Goal: Task Accomplishment & Management: Manage account settings

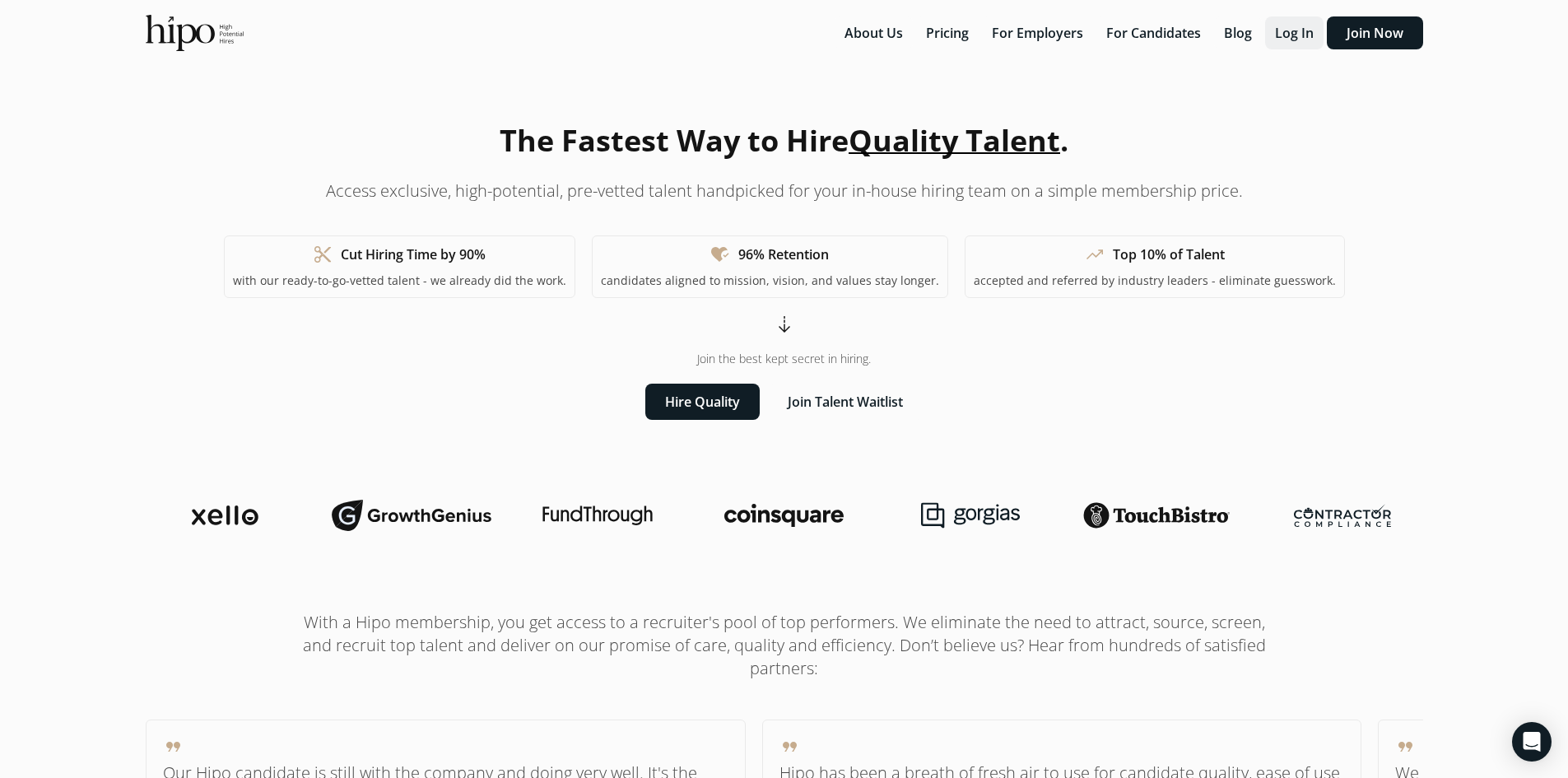
click at [1319, 29] on button "Log In" at bounding box center [1294, 33] width 59 height 33
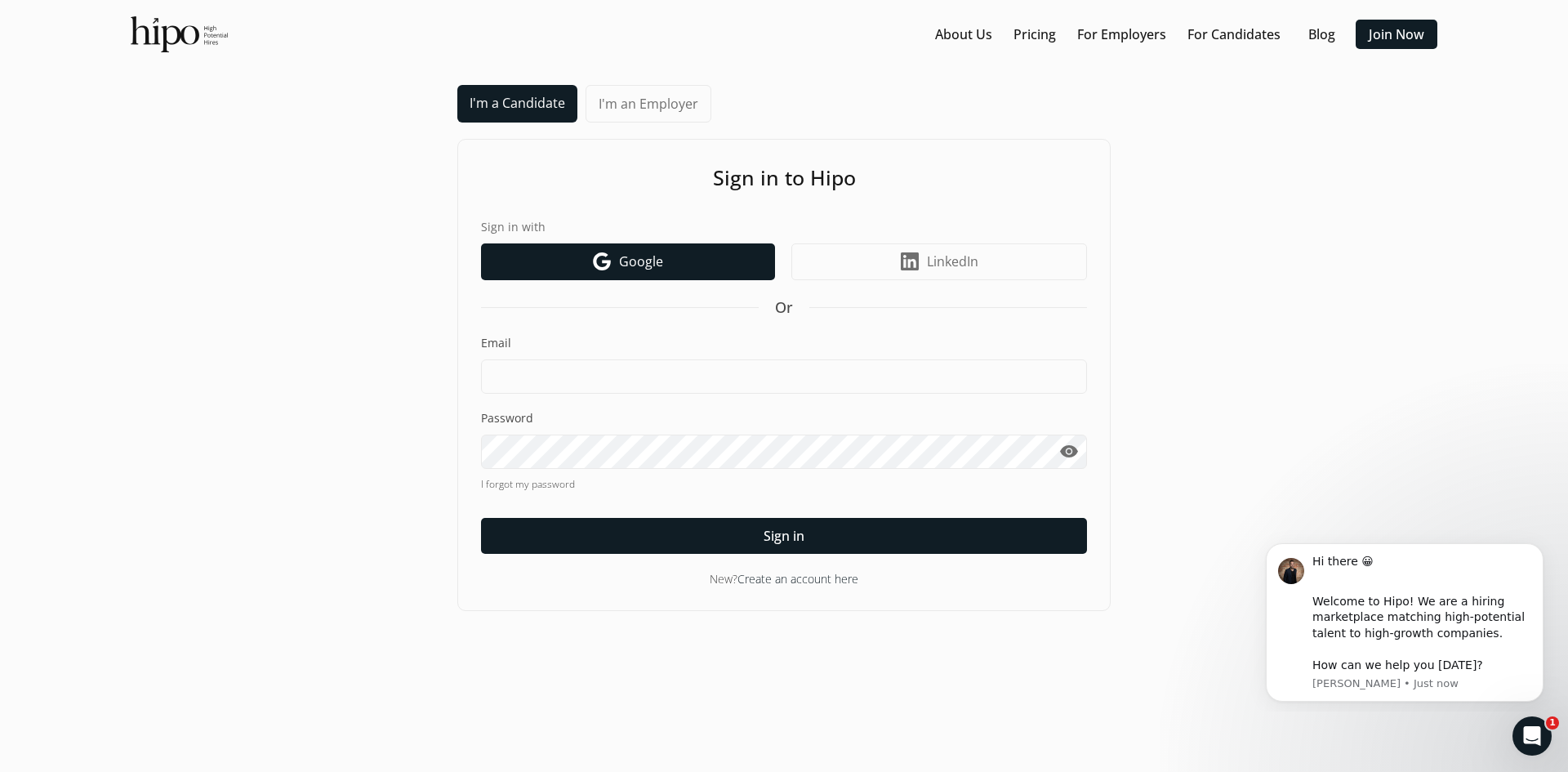
click at [714, 264] on link "Google icon Google" at bounding box center [628, 261] width 294 height 36
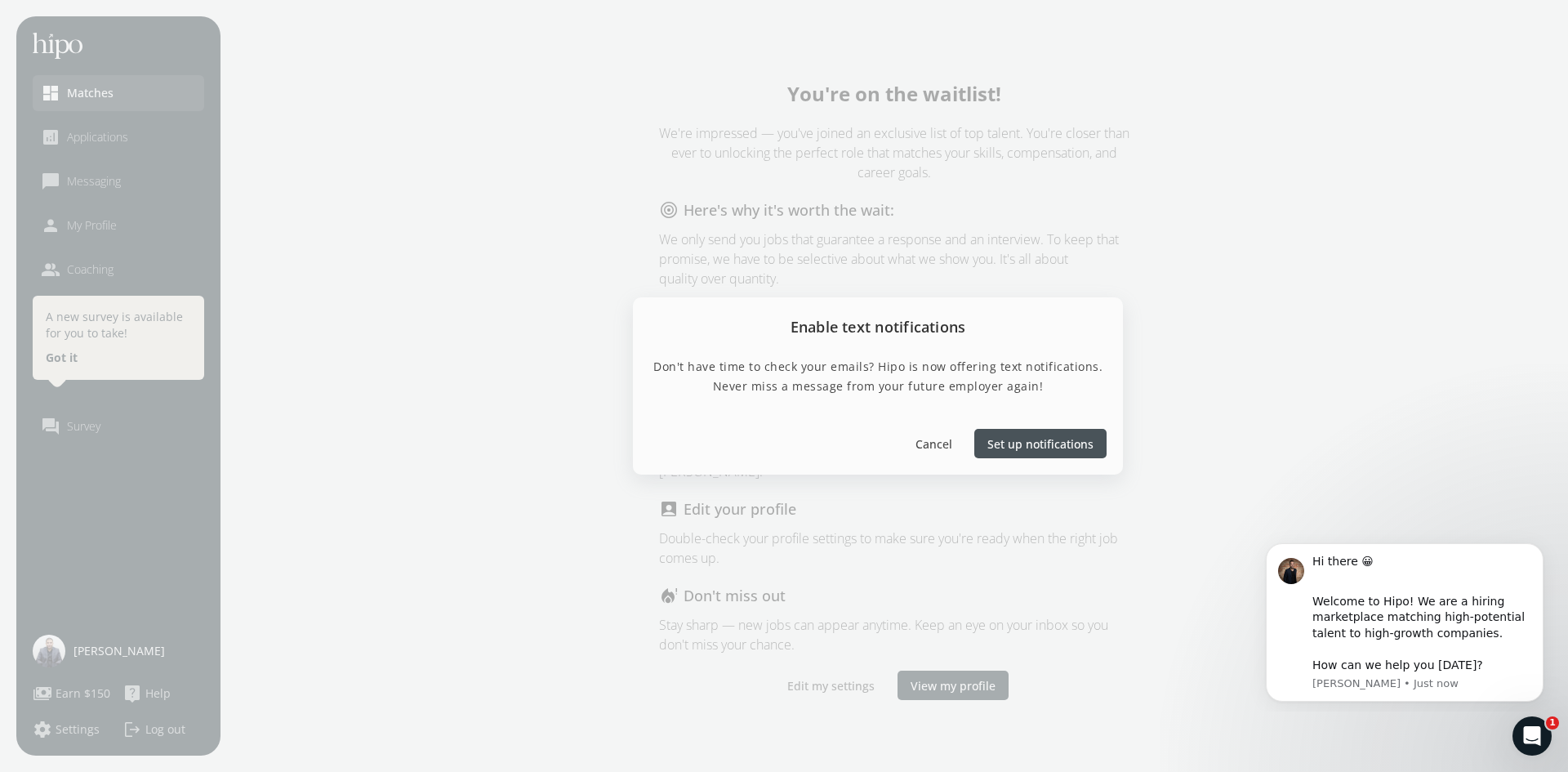
click at [1389, 514] on div at bounding box center [784, 386] width 1568 height 772
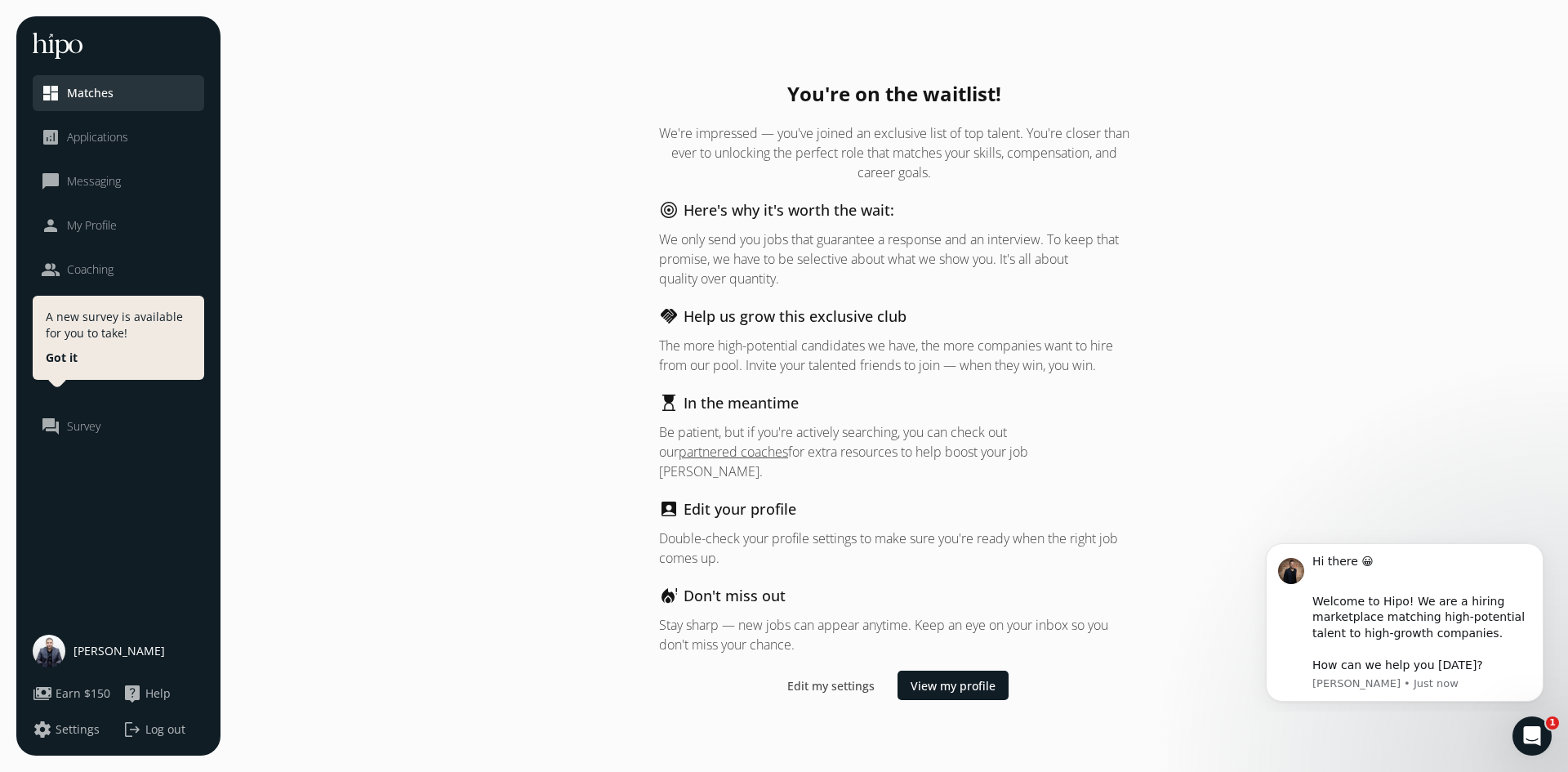
click at [96, 139] on span "Applications" at bounding box center [97, 137] width 61 height 16
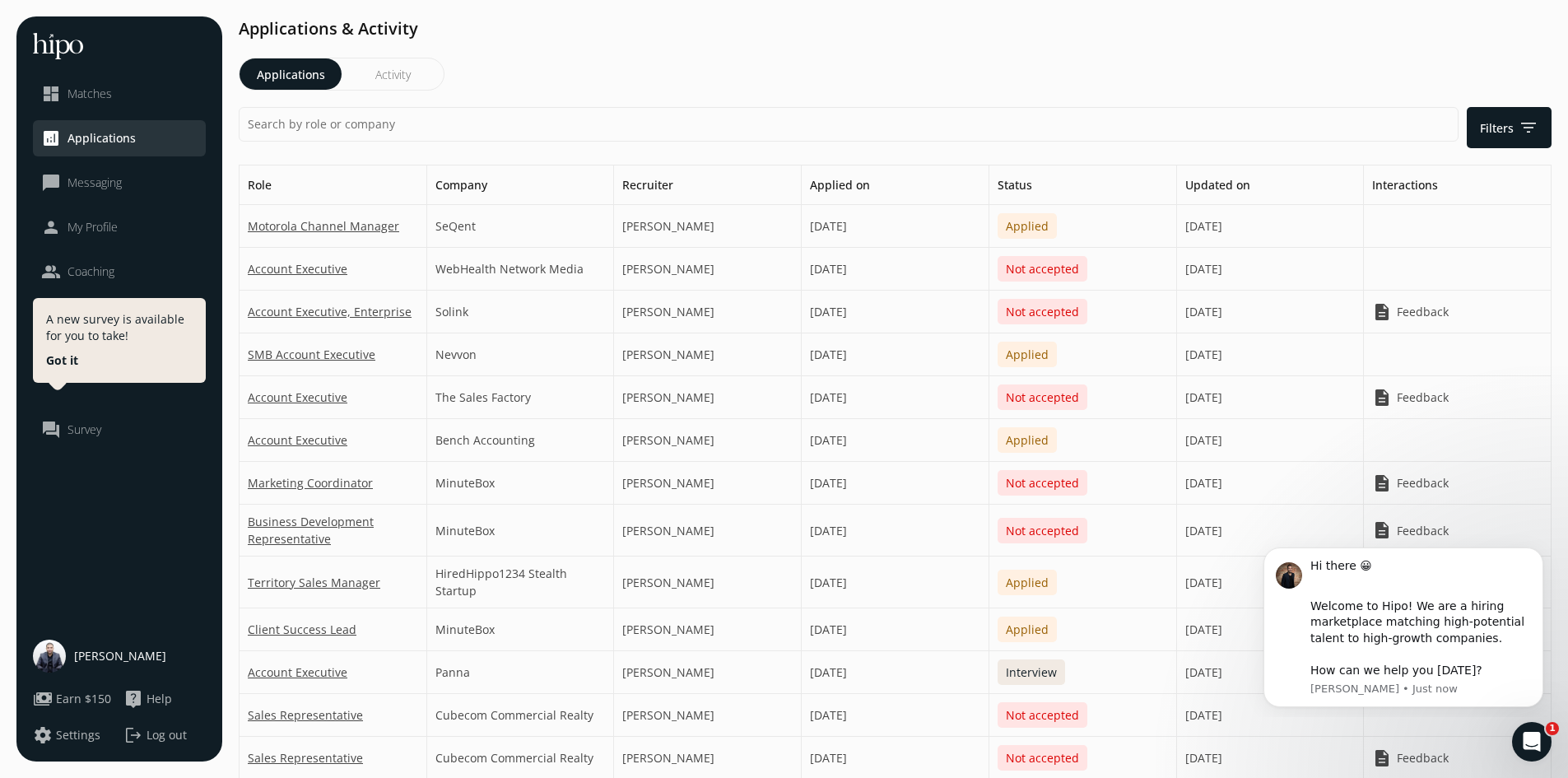
click at [1431, 314] on span "Feedback" at bounding box center [1422, 311] width 52 height 17
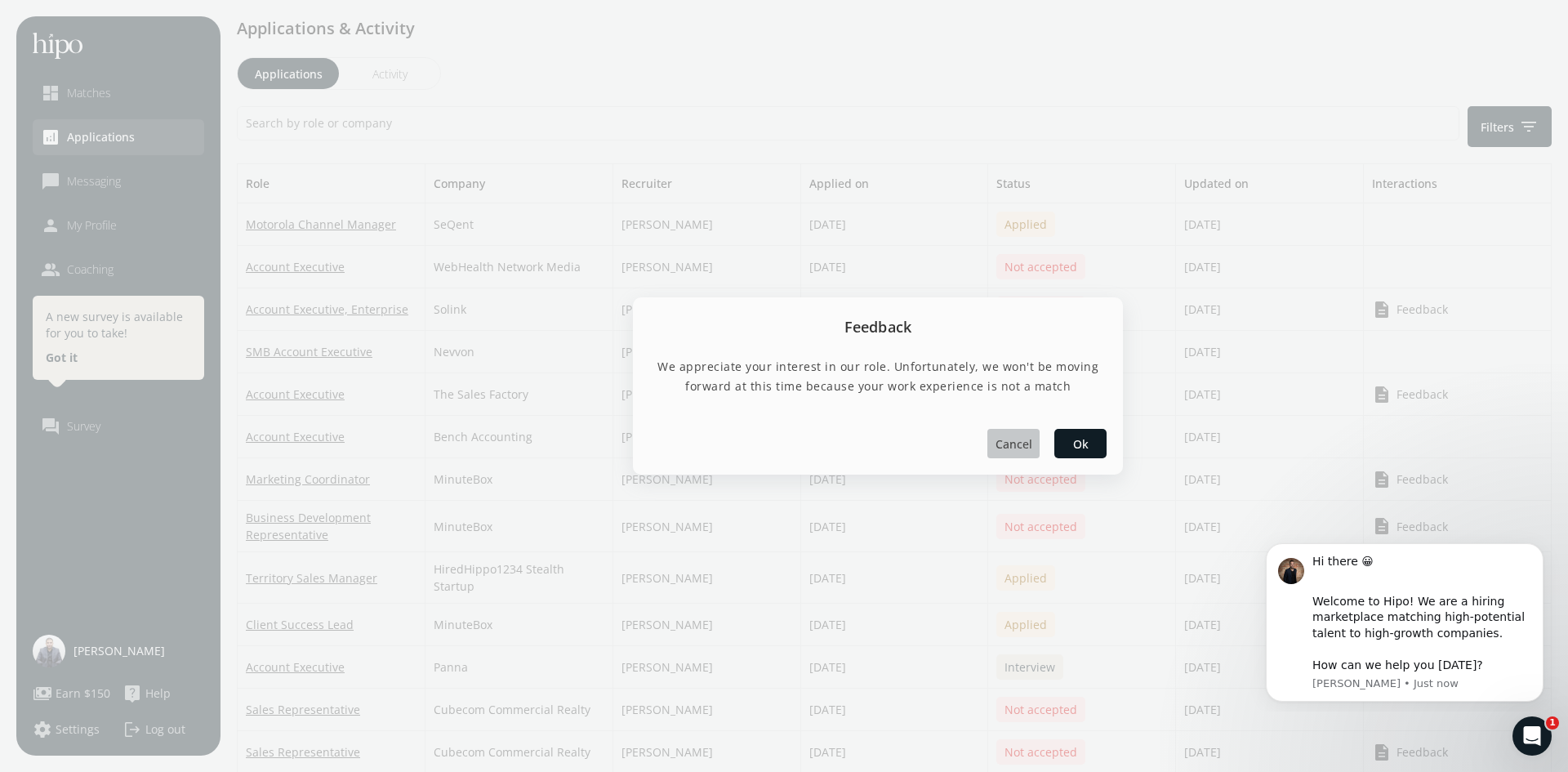
click at [1025, 445] on span "Cancel" at bounding box center [1014, 443] width 36 height 17
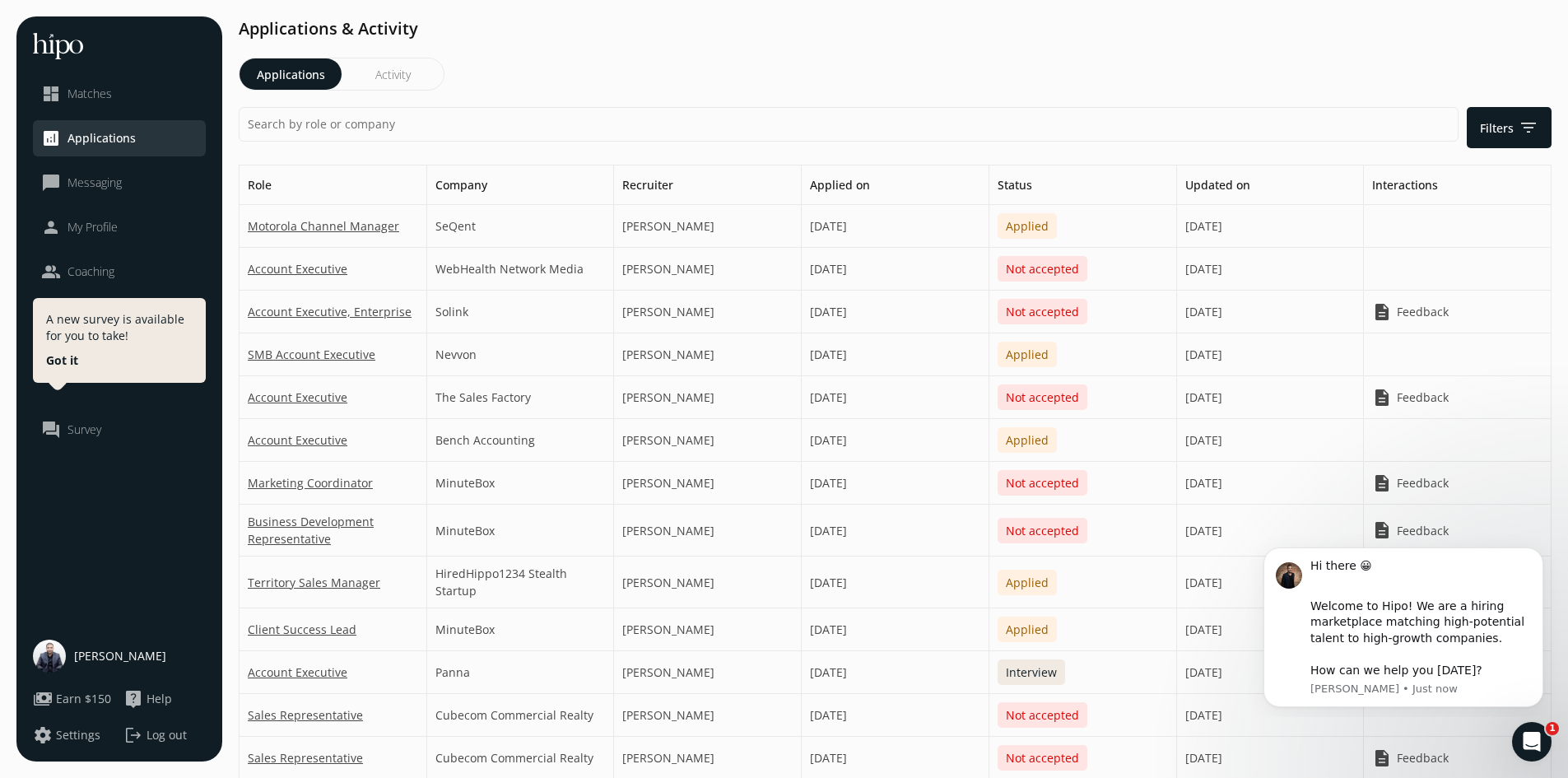
click at [126, 96] on link "dashboard Matches" at bounding box center [119, 94] width 157 height 20
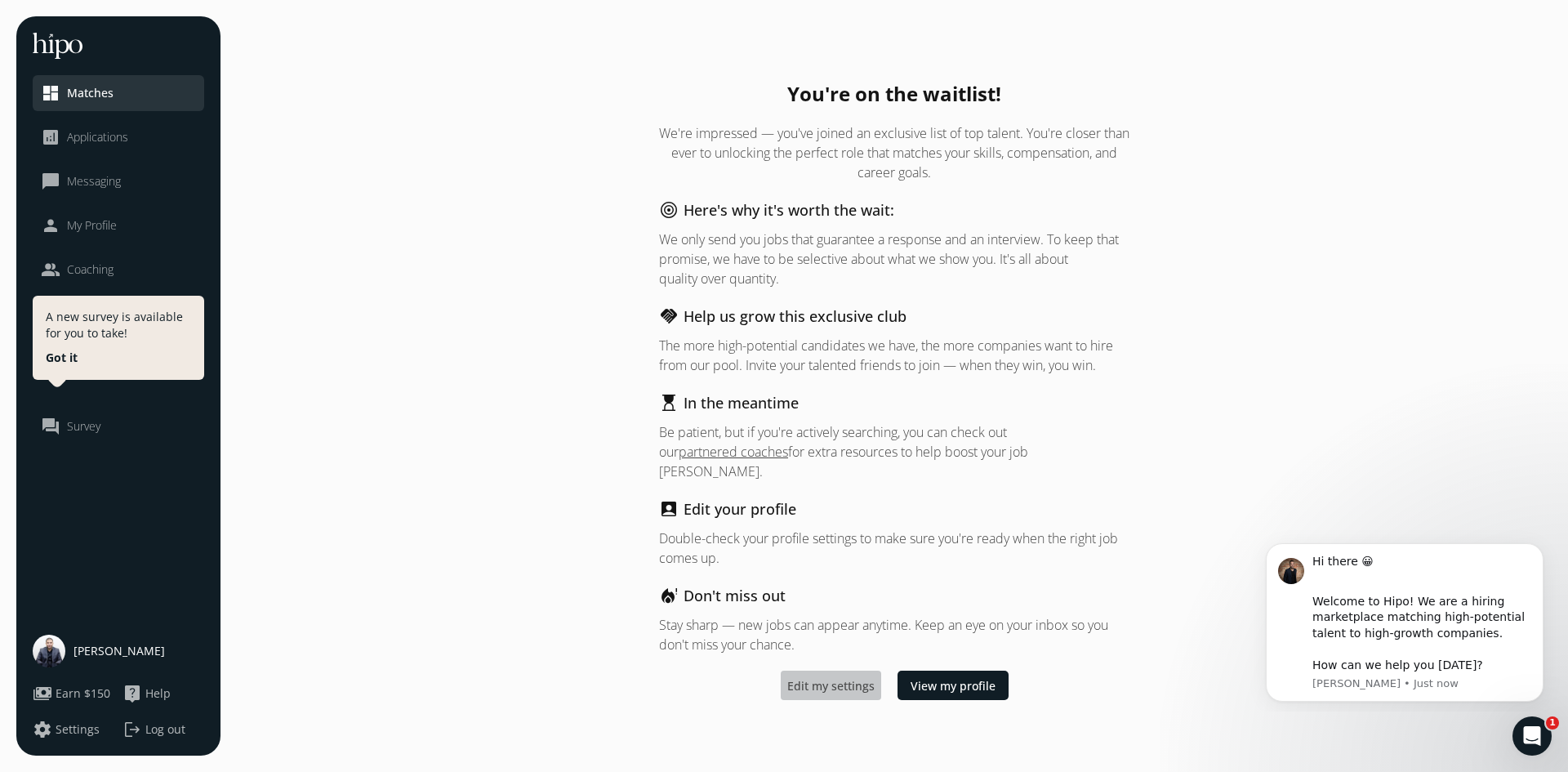
click at [833, 681] on span "Edit my settings" at bounding box center [831, 685] width 87 height 17
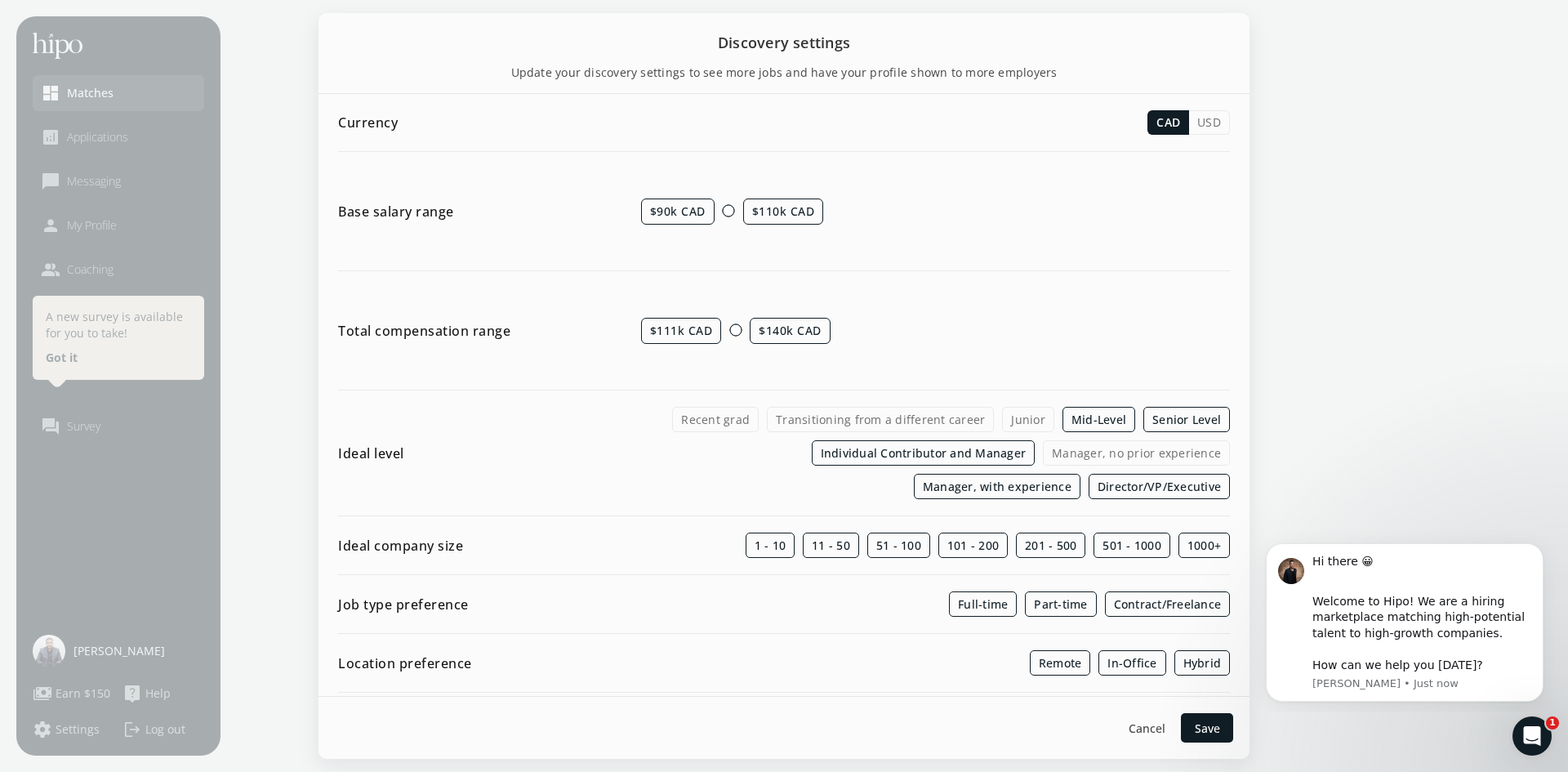
click at [673, 211] on span "$90k CAD" at bounding box center [677, 211] width 74 height 26
drag, startPoint x: 697, startPoint y: 210, endPoint x: 664, endPoint y: 212, distance: 33.1
click at [664, 212] on span "$90k CAD" at bounding box center [677, 211] width 74 height 26
click at [658, 210] on span "$90k CAD" at bounding box center [677, 211] width 74 height 26
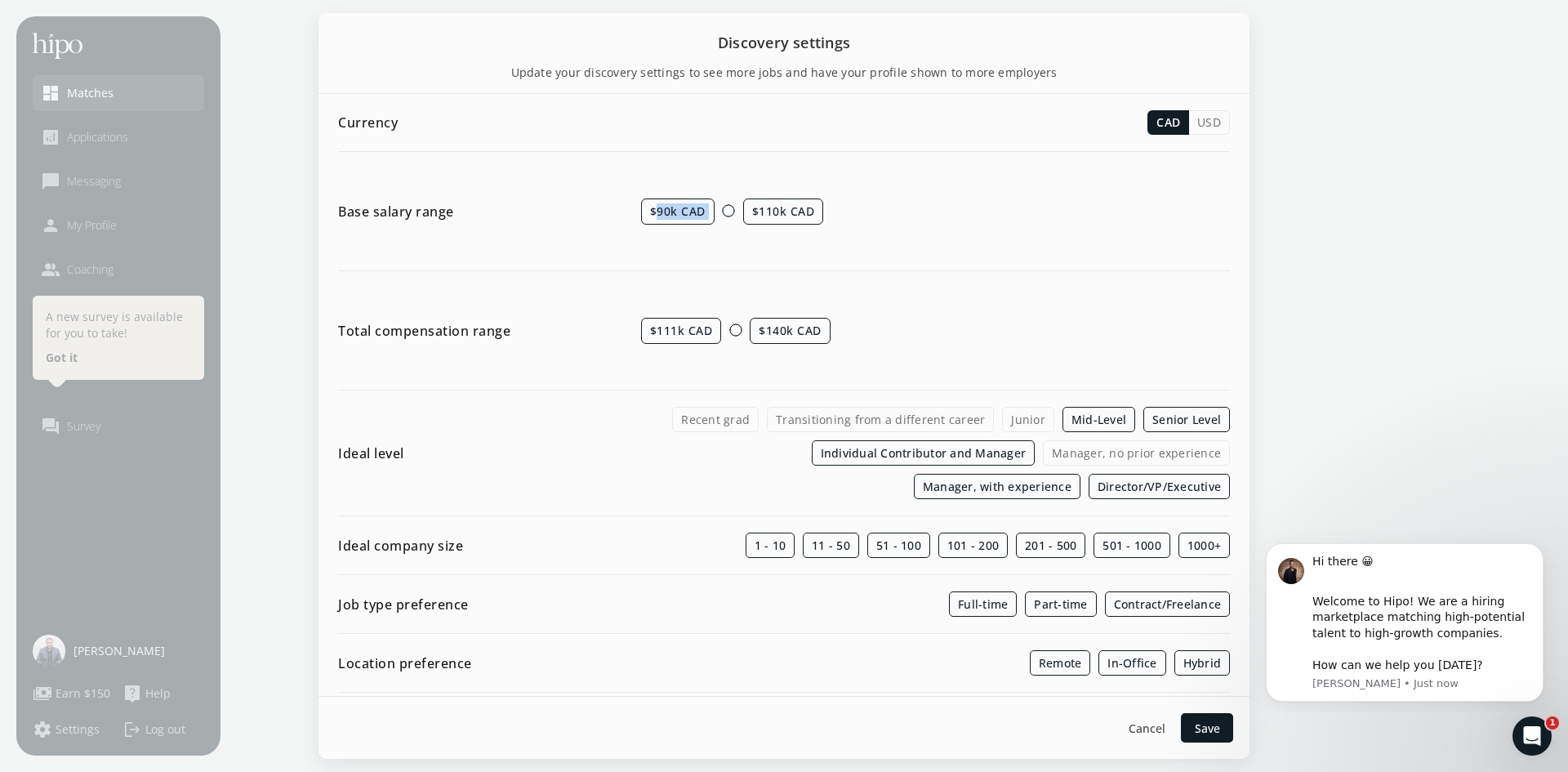
click at [658, 210] on span "$90k CAD" at bounding box center [677, 211] width 74 height 26
click at [310, 352] on div at bounding box center [784, 386] width 1568 height 772
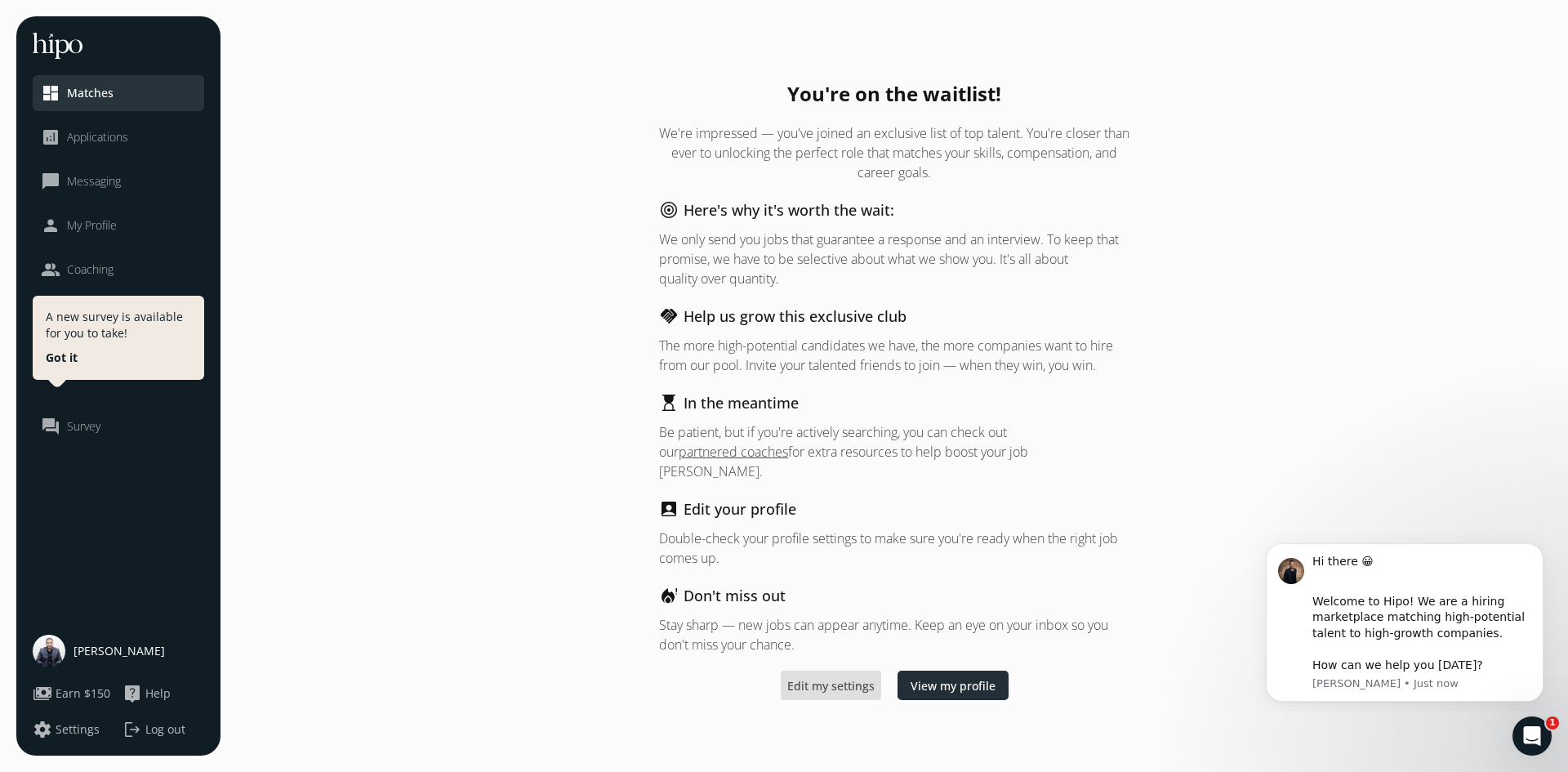
click at [952, 676] on span "View my profile" at bounding box center [953, 685] width 85 height 17
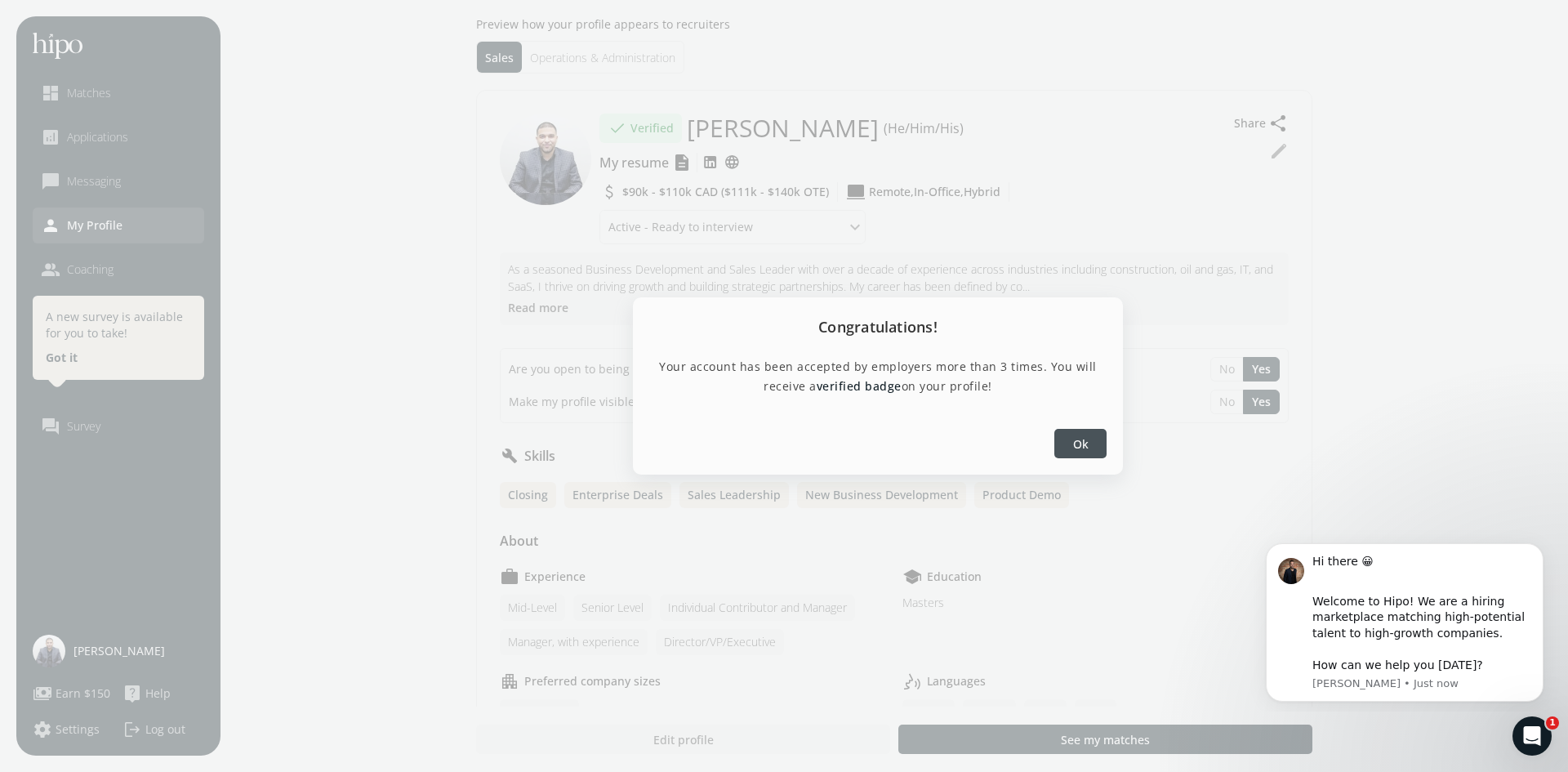
click at [1076, 441] on span "Ok" at bounding box center [1080, 443] width 15 height 17
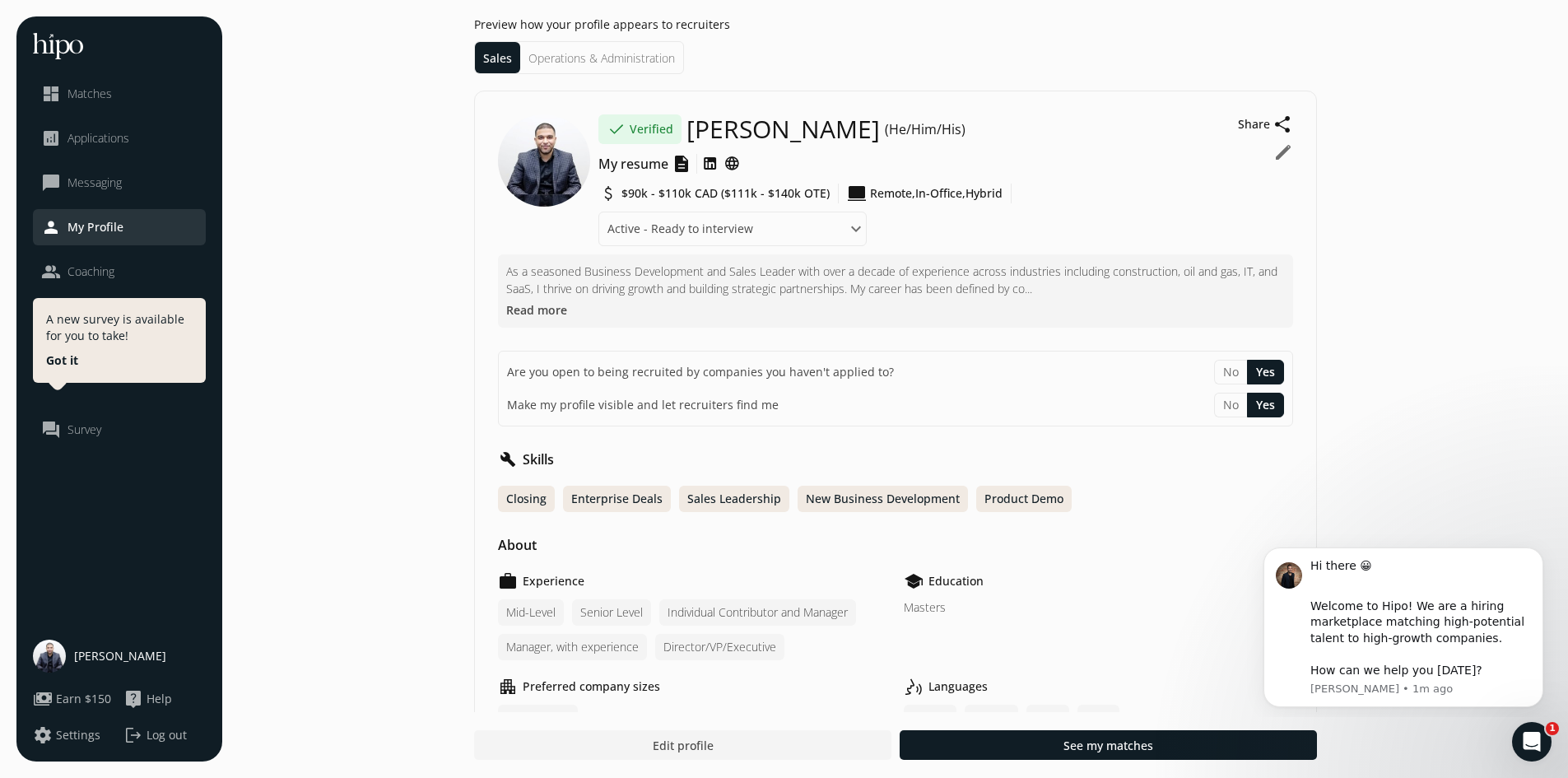
click at [653, 61] on li "Operations & Administration" at bounding box center [602, 58] width 163 height 31
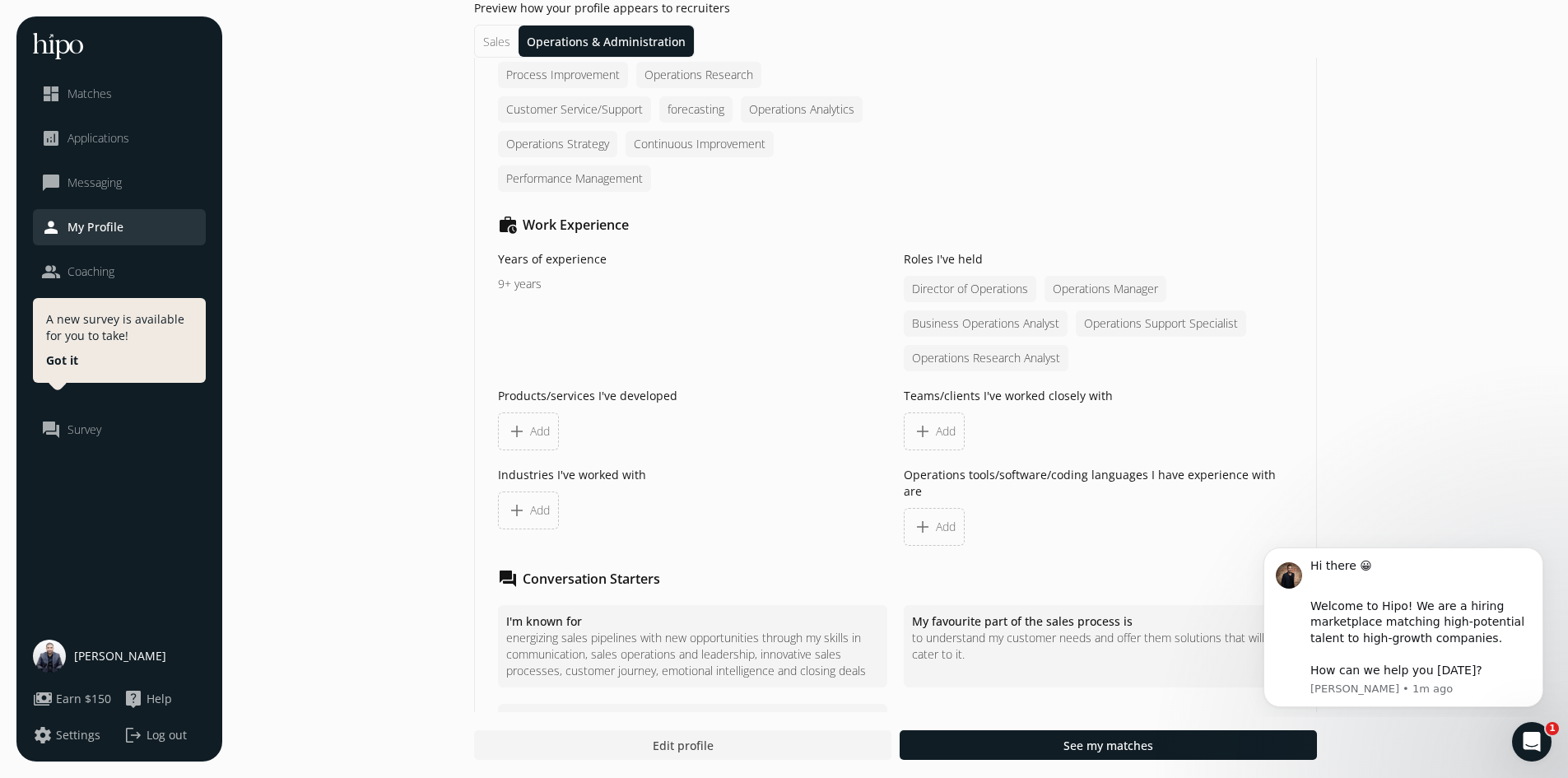
scroll to position [1482, 0]
click at [509, 38] on li "Sales" at bounding box center [497, 41] width 44 height 31
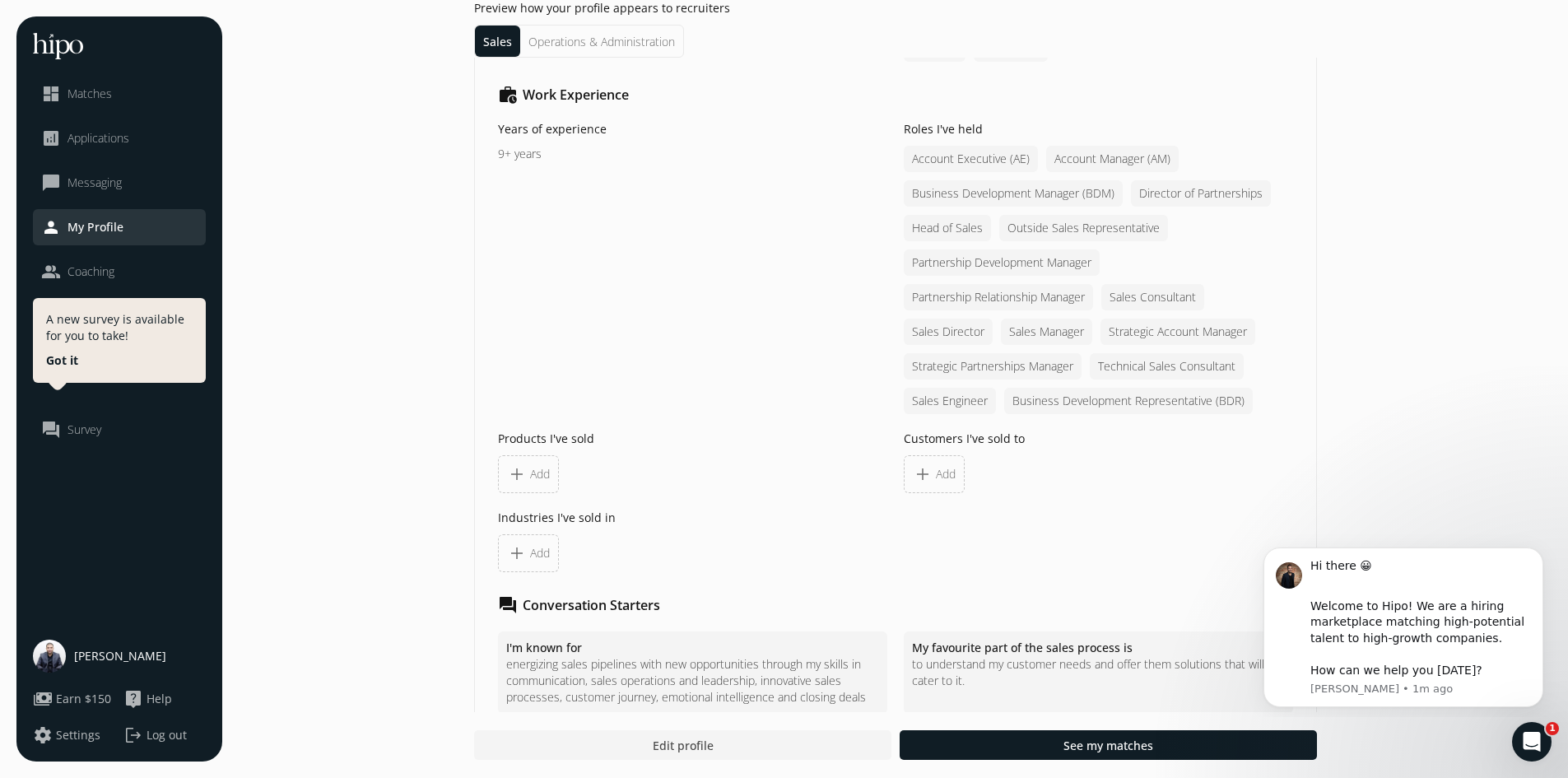
scroll to position [1647, 0]
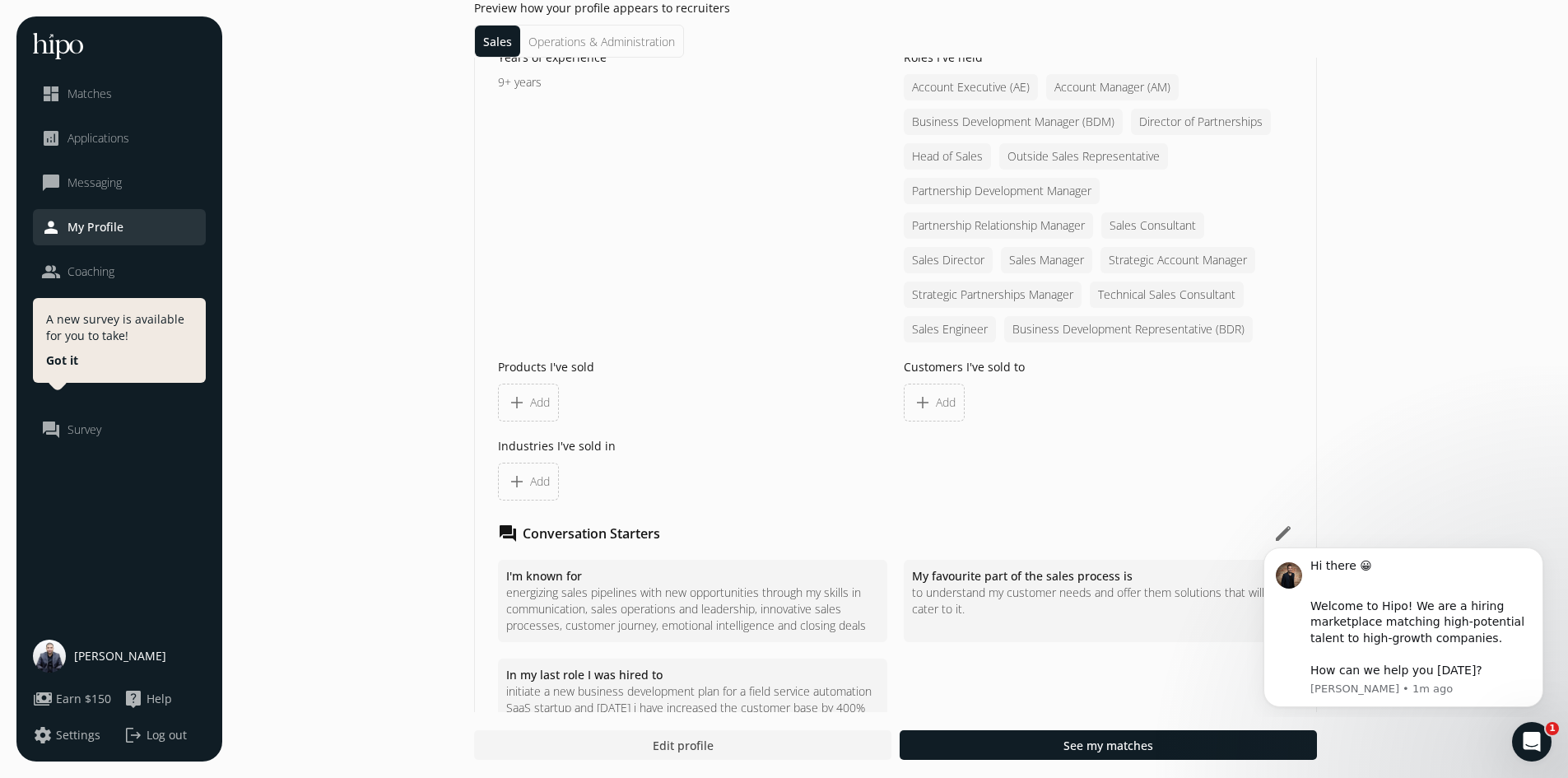
click at [529, 391] on div "add Add" at bounding box center [528, 402] width 61 height 38
click at [526, 398] on div "add Add" at bounding box center [528, 403] width 43 height 20
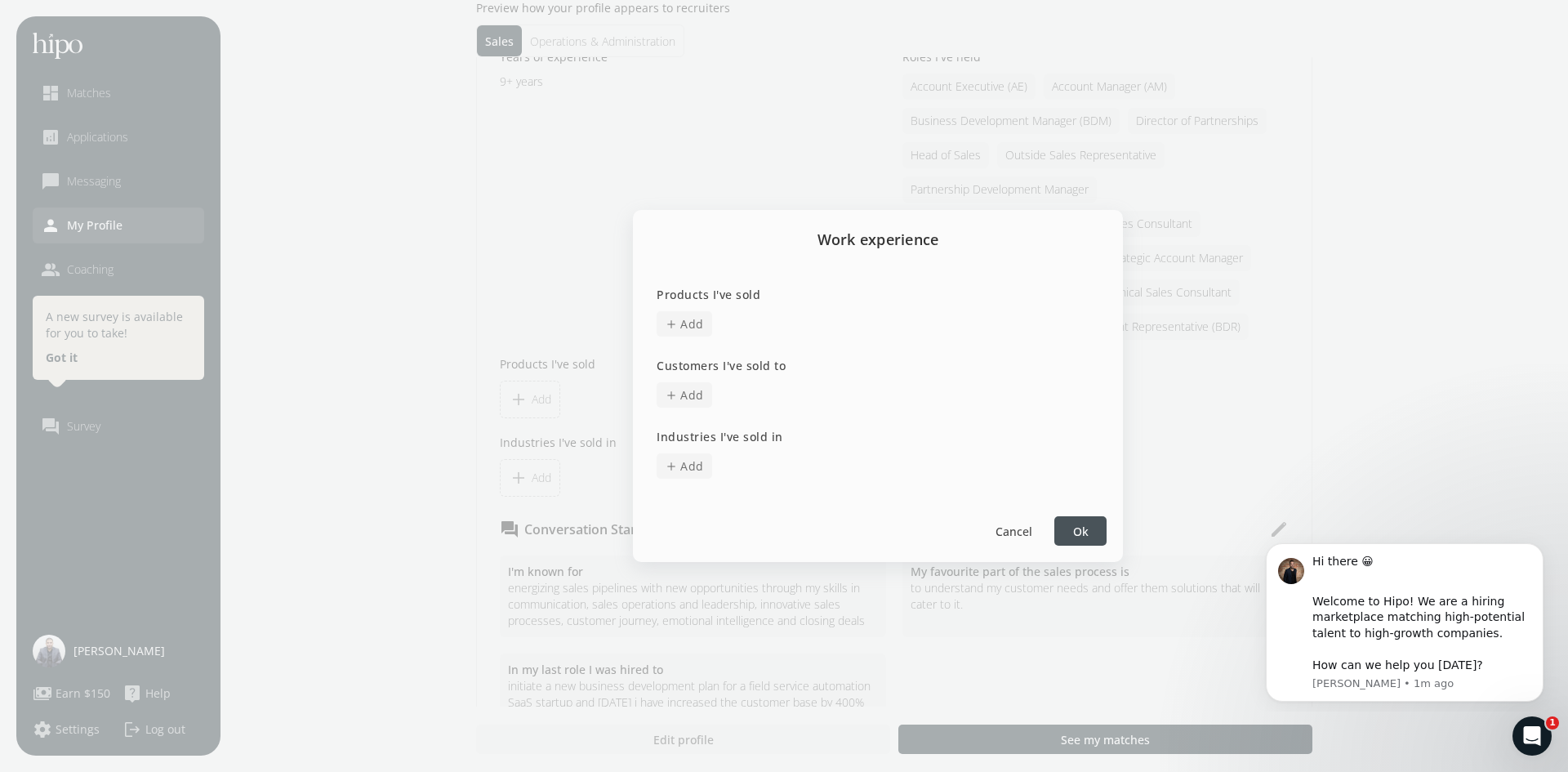
click at [681, 322] on span "Add" at bounding box center [693, 323] width 24 height 17
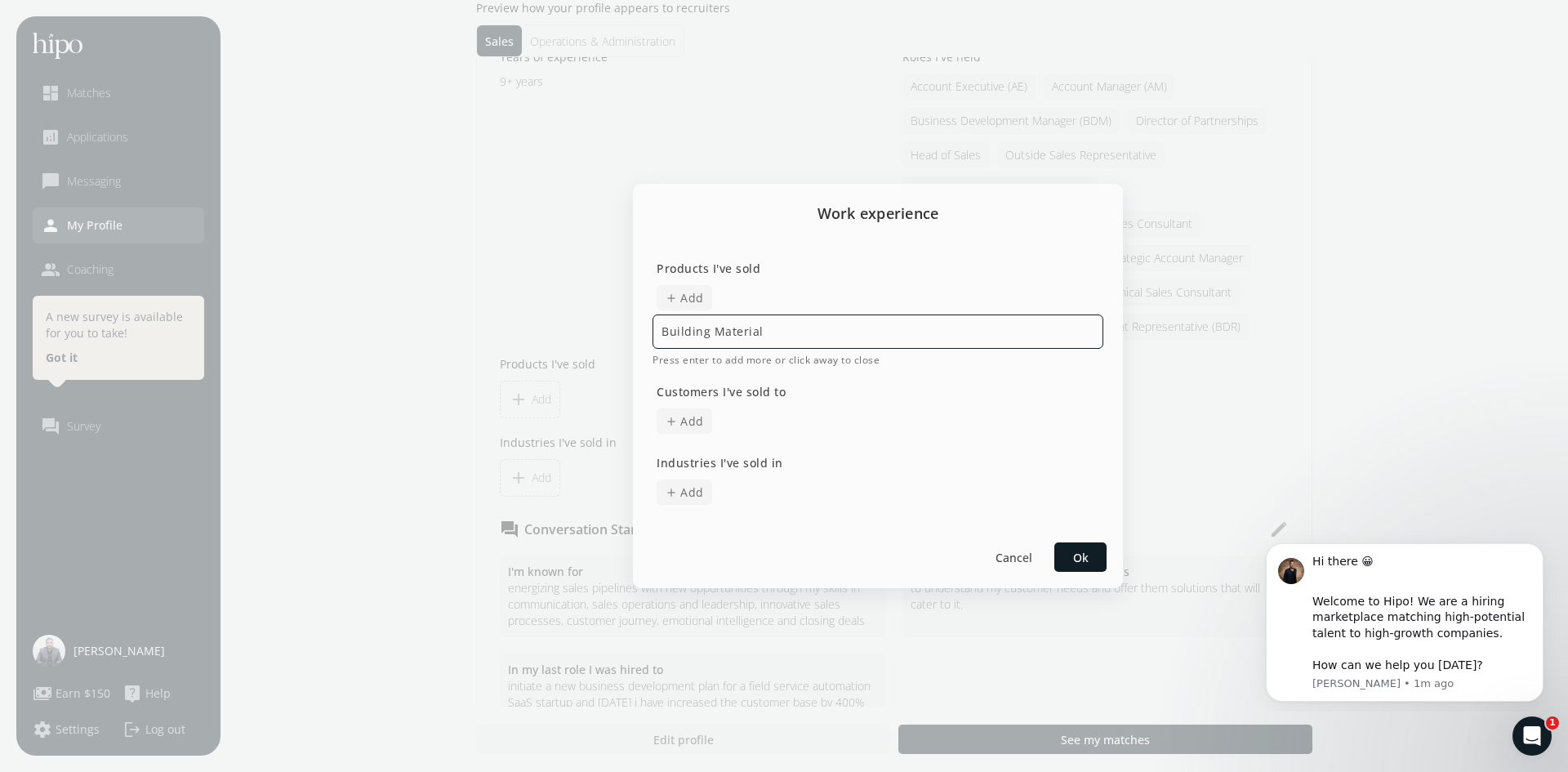
type input "Building Materials"
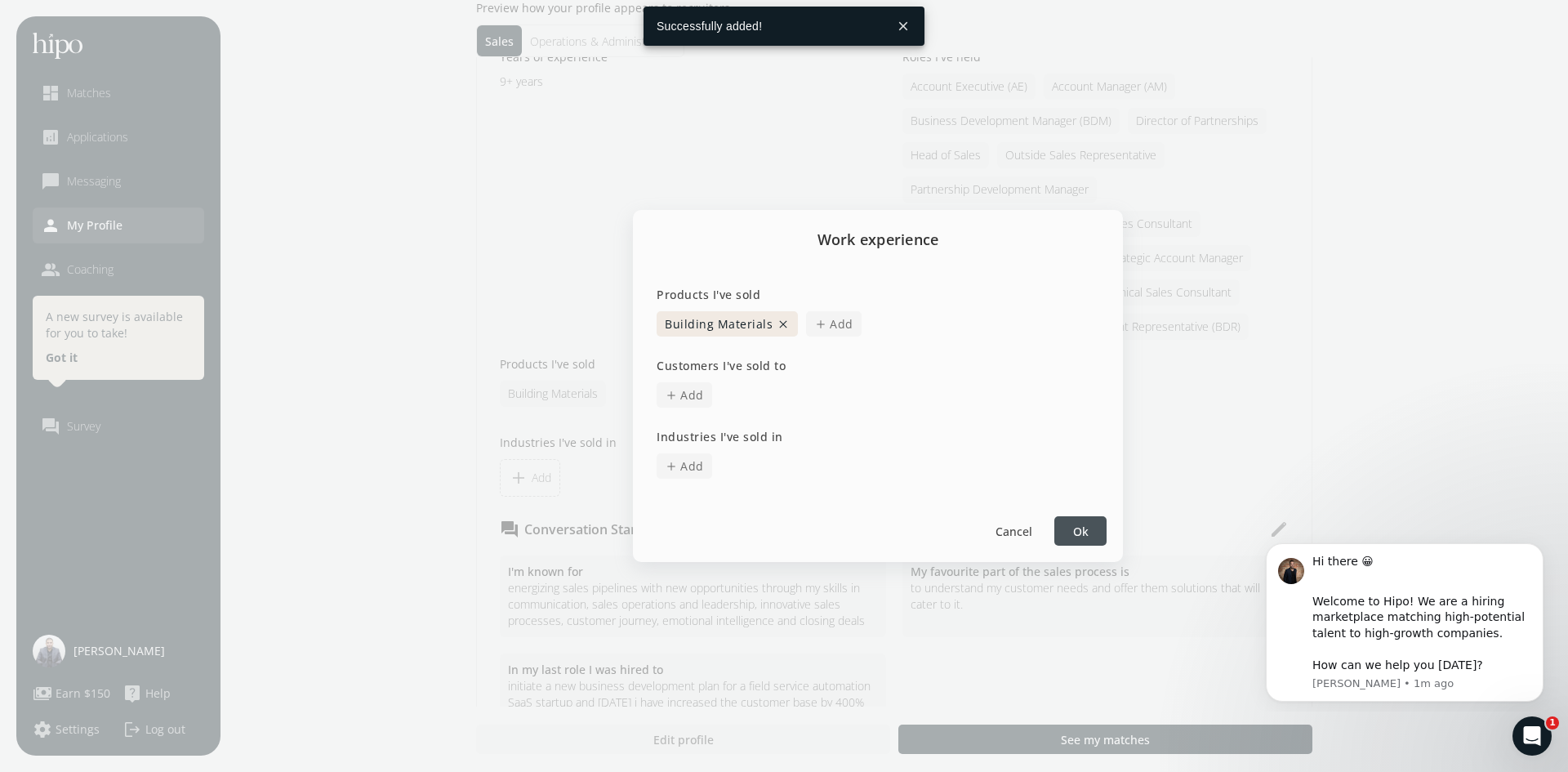
click at [832, 330] on span "Add" at bounding box center [842, 323] width 24 height 17
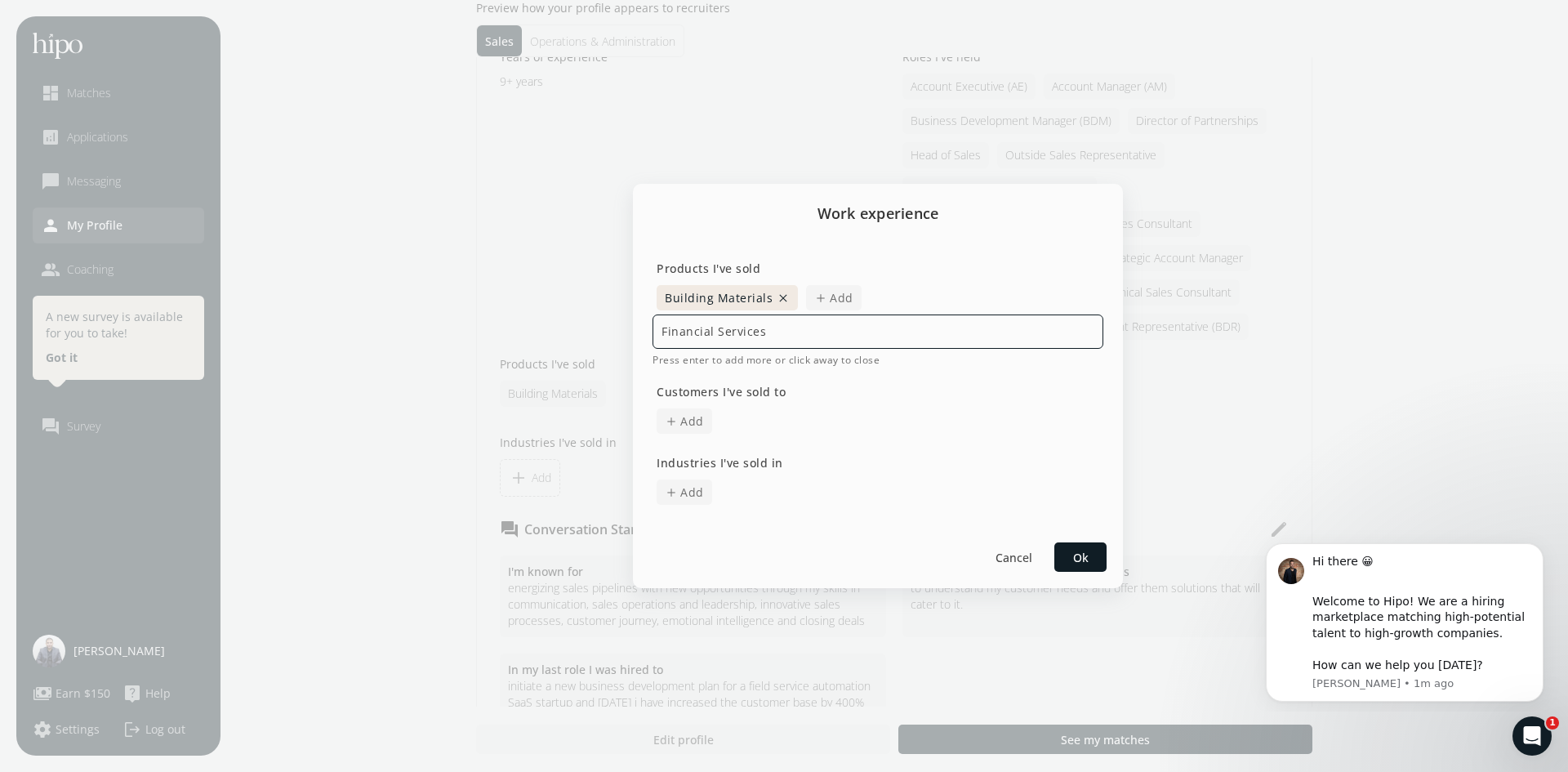
type input "Financial Services"
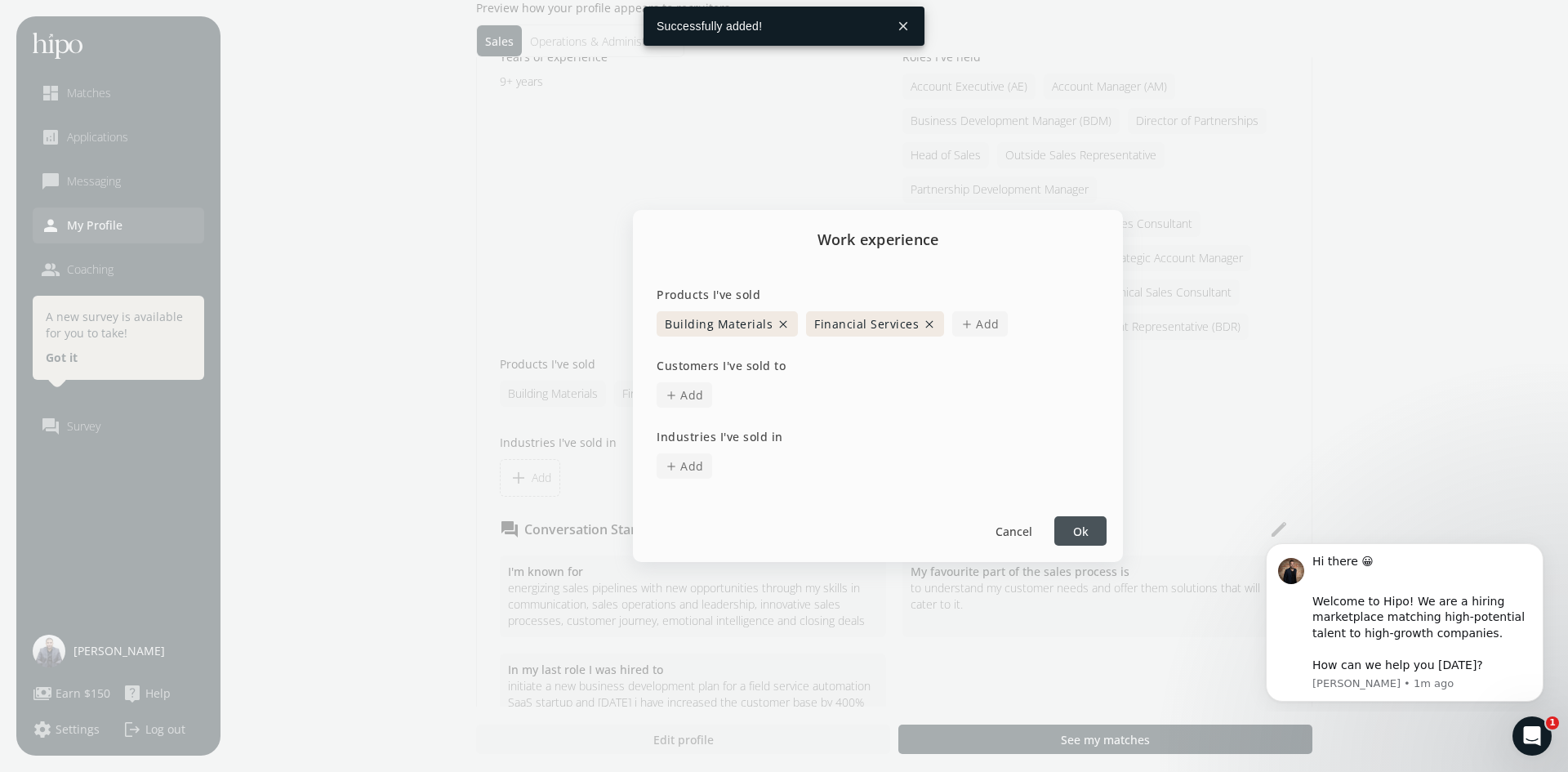
click at [985, 322] on span "Add" at bounding box center [987, 323] width 24 height 17
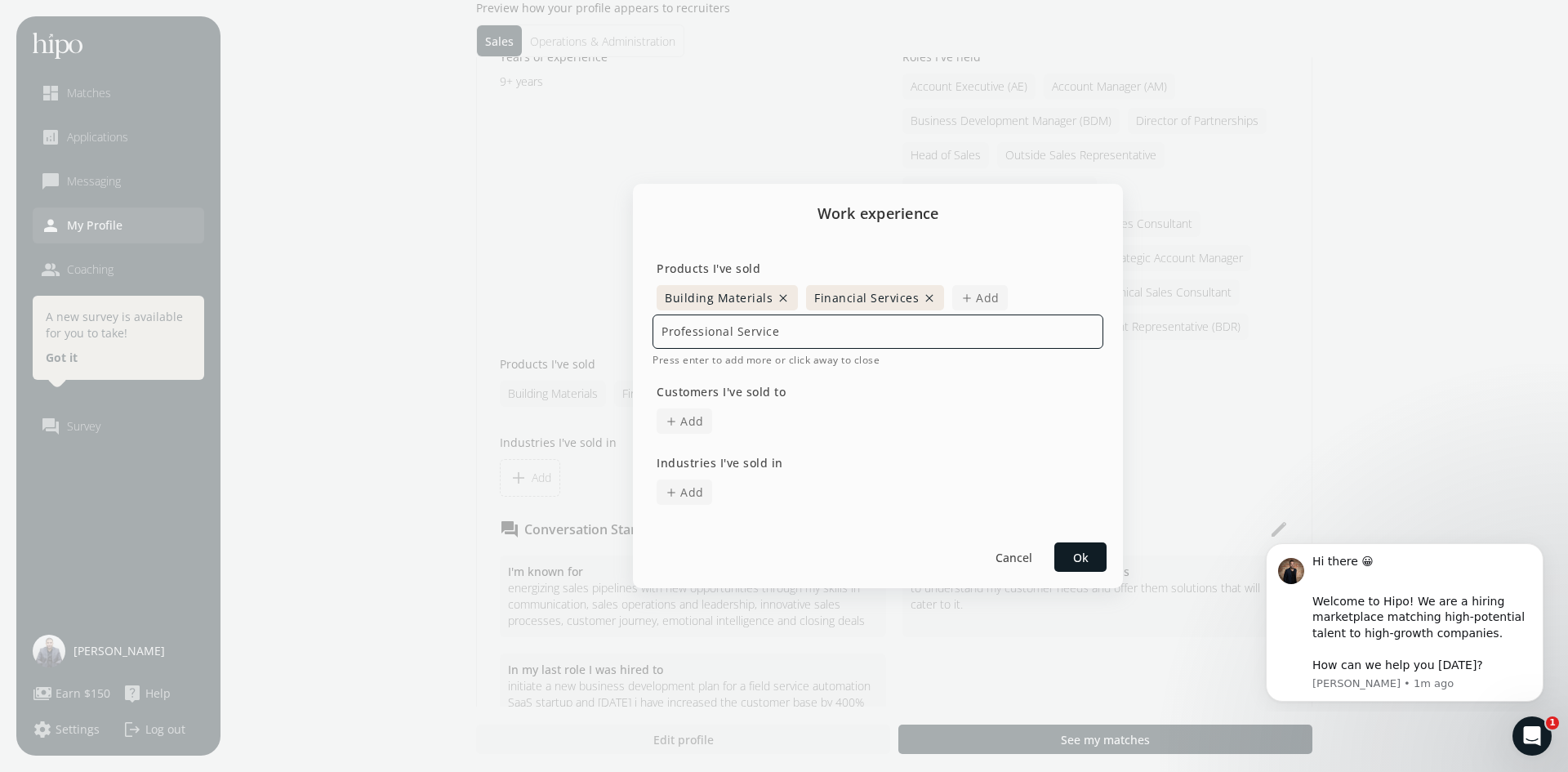
type input "Professional Services"
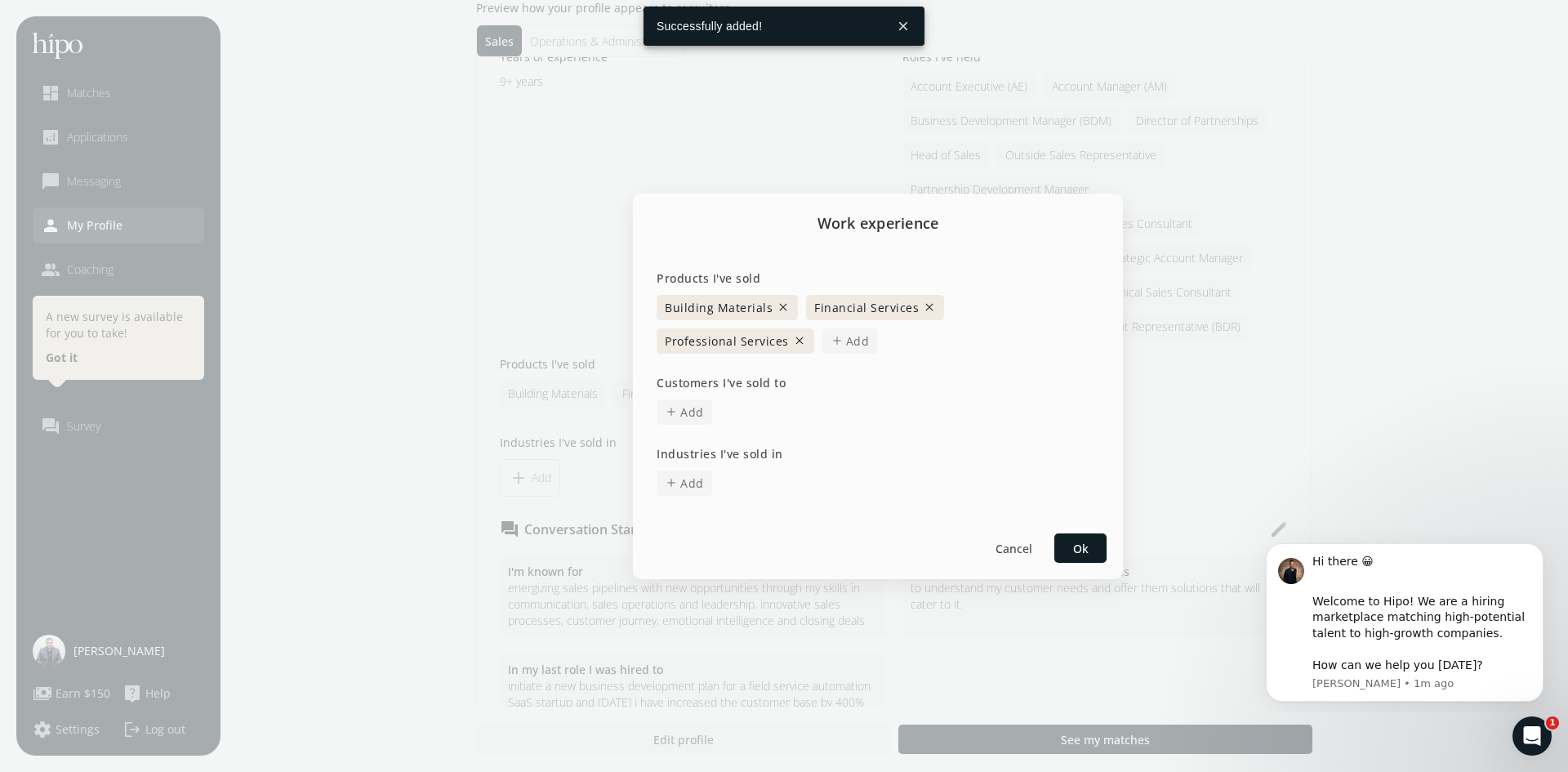
click at [846, 341] on span "Add" at bounding box center [858, 340] width 24 height 17
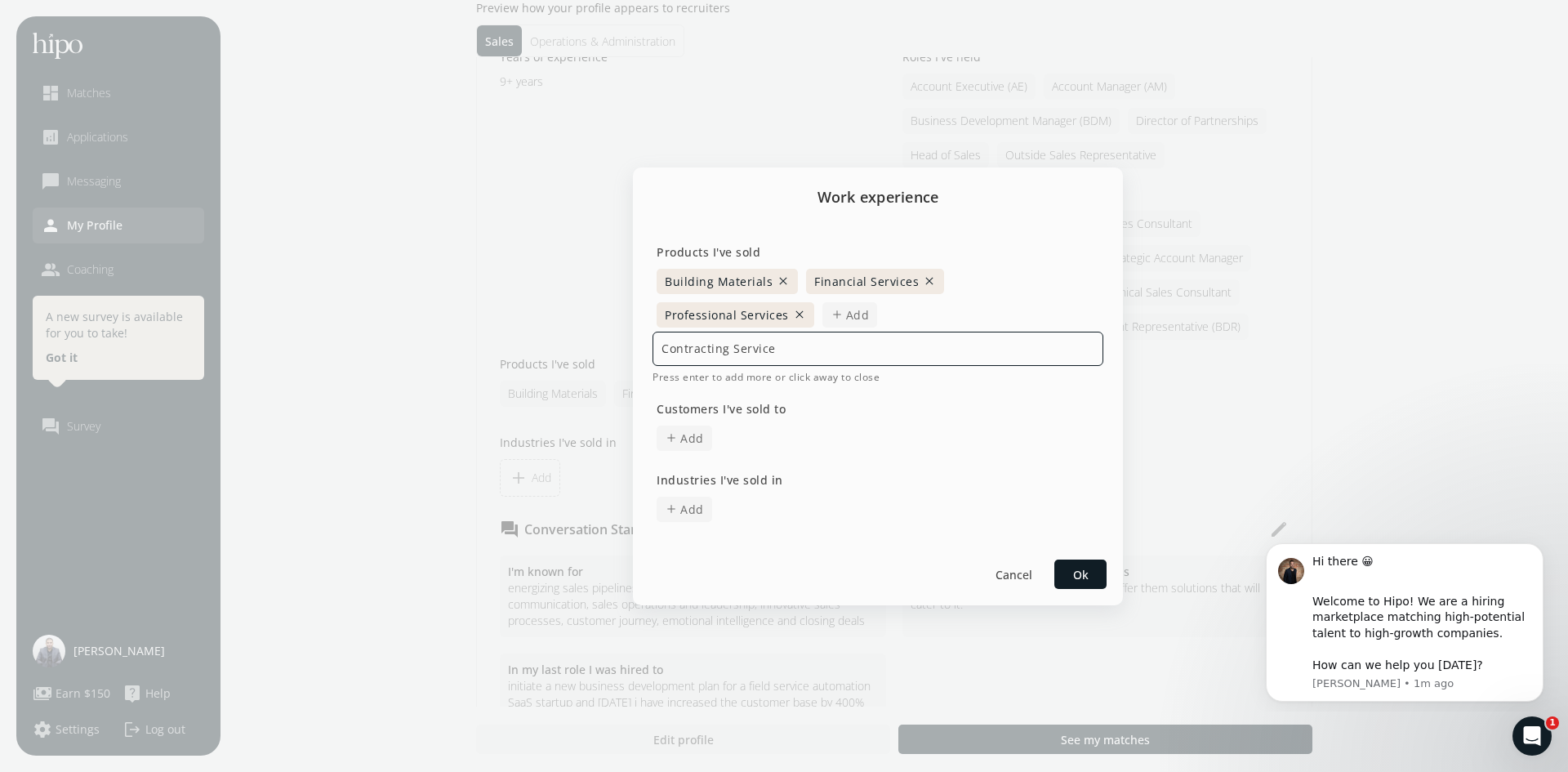
type input "Contracting Services"
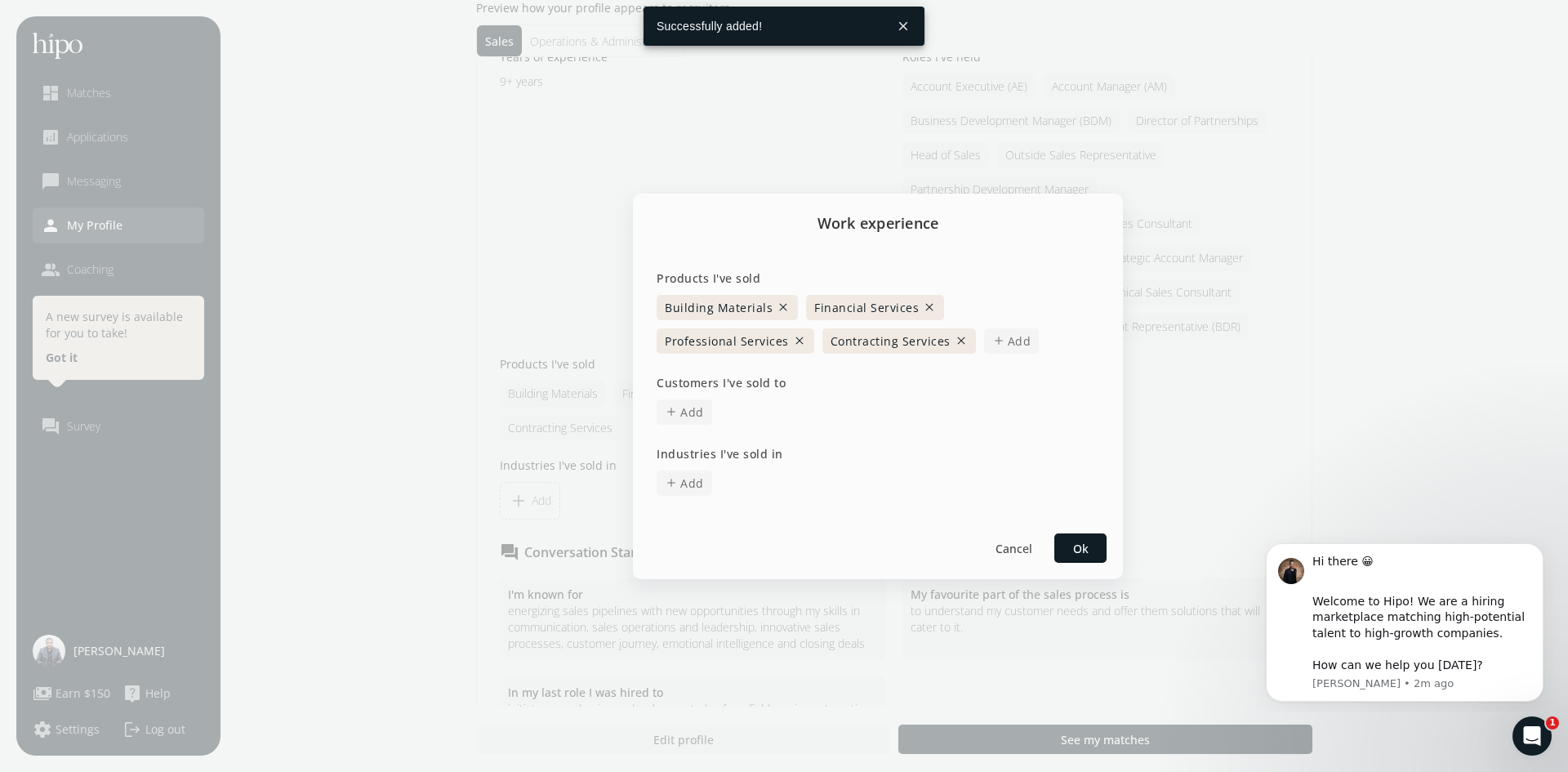
click at [1007, 343] on span "Add" at bounding box center [1019, 340] width 24 height 17
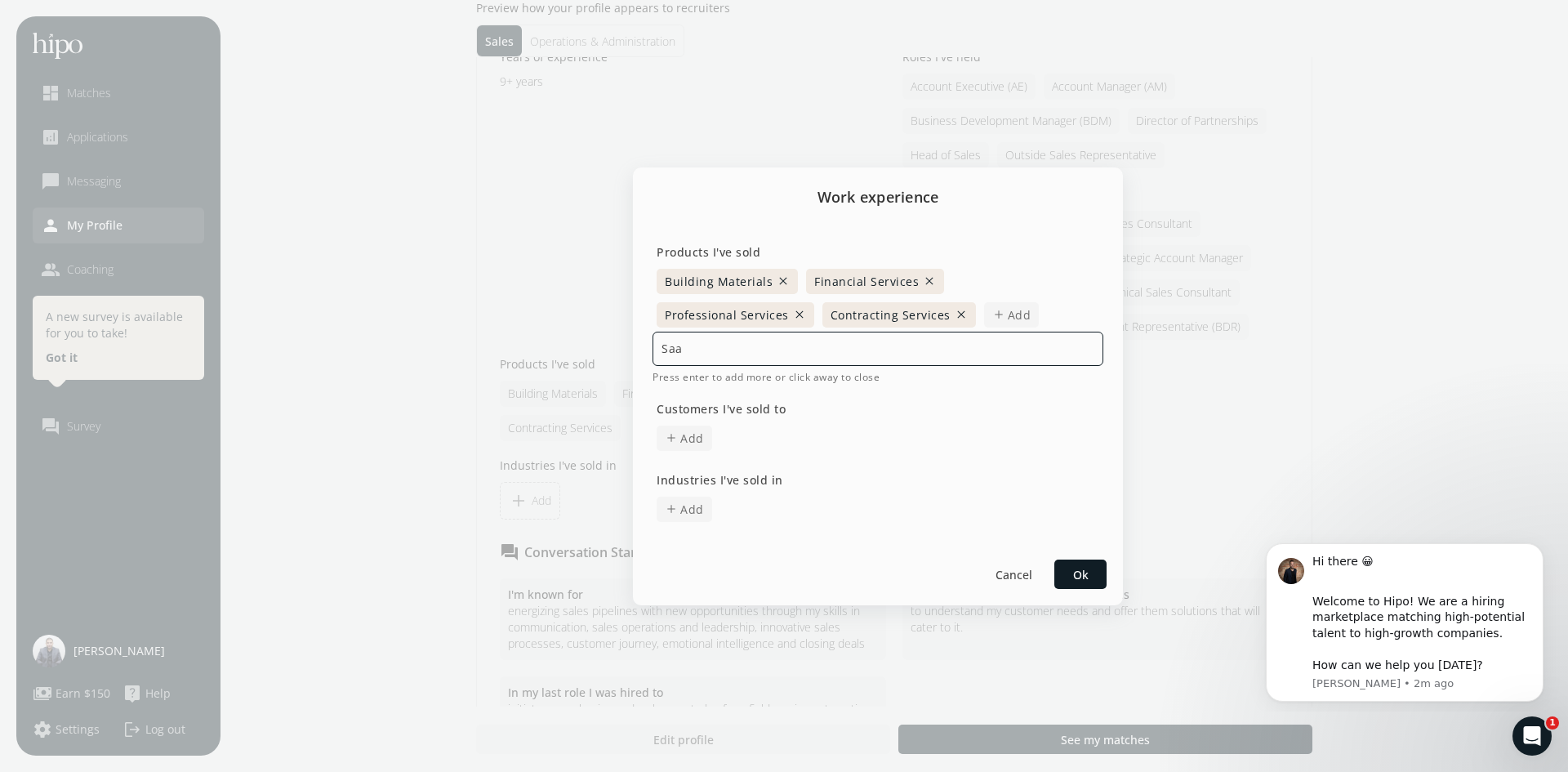
type input "SaaS"
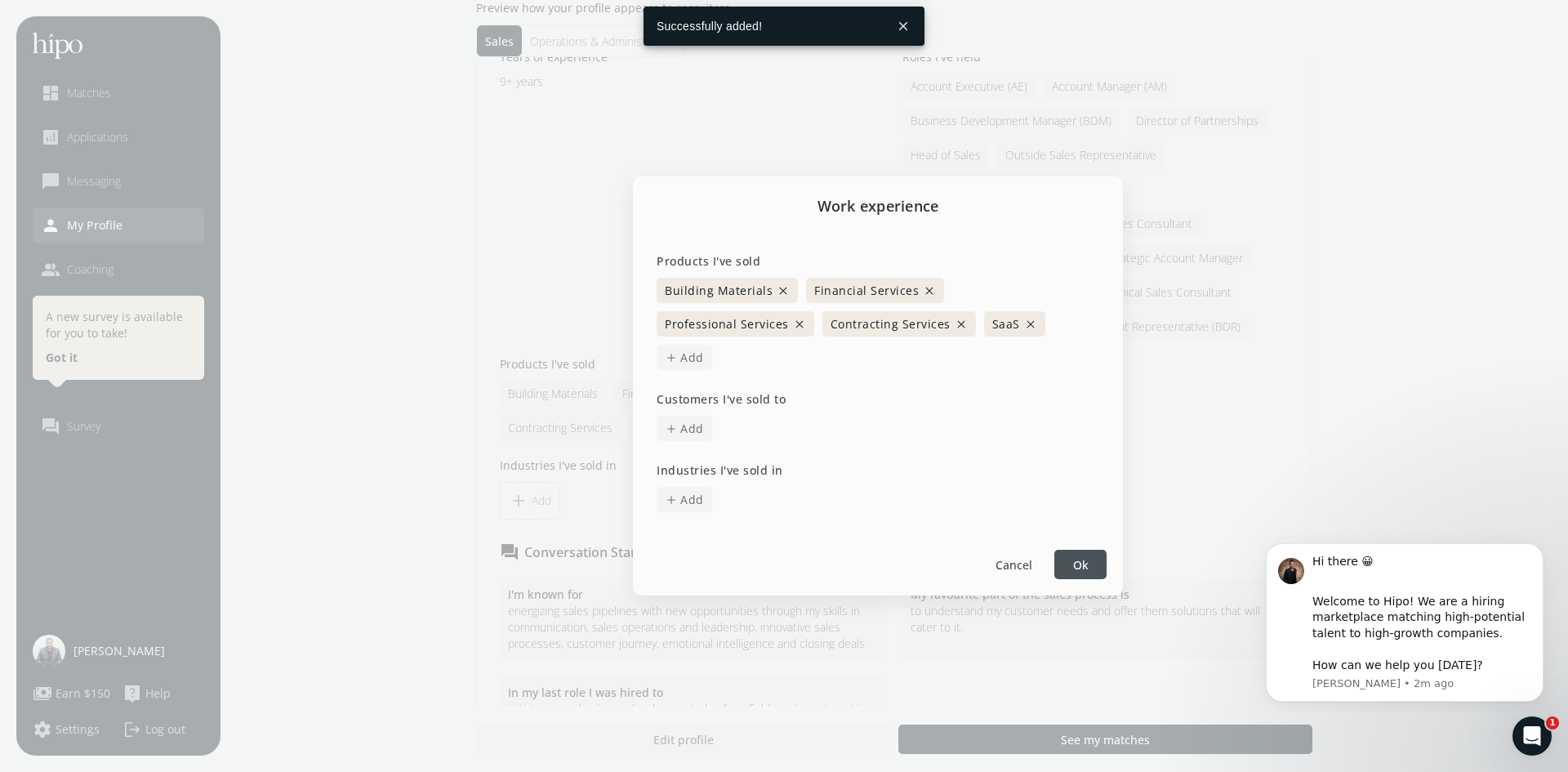
click at [713, 345] on span "add Add" at bounding box center [684, 358] width 56 height 25
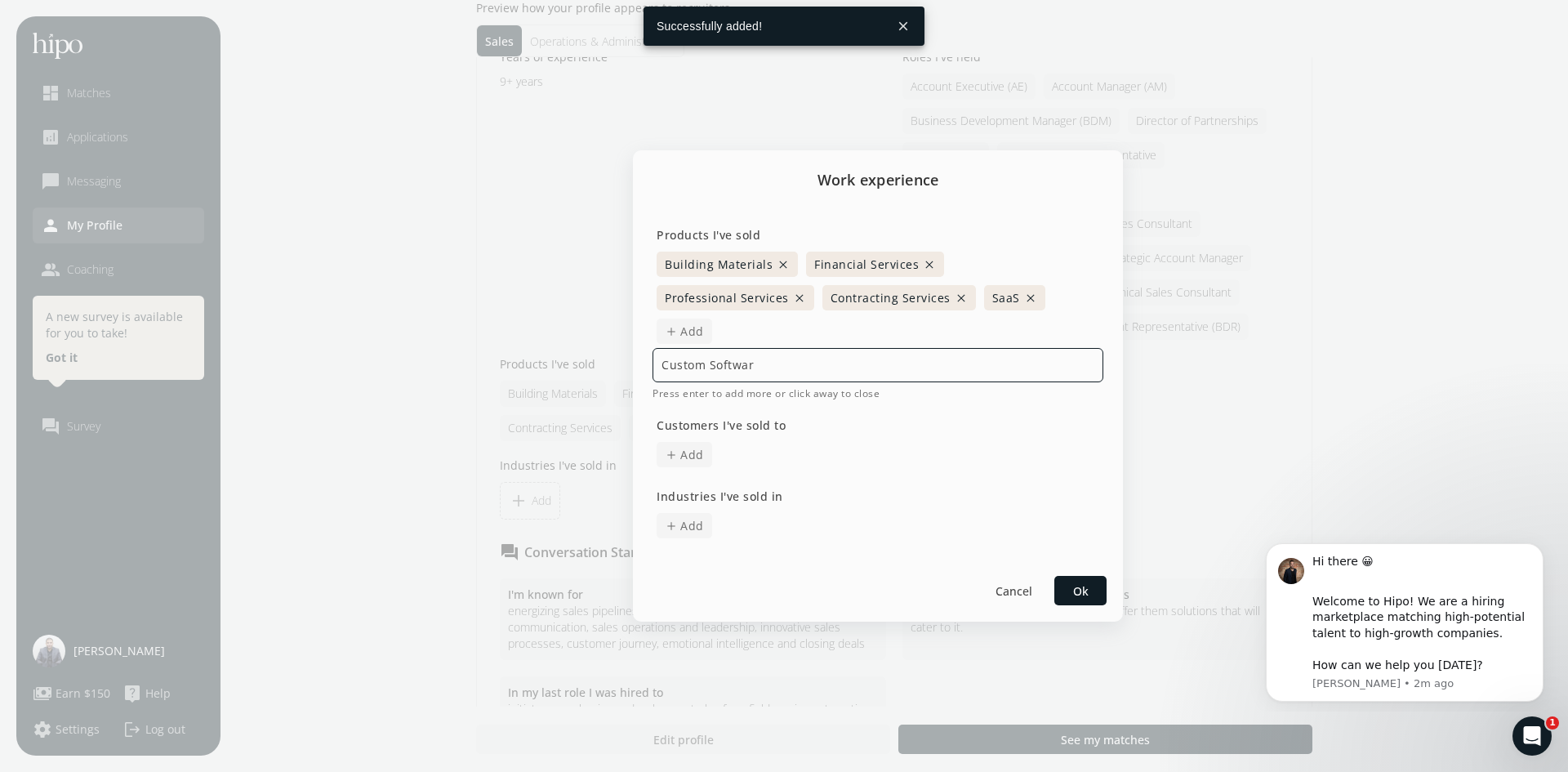
type input "Custom Software"
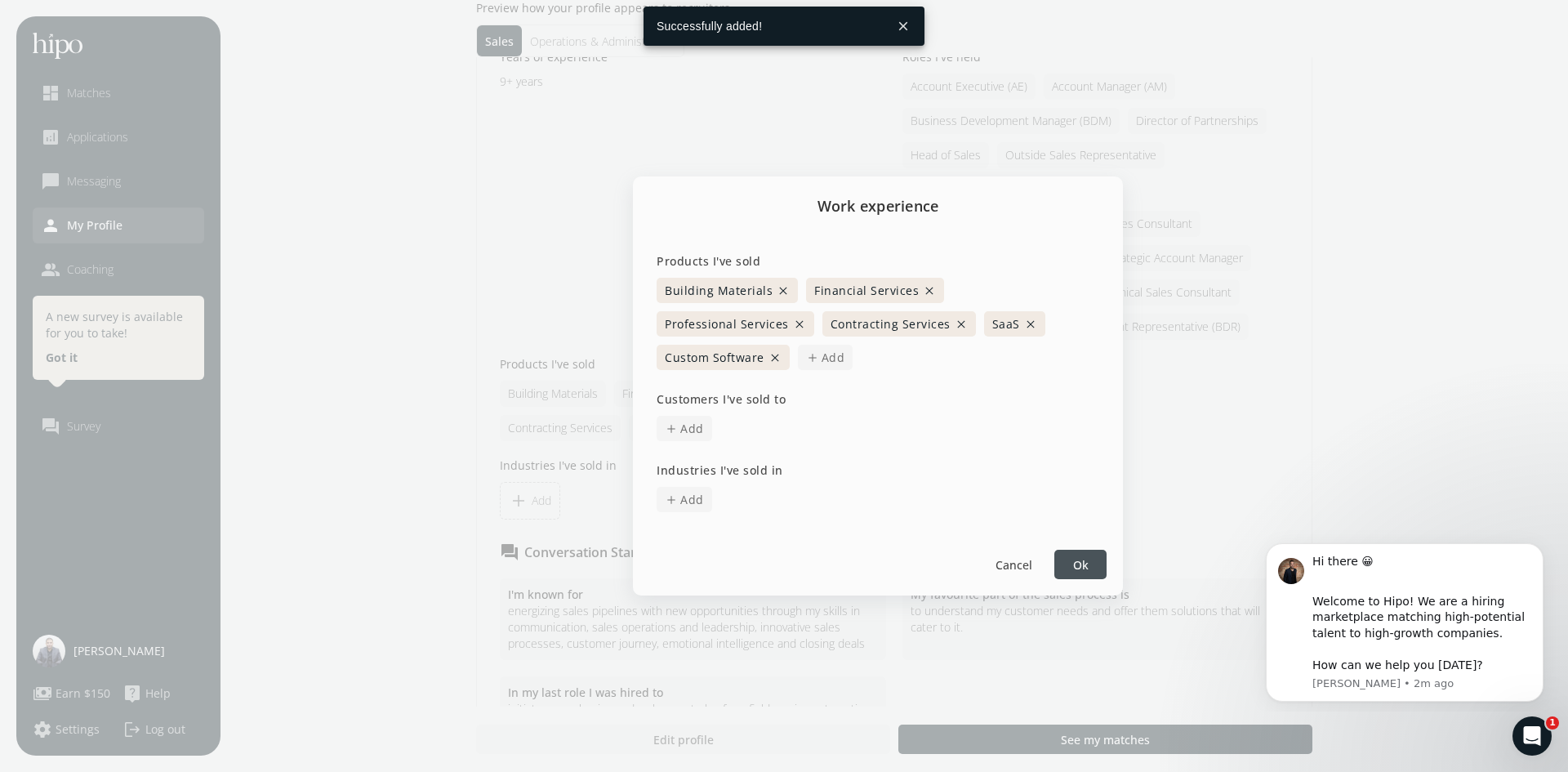
click at [845, 349] on span "Add" at bounding box center [834, 357] width 24 height 17
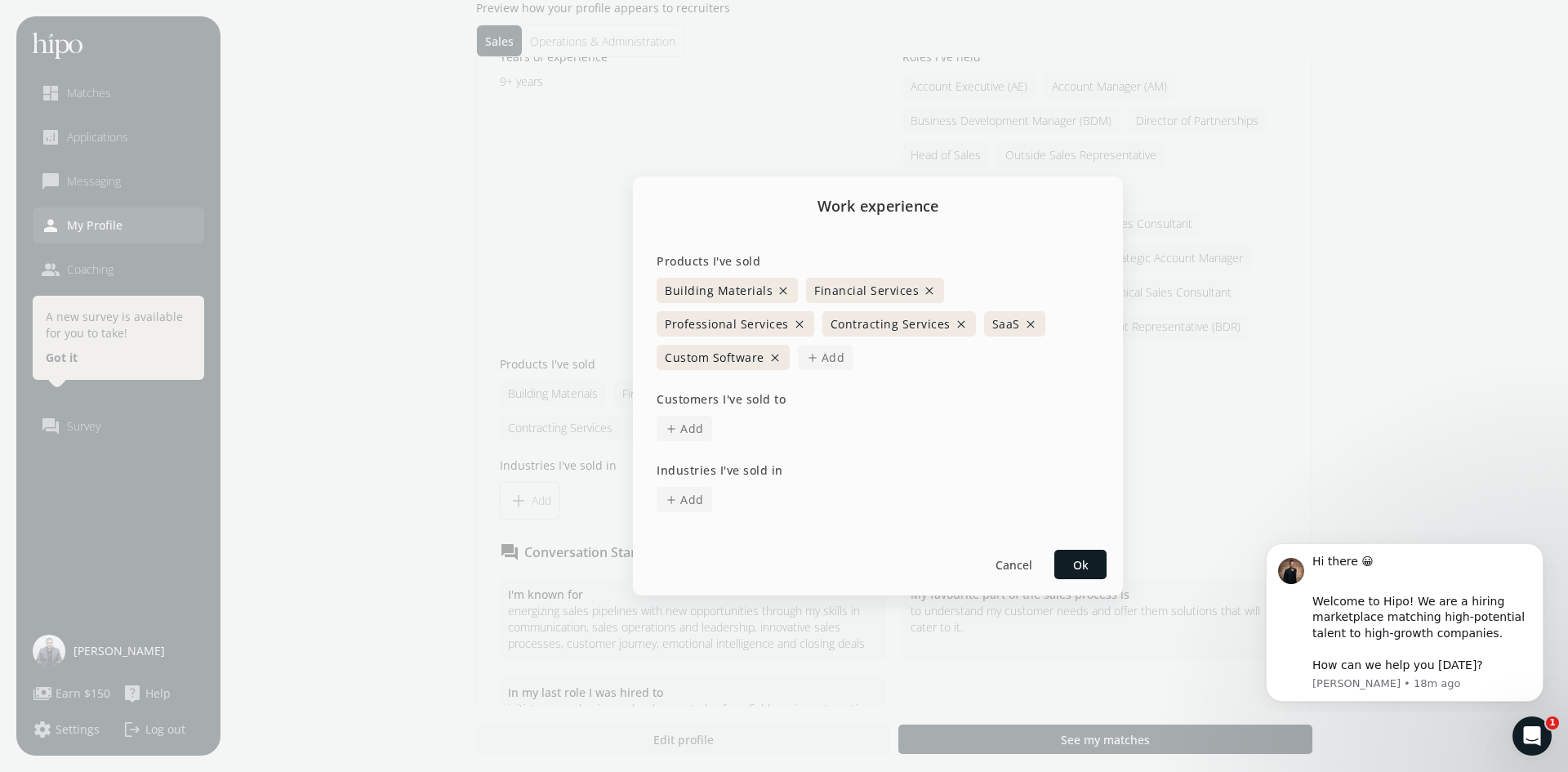
click at [845, 349] on span "Add" at bounding box center [834, 357] width 24 height 17
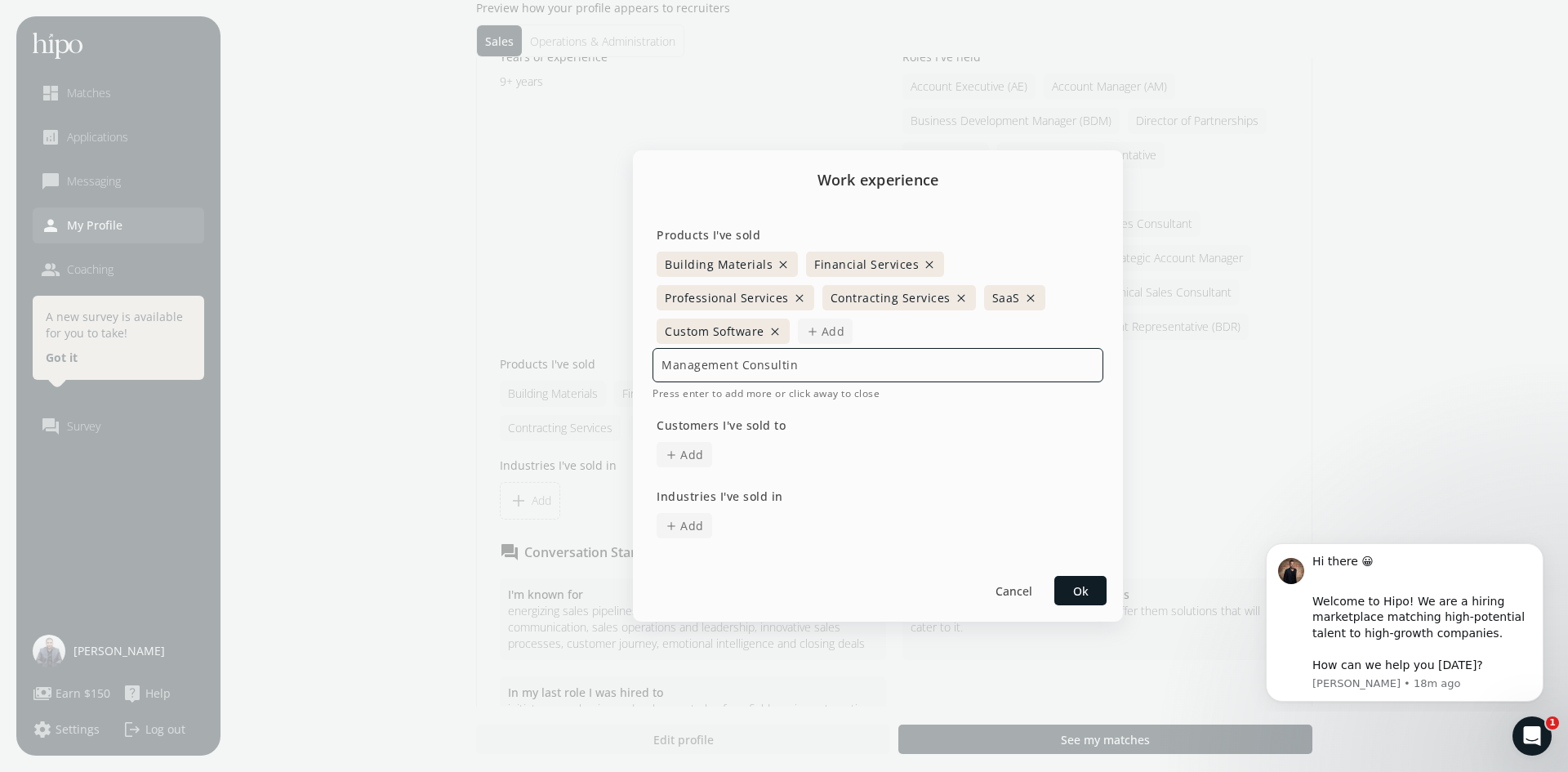
type input "Management Consulting"
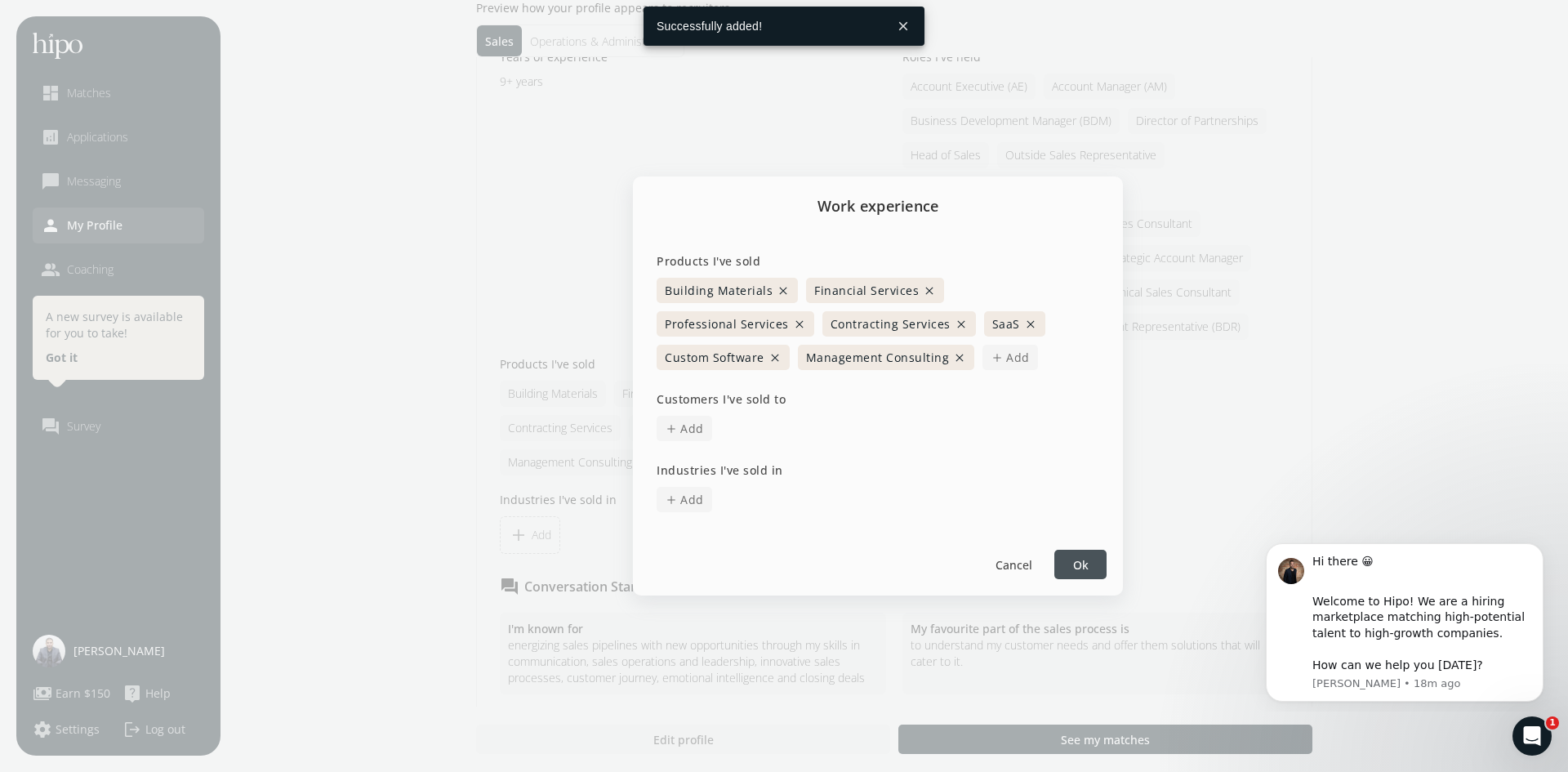
click at [682, 424] on span "Add" at bounding box center [693, 428] width 24 height 17
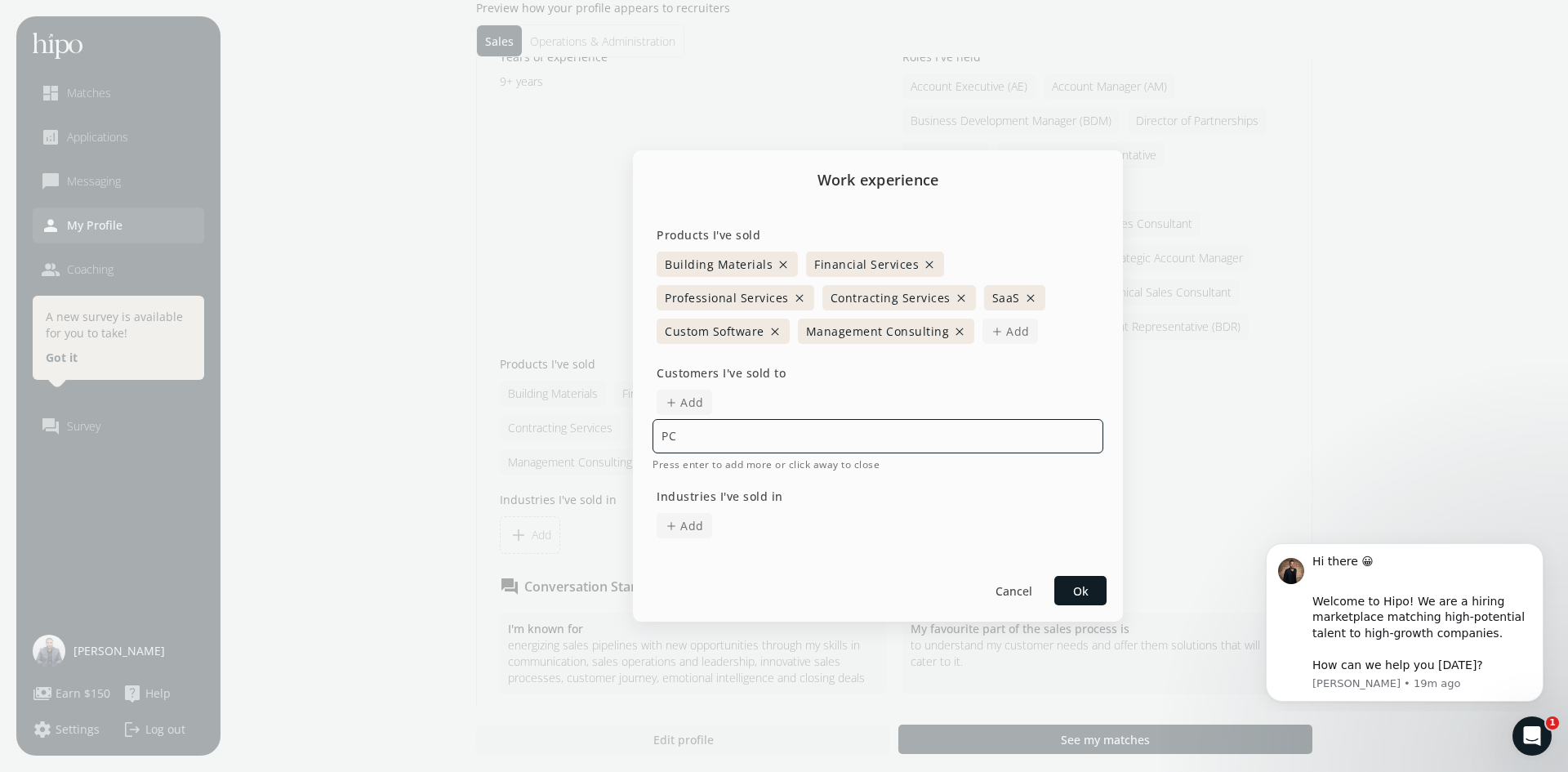
type input "PCL"
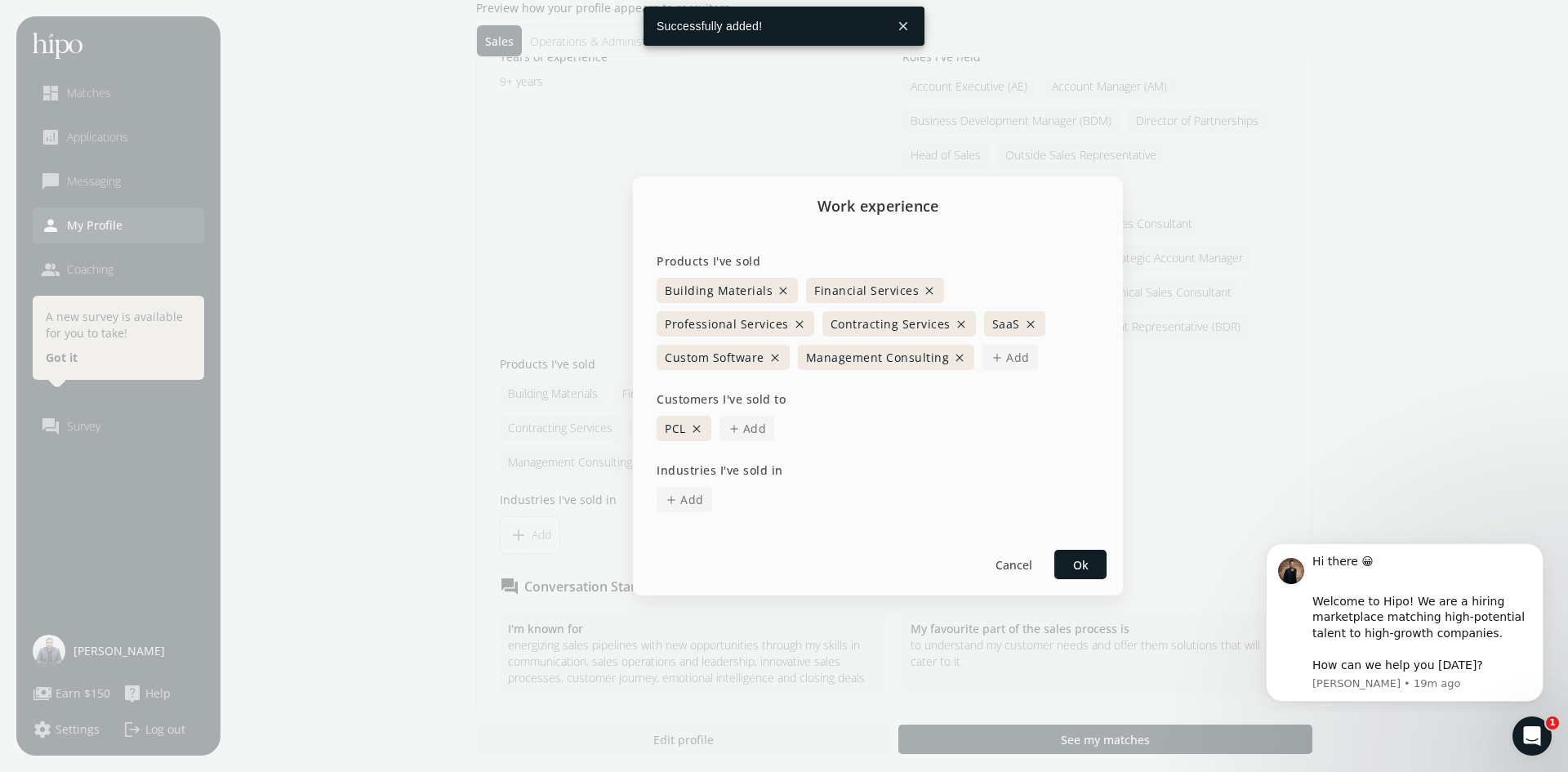
click at [744, 425] on span "Add" at bounding box center [755, 428] width 24 height 17
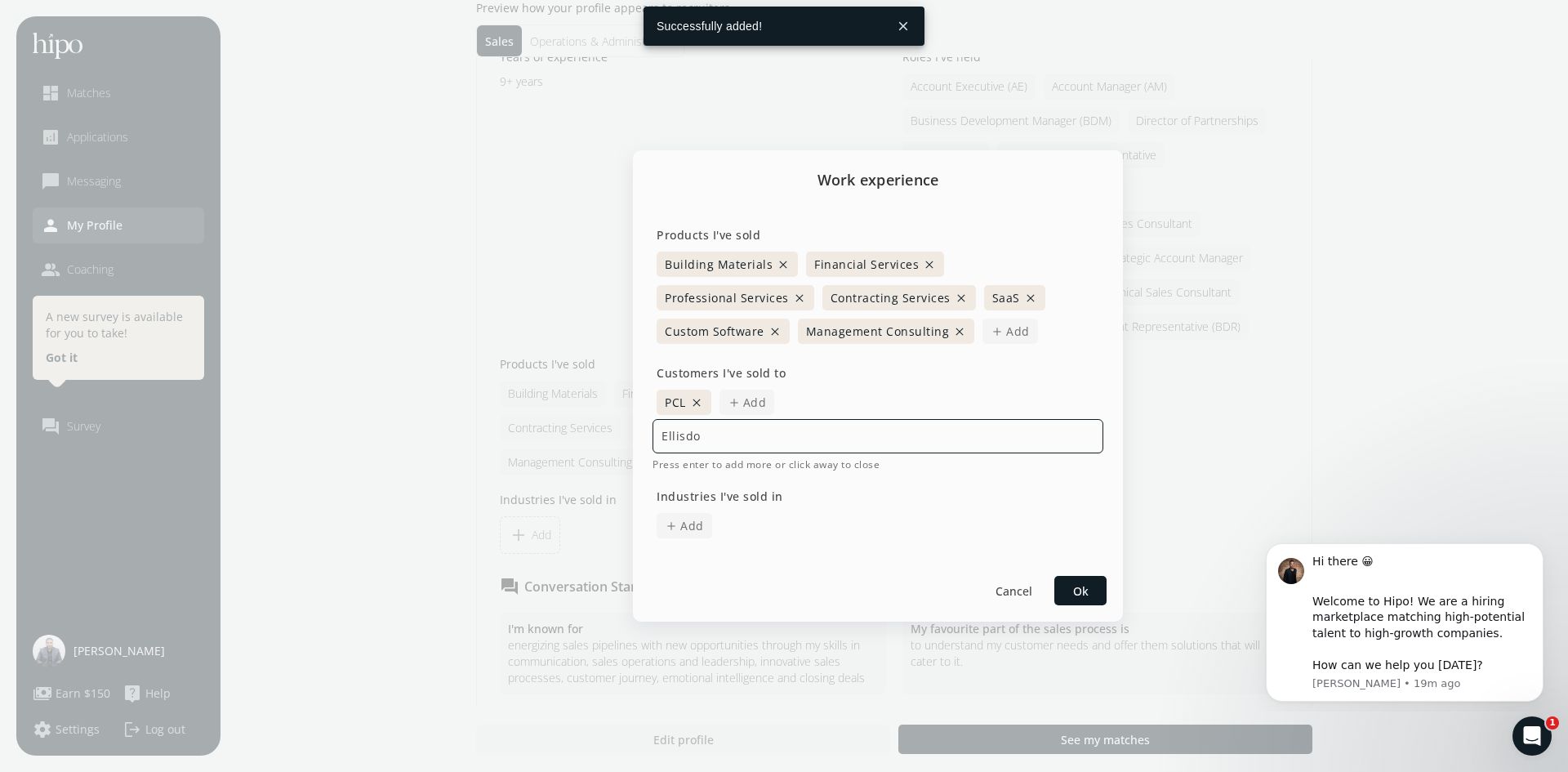
type input "Ellisdon"
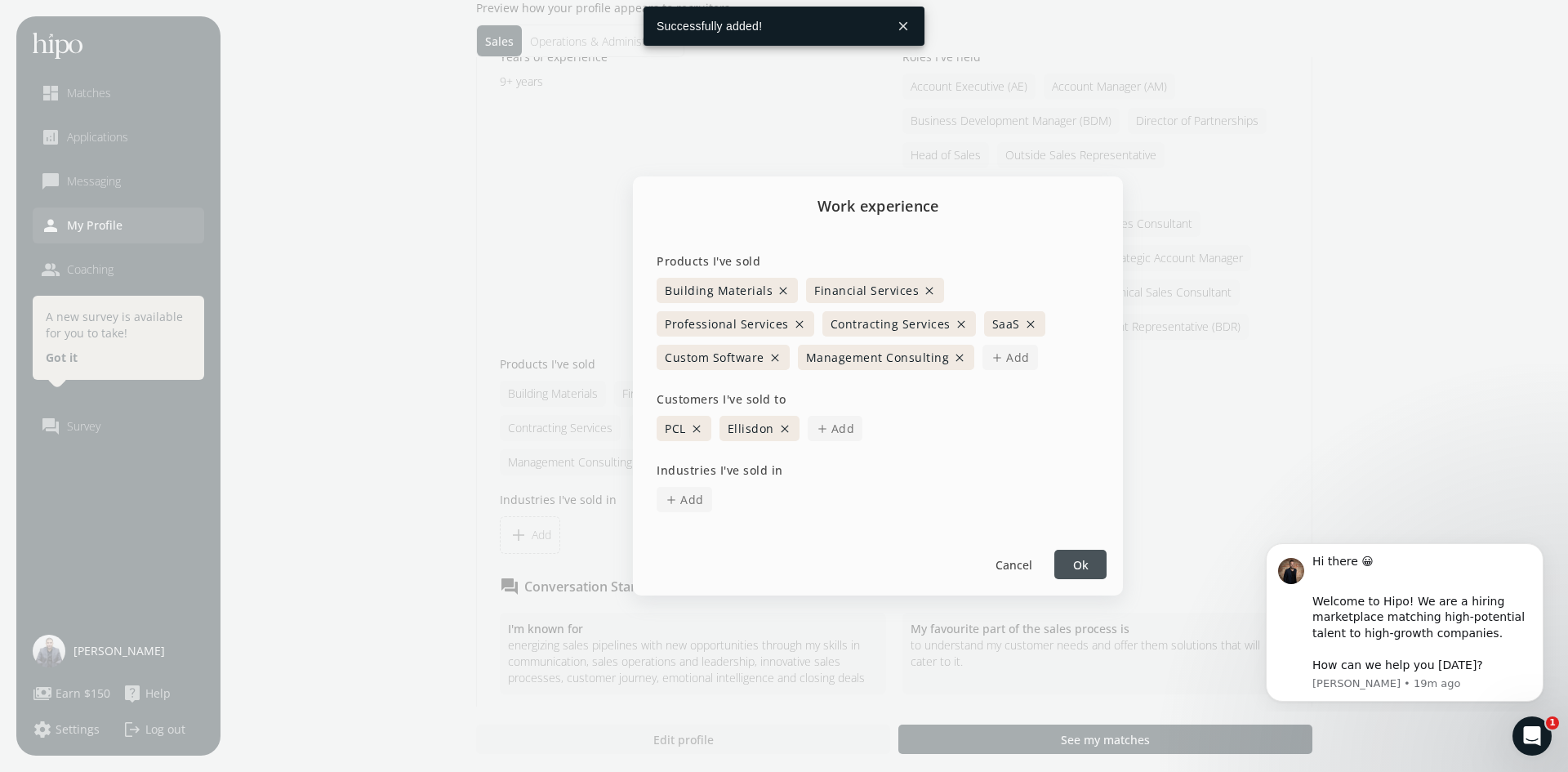
click at [827, 432] on span "add Add" at bounding box center [835, 429] width 56 height 25
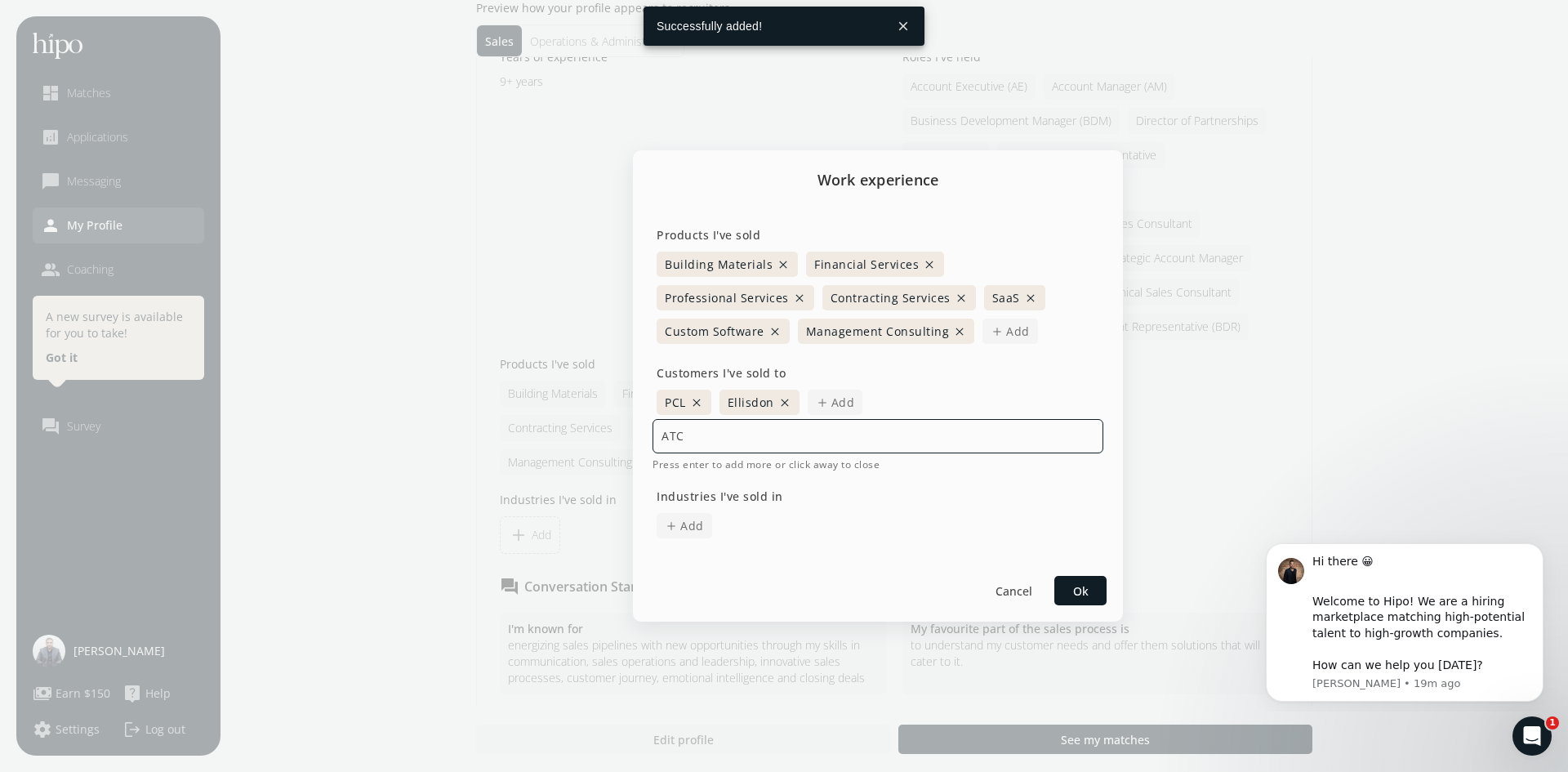
type input "ATCO"
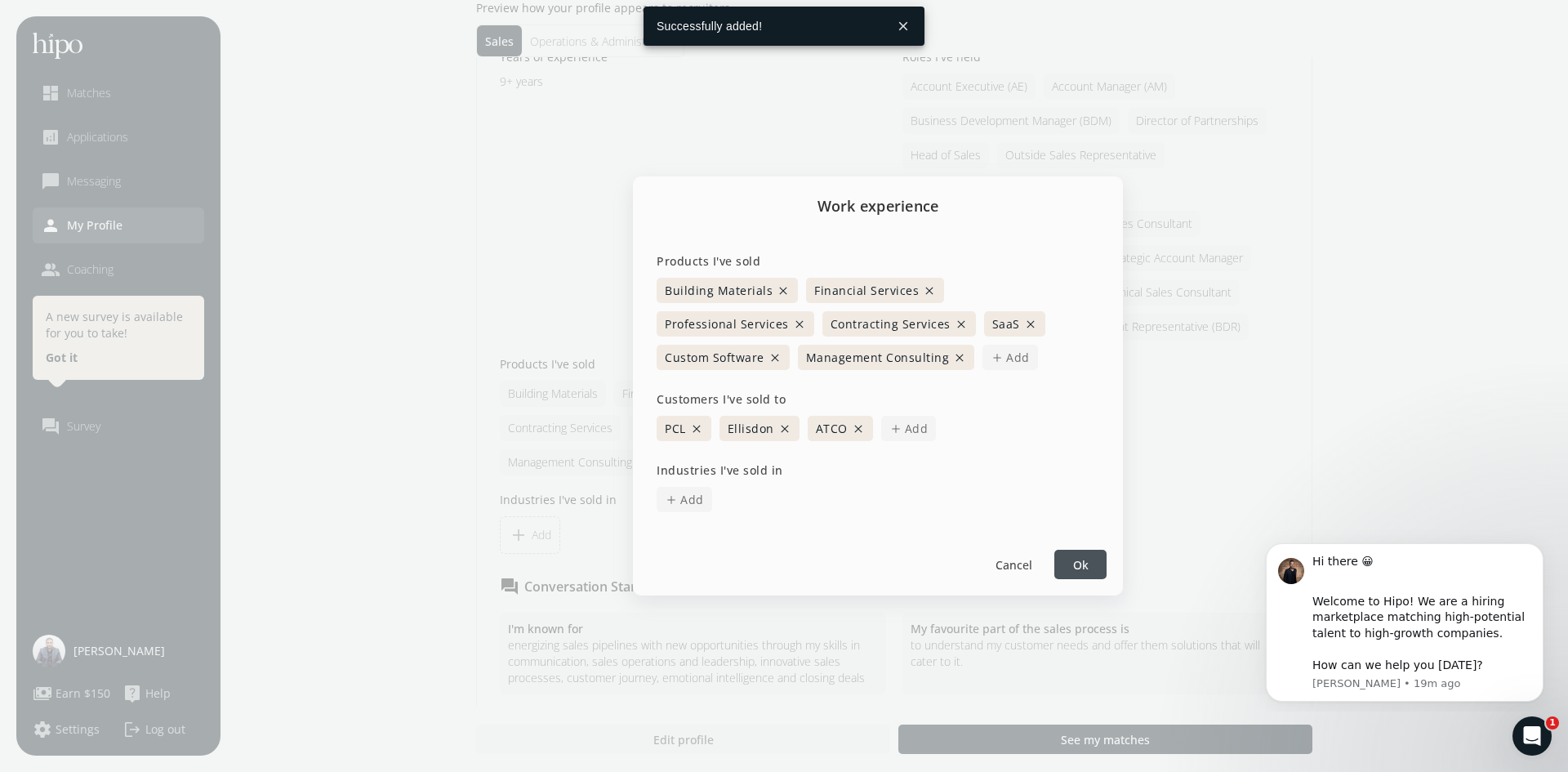
click at [911, 423] on span "Add" at bounding box center [916, 428] width 24 height 17
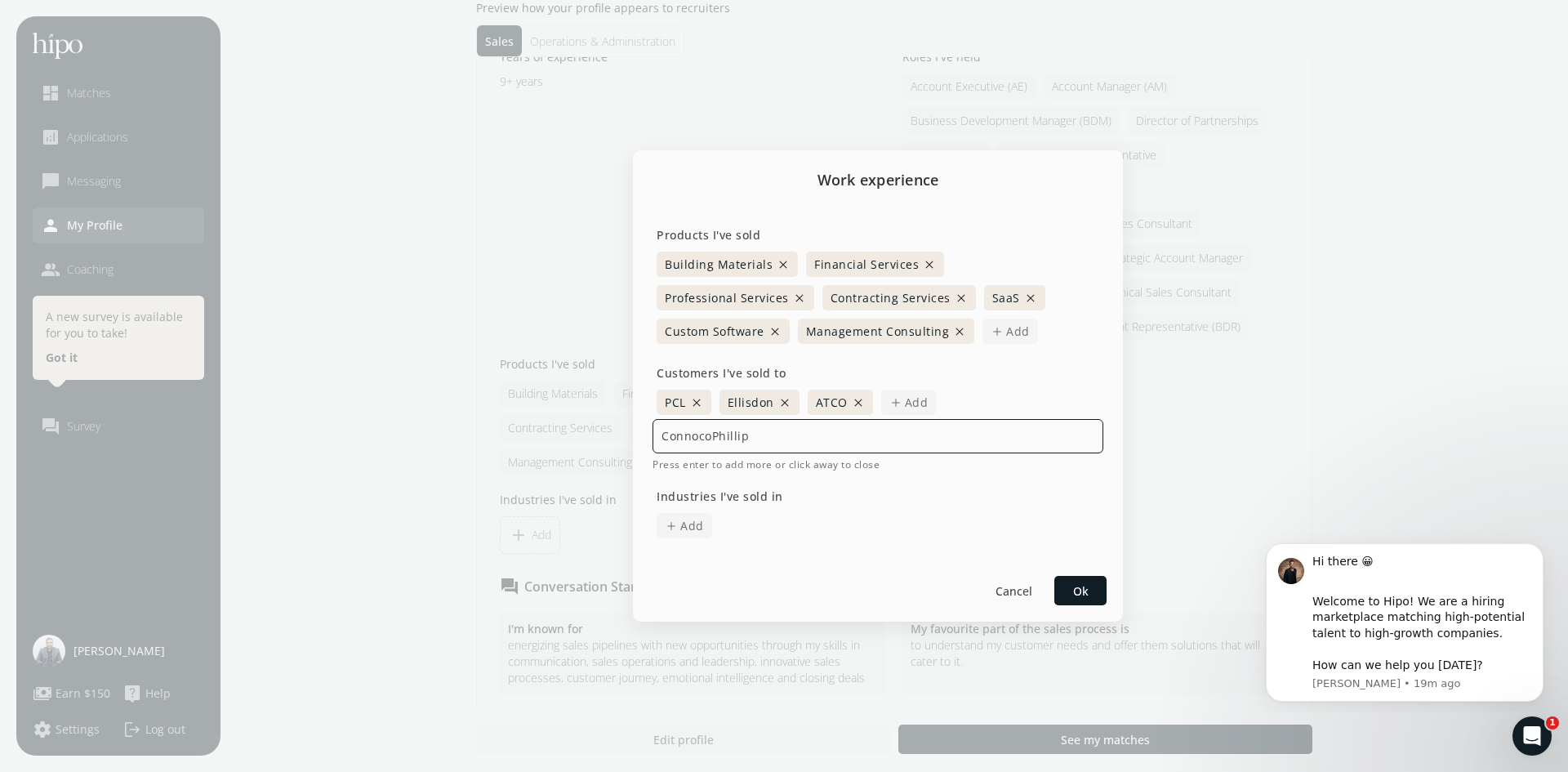
type input "ConnocoPhillips"
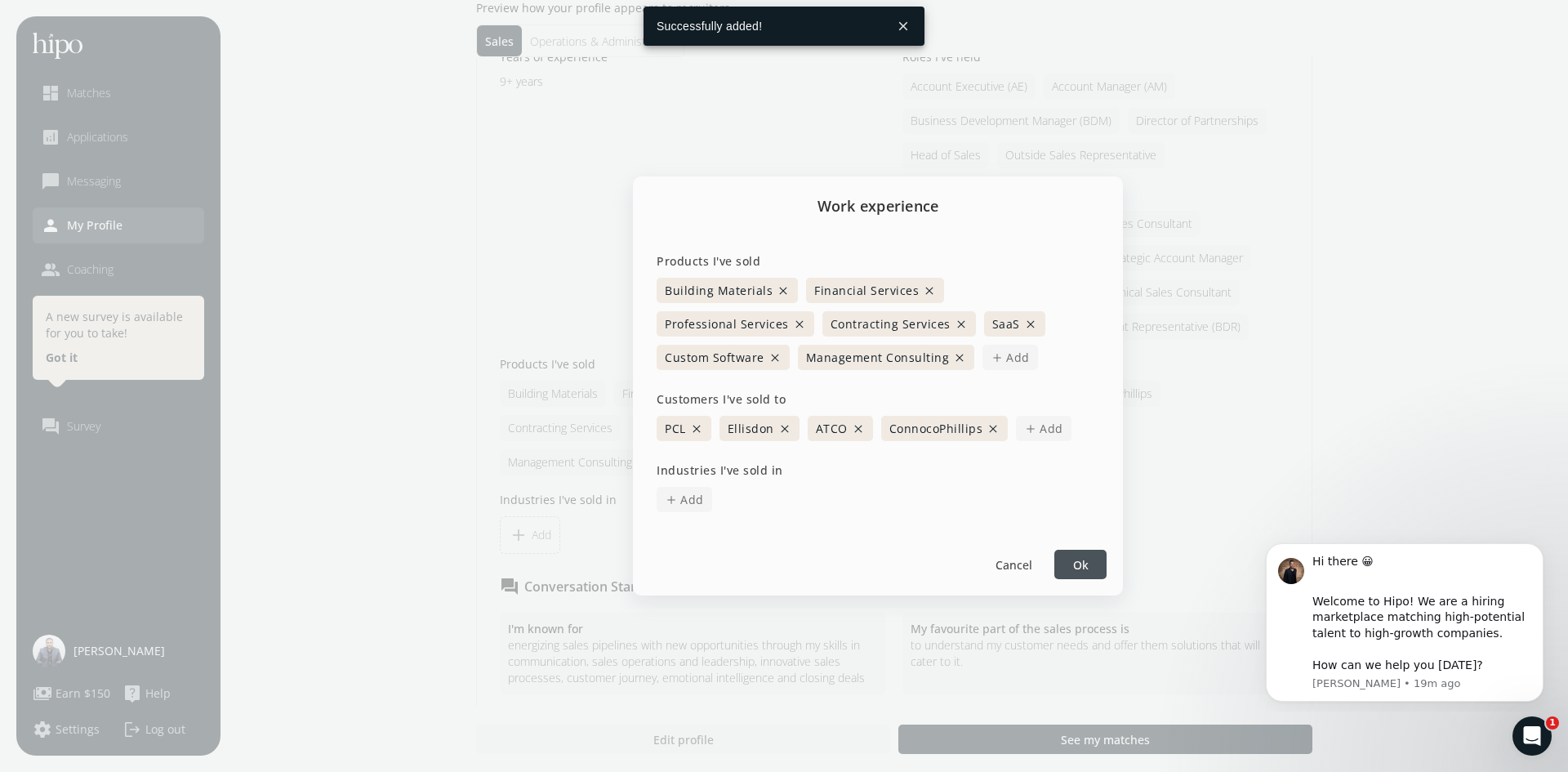
click at [1039, 424] on span "Add" at bounding box center [1051, 428] width 24 height 17
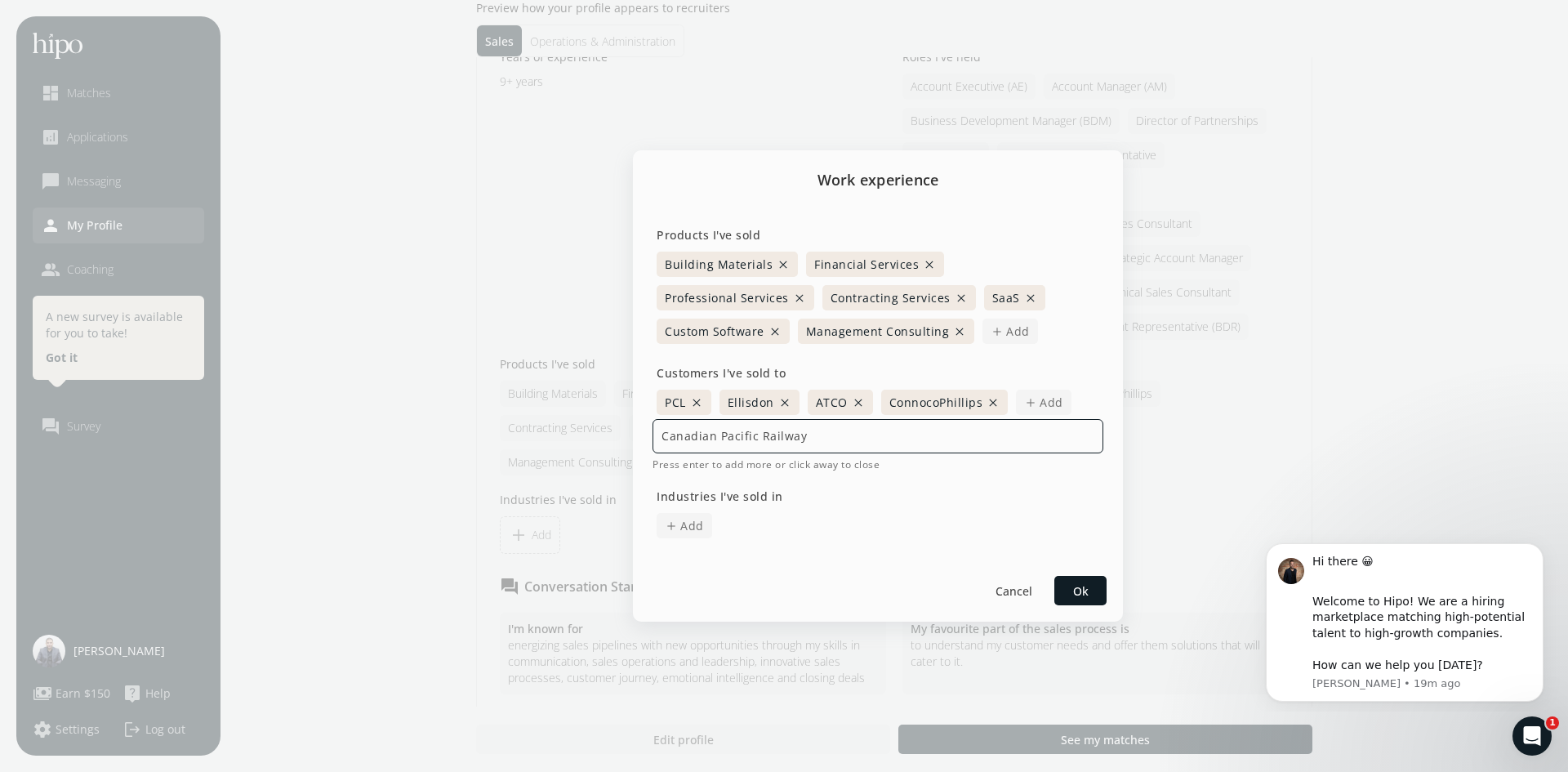
type input "Canadian Pacific Railways"
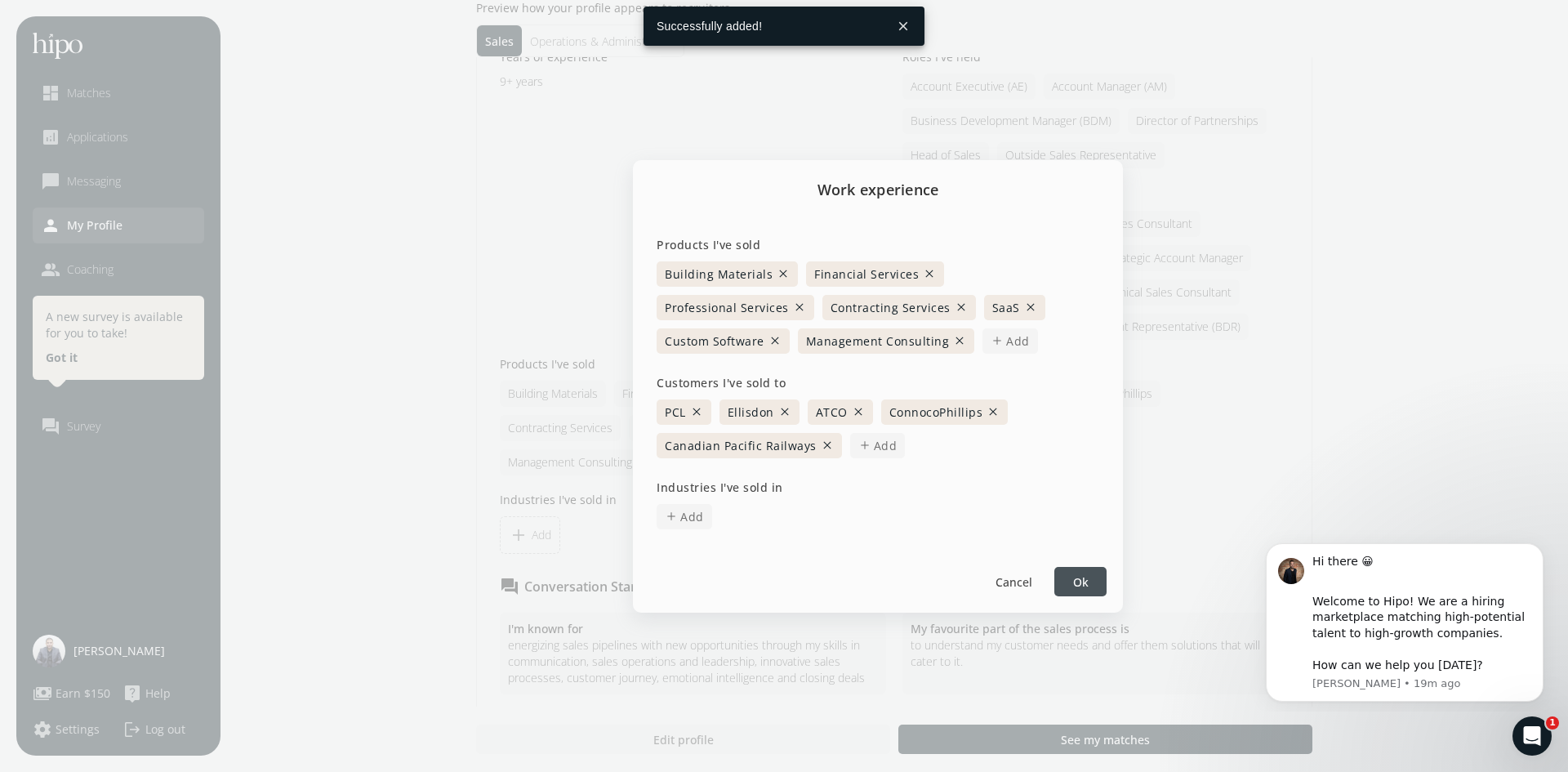
click at [884, 449] on span "Add" at bounding box center [885, 445] width 24 height 17
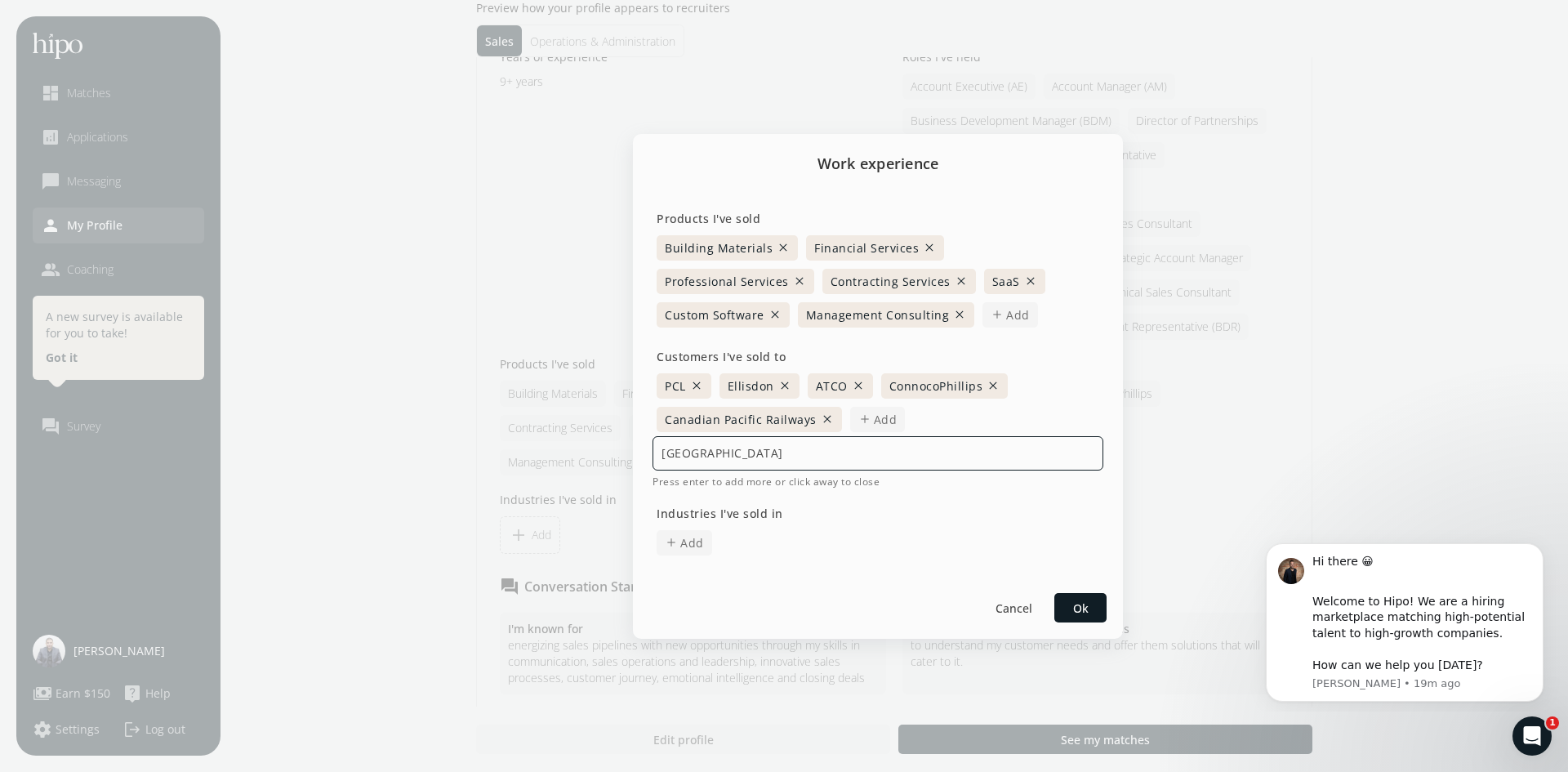
type input "University of Manitoba"
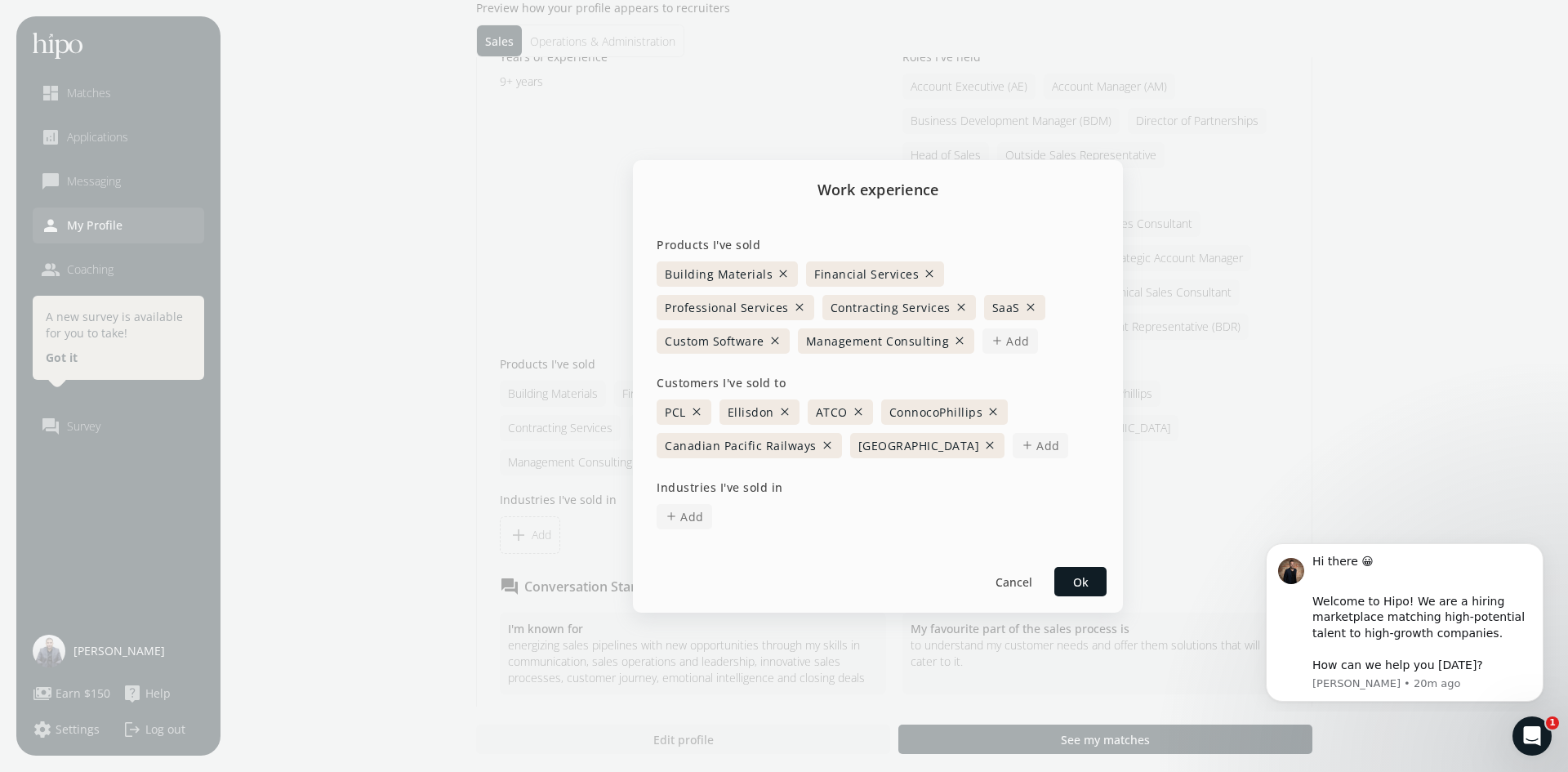
click at [1051, 453] on span "Add" at bounding box center [1048, 445] width 24 height 17
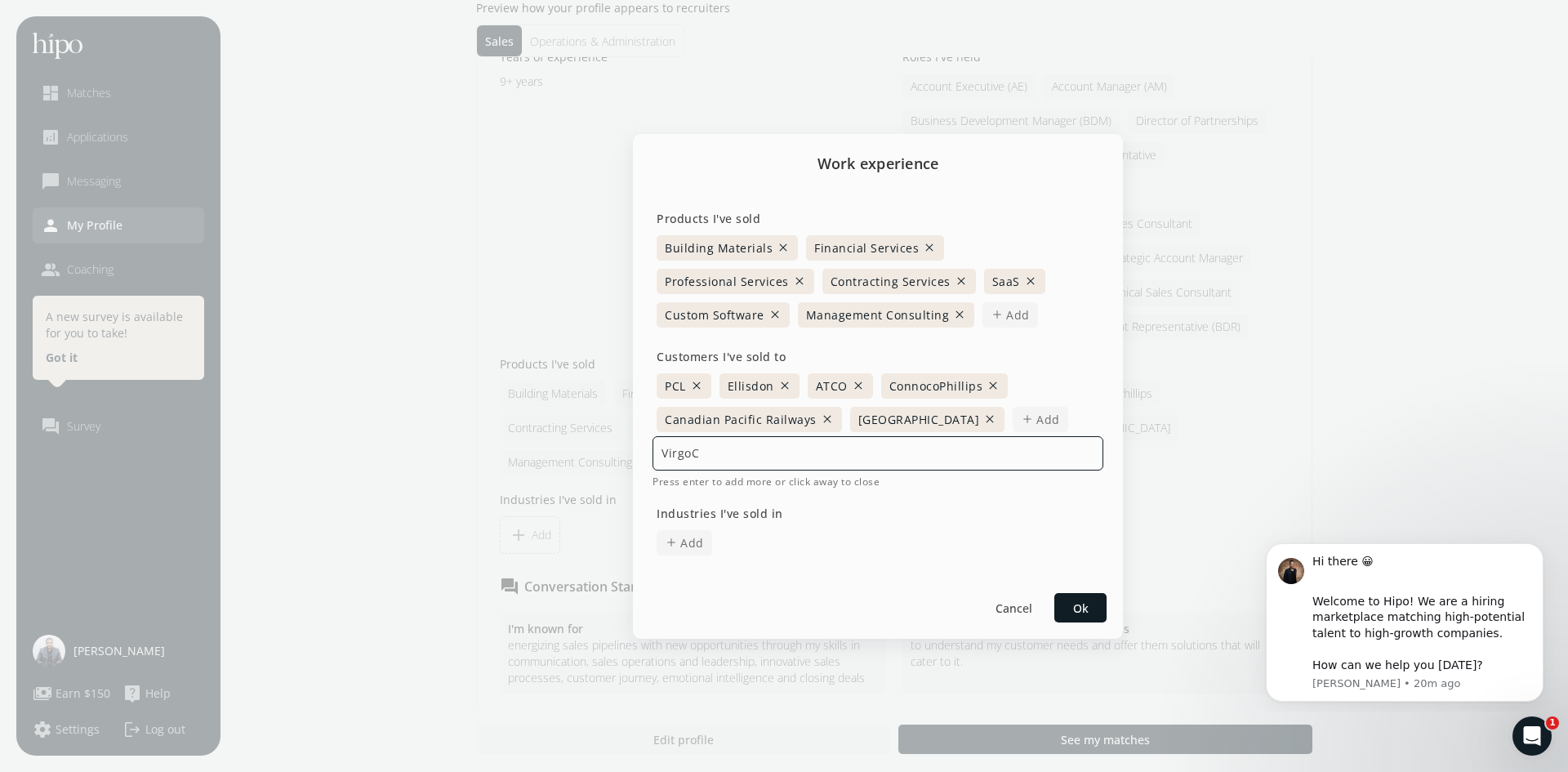
type input "VirgoCX"
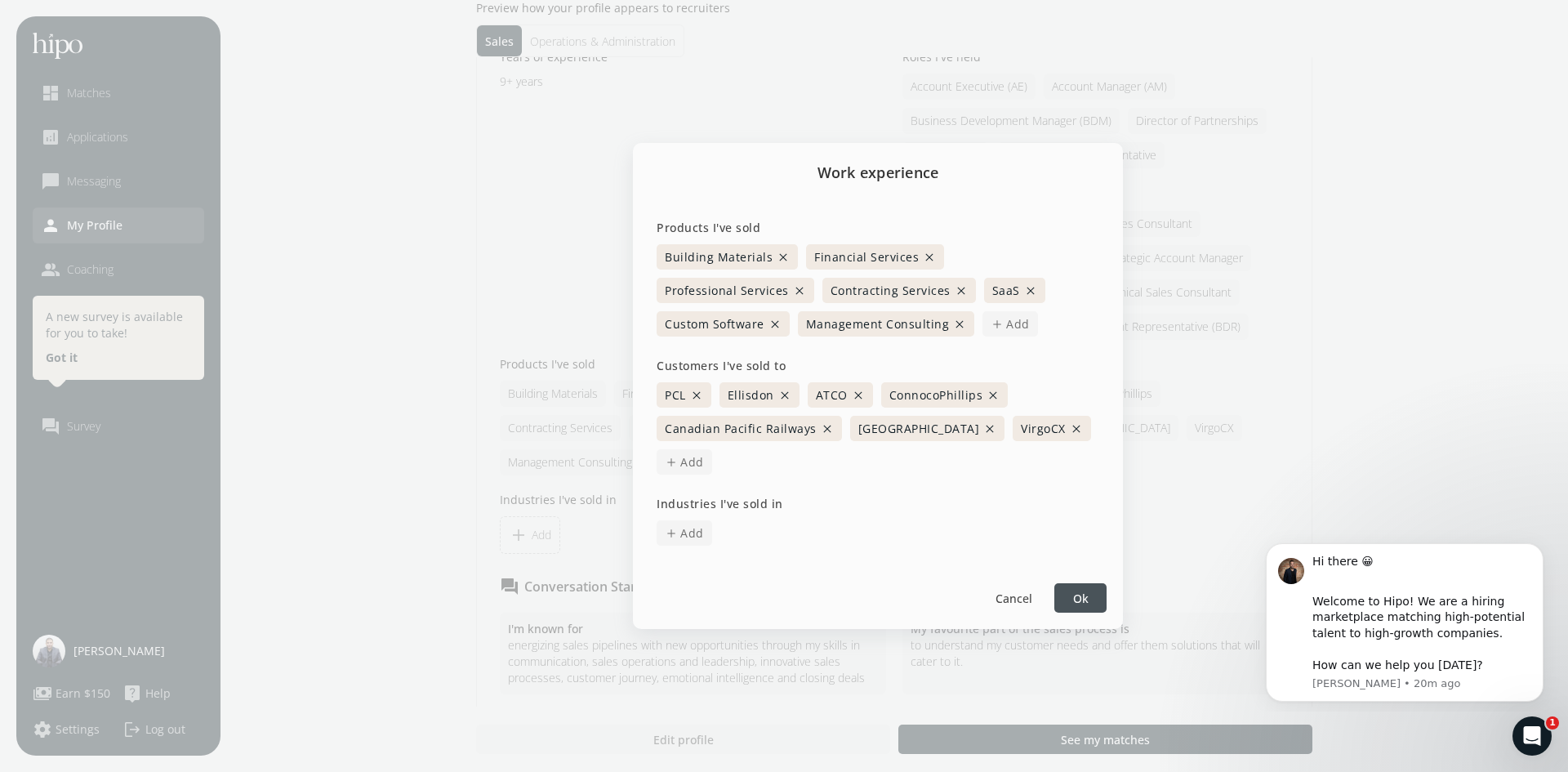
click at [673, 466] on span "add" at bounding box center [671, 462] width 13 height 13
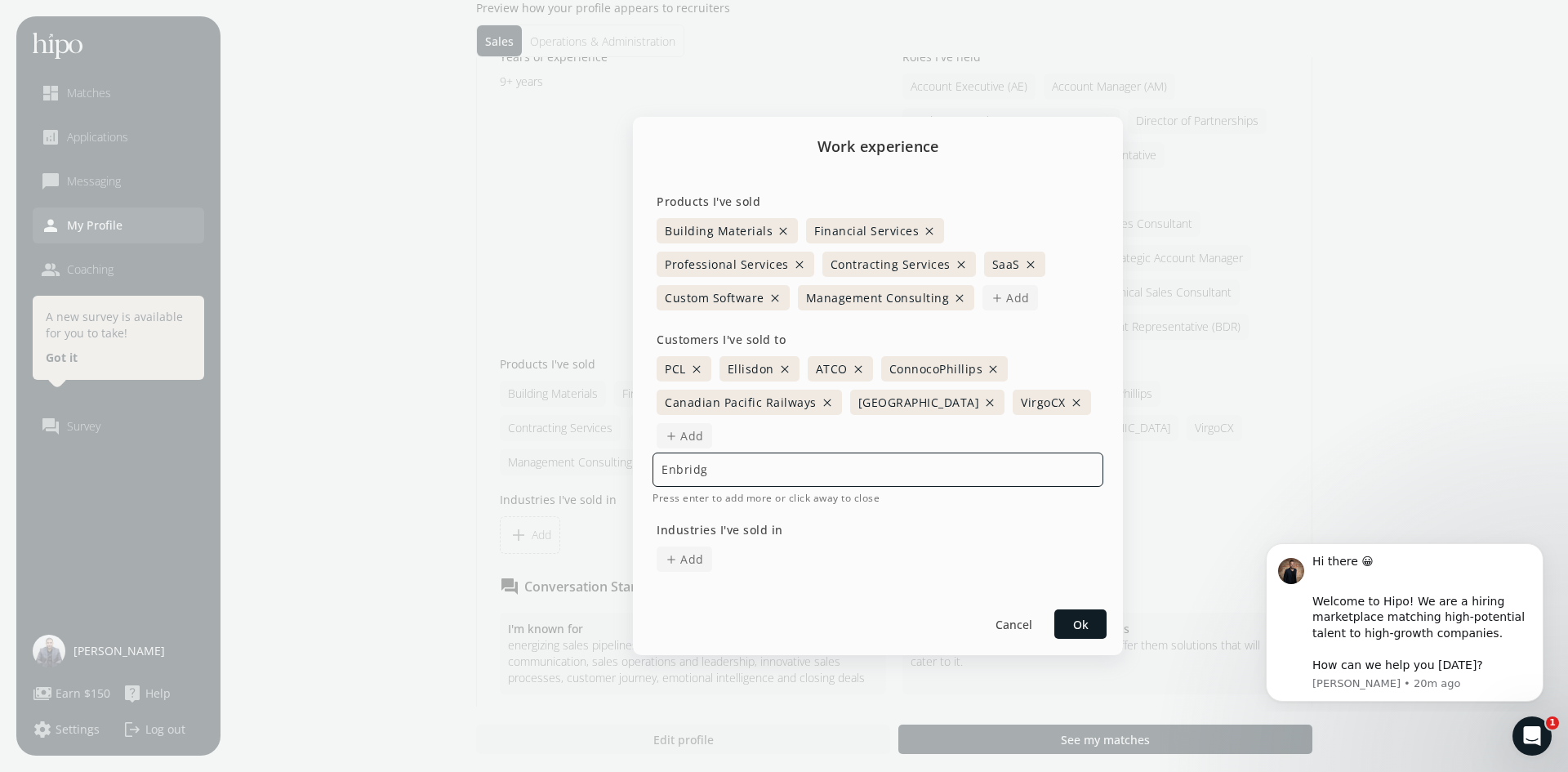
type input "Enbridge"
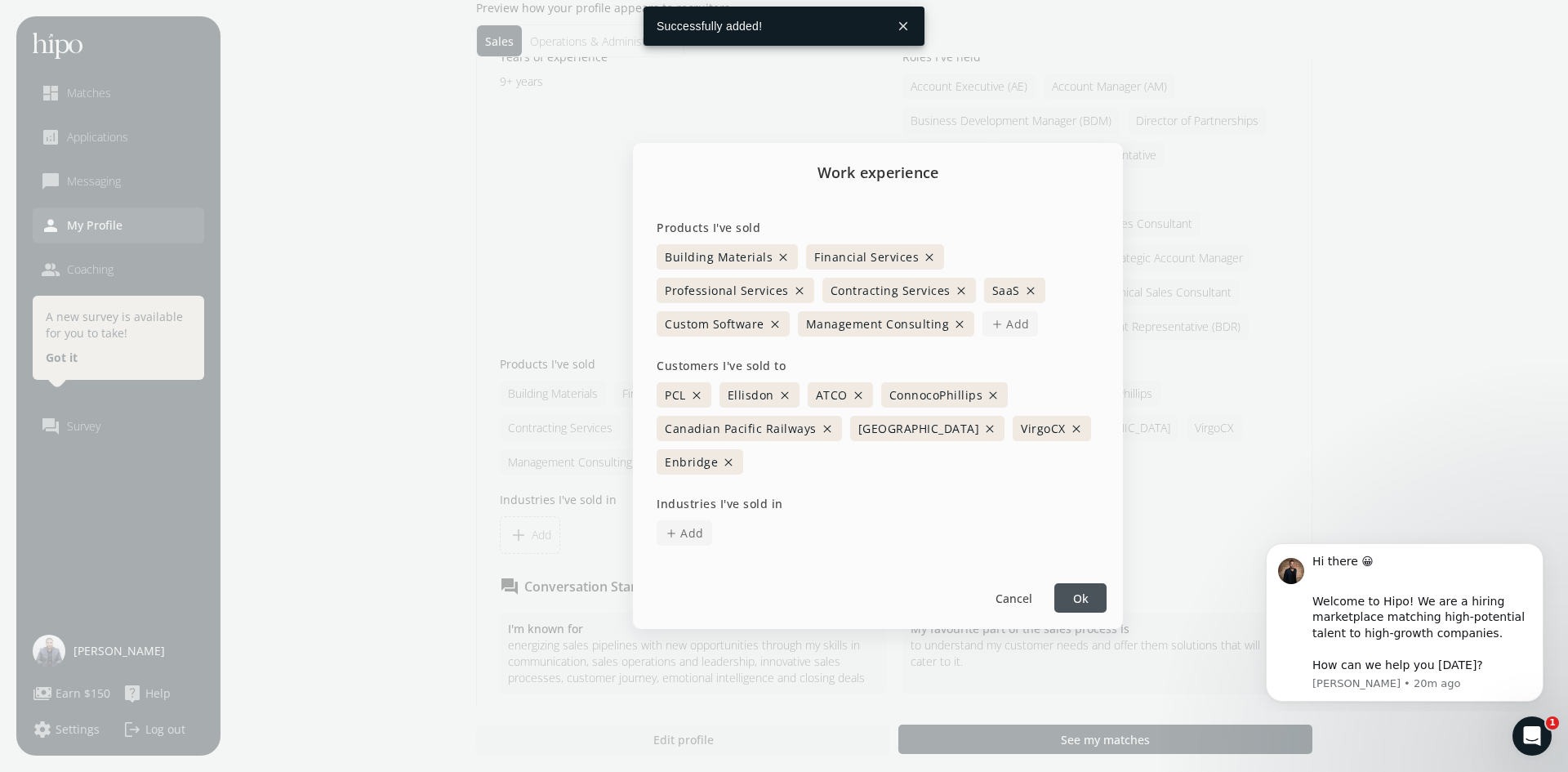
click at [678, 533] on span "add Add" at bounding box center [684, 533] width 56 height 25
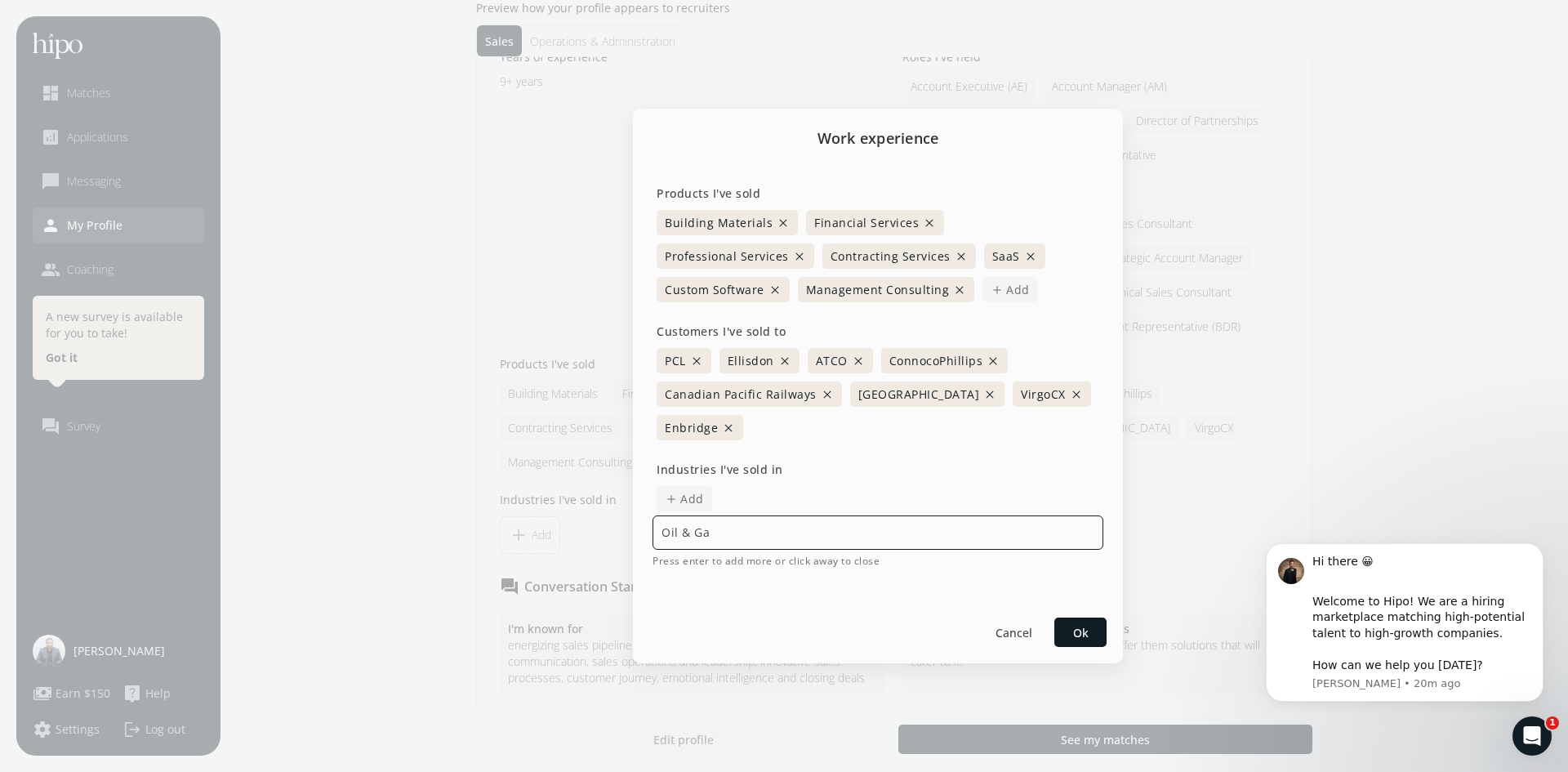
type input "Oil & Gad"
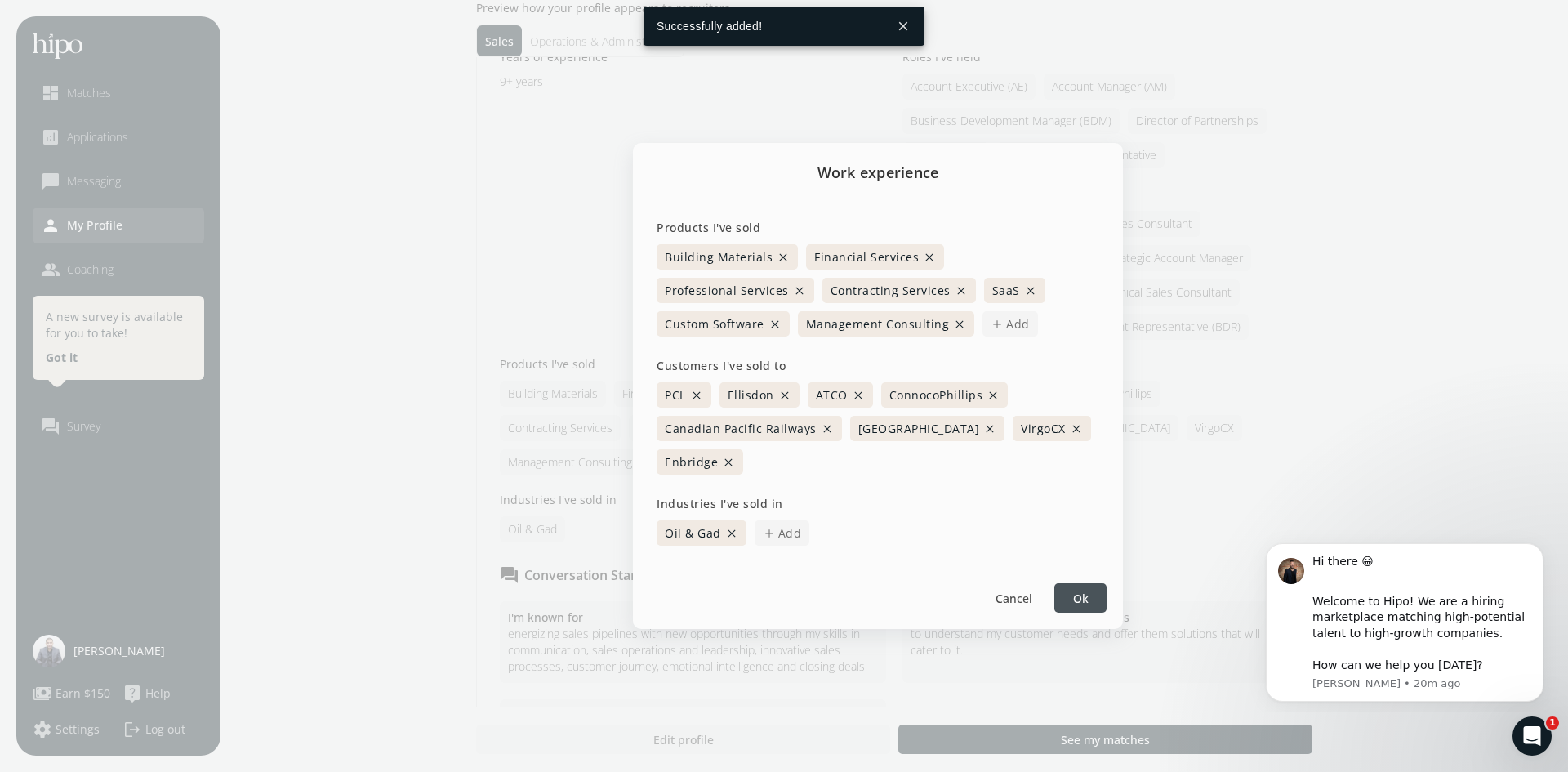
click at [732, 530] on button "close" at bounding box center [732, 533] width 13 height 13
click at [703, 533] on span "Add" at bounding box center [693, 533] width 24 height 17
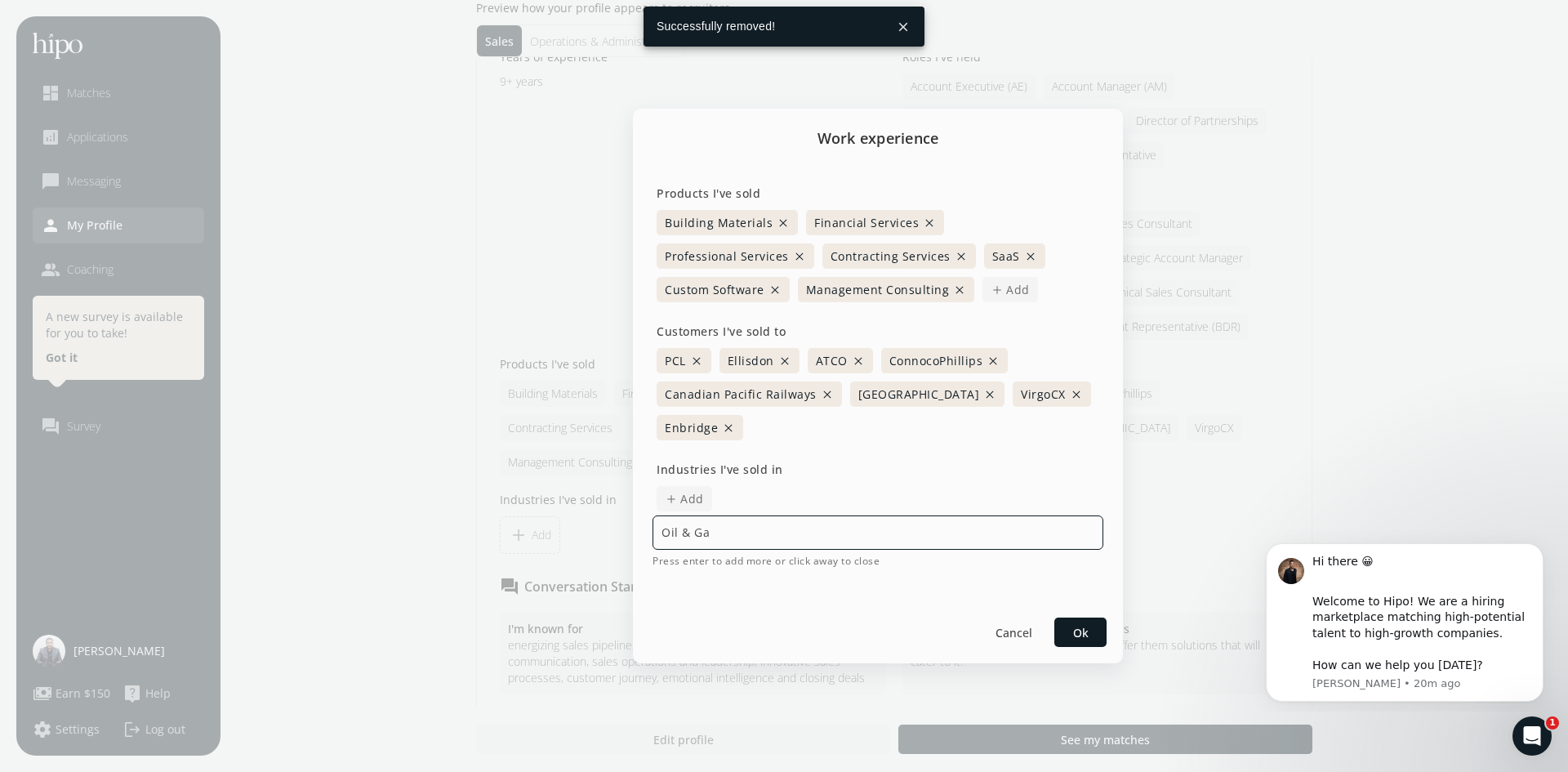
type input "Oil & Gas"
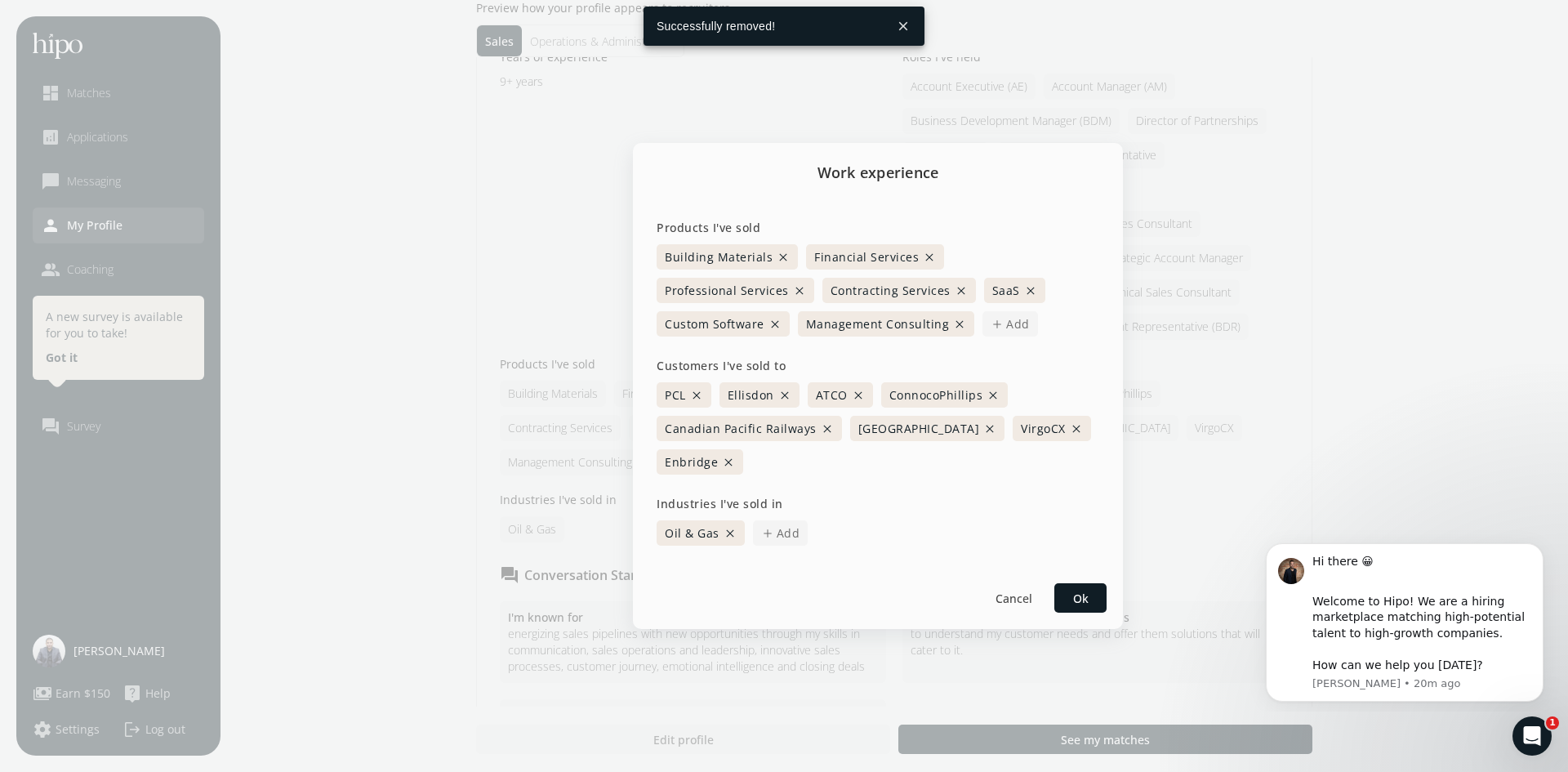
click at [766, 527] on span "add" at bounding box center [767, 533] width 13 height 13
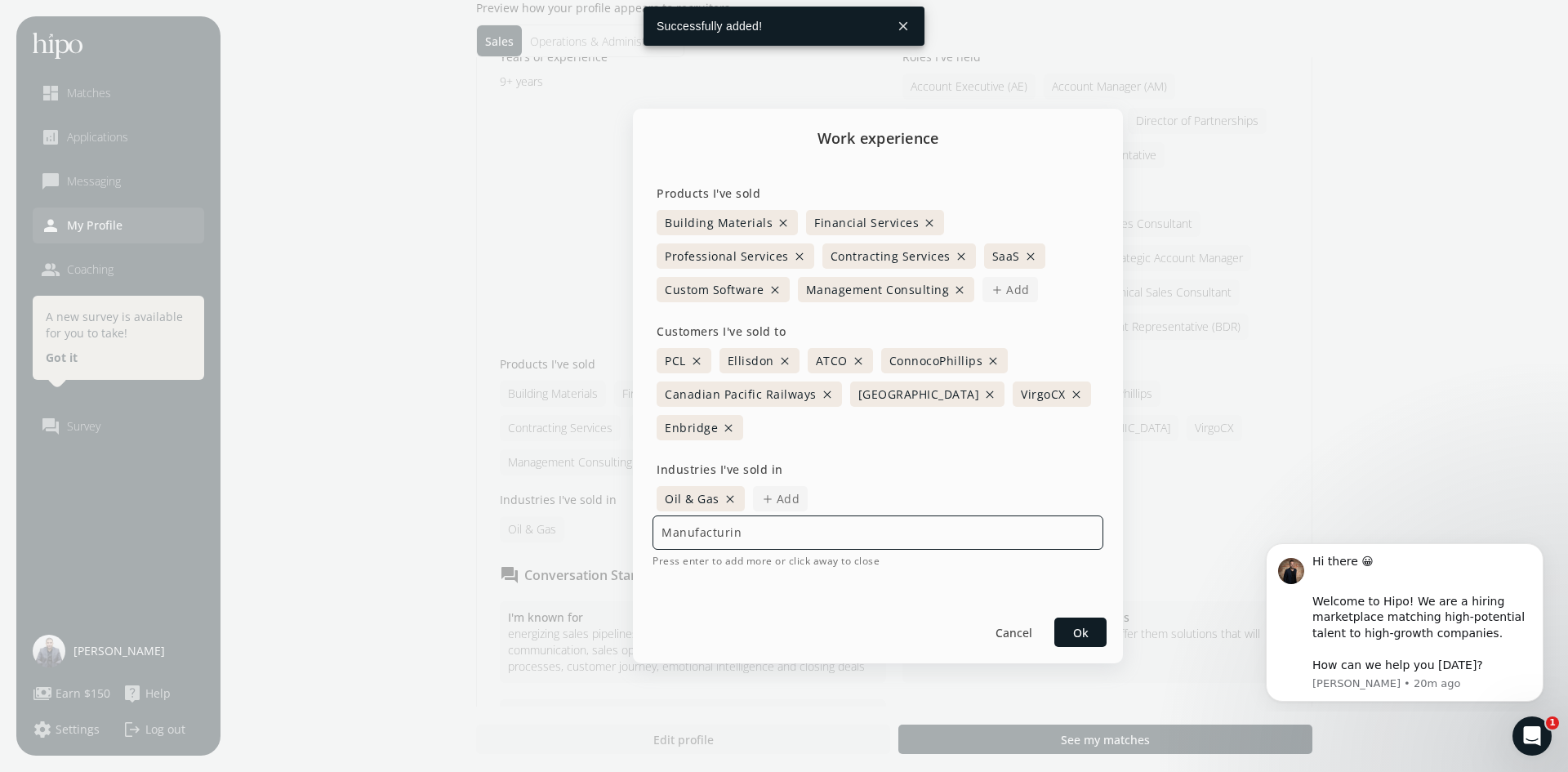
type input "Manufacturing"
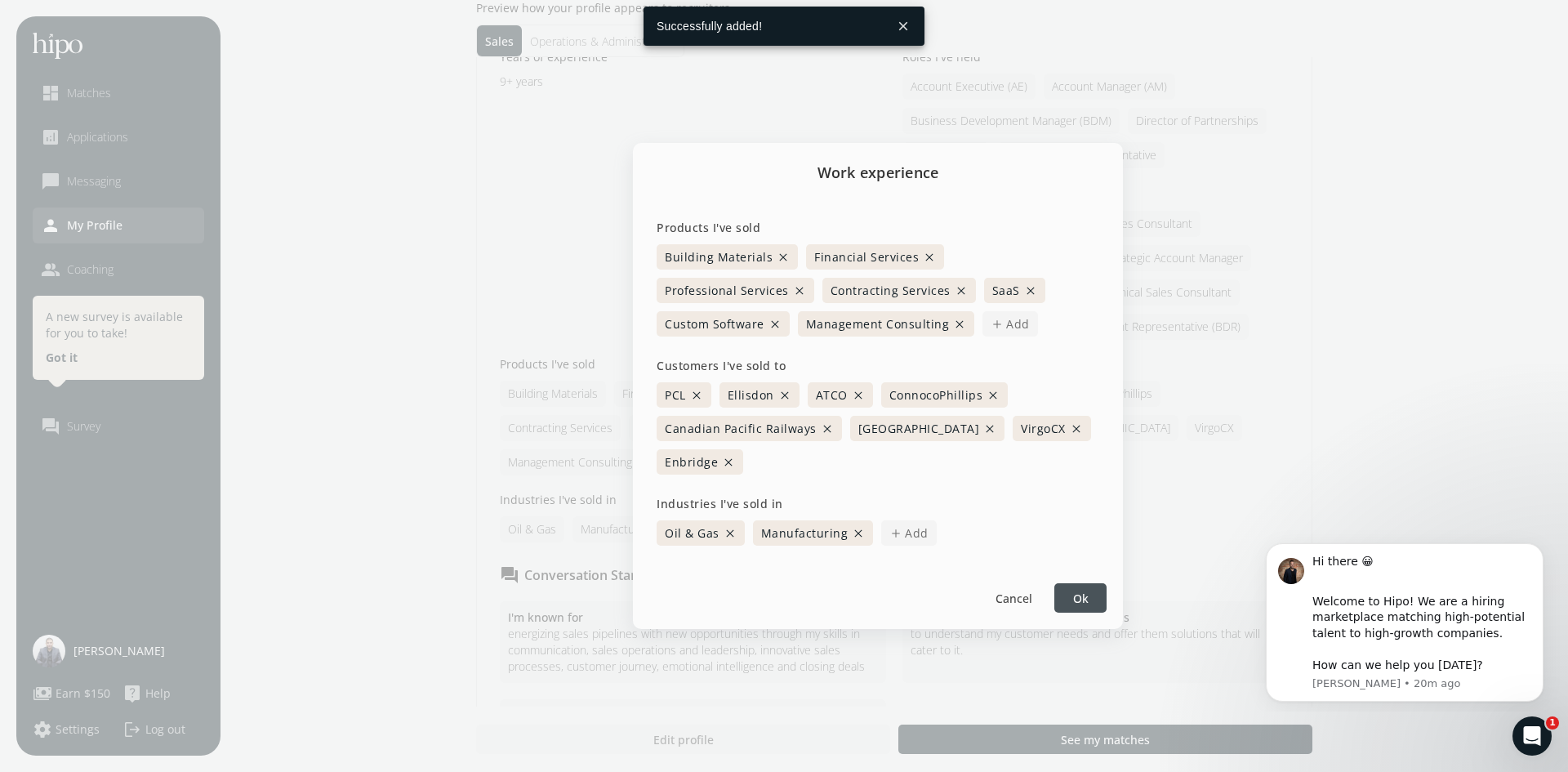
click at [911, 530] on span "Add" at bounding box center [916, 533] width 24 height 17
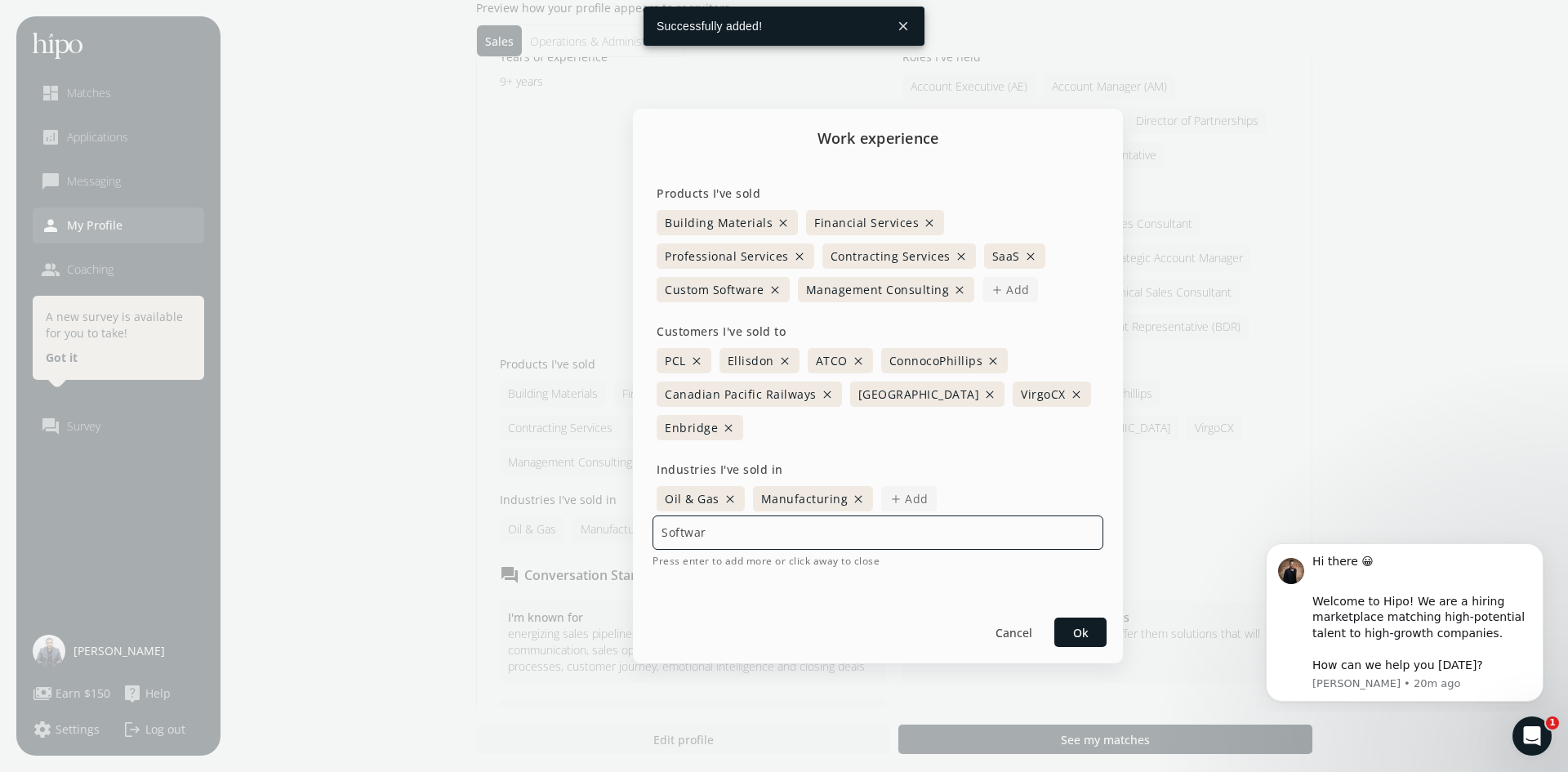
type input "Software"
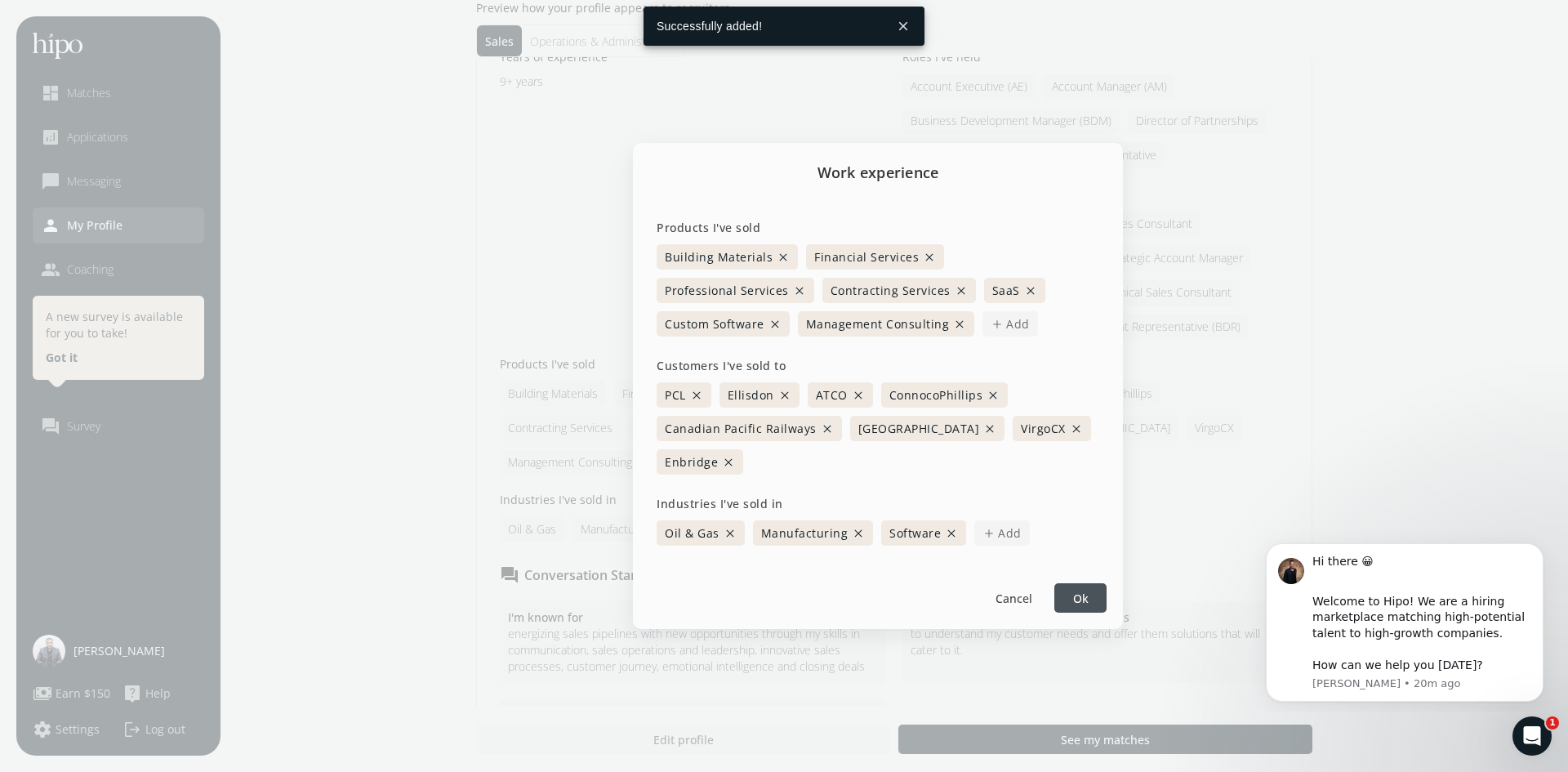
click at [985, 537] on span "add" at bounding box center [989, 533] width 13 height 13
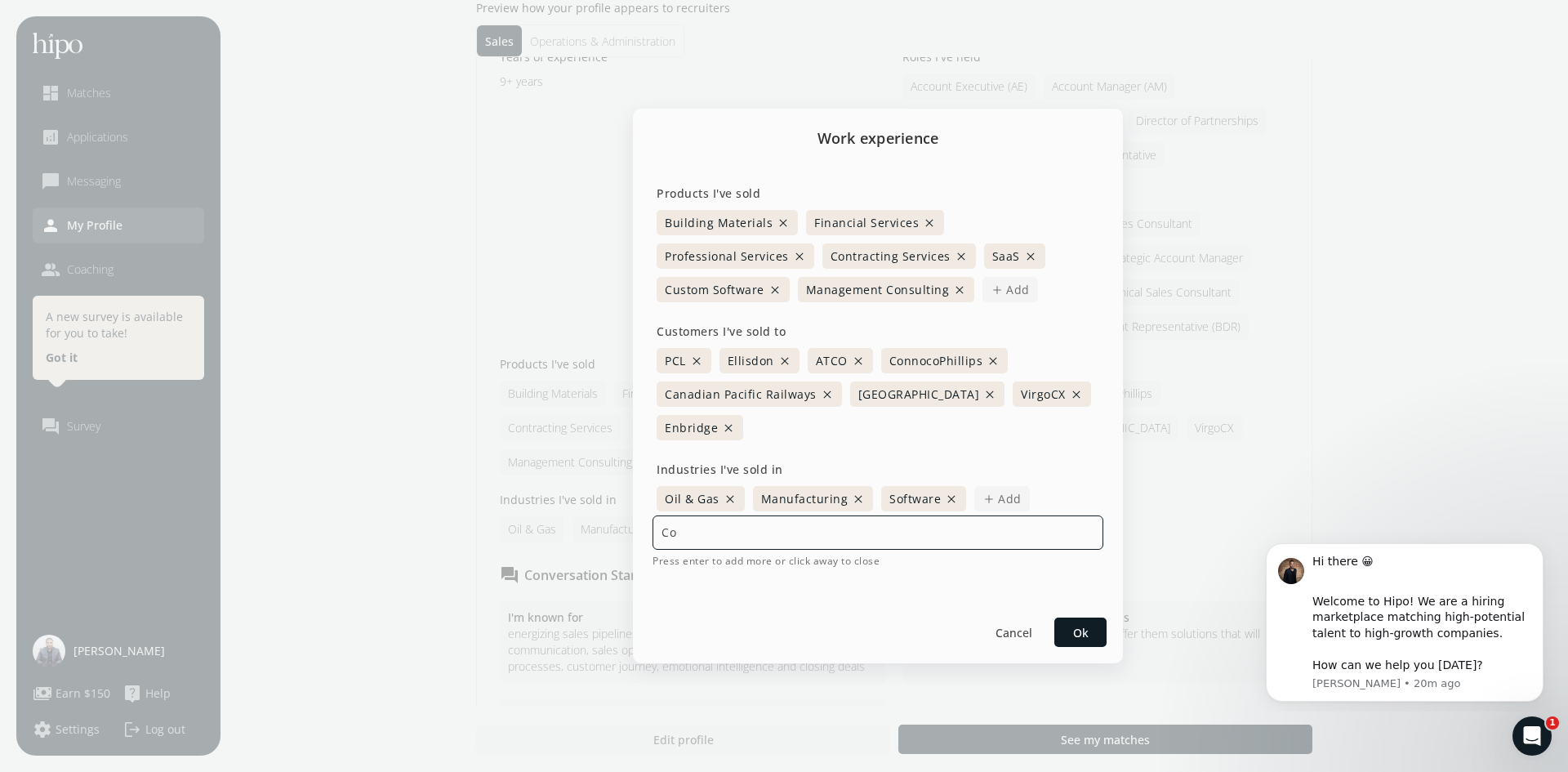
type input "C"
type input "Engineering"
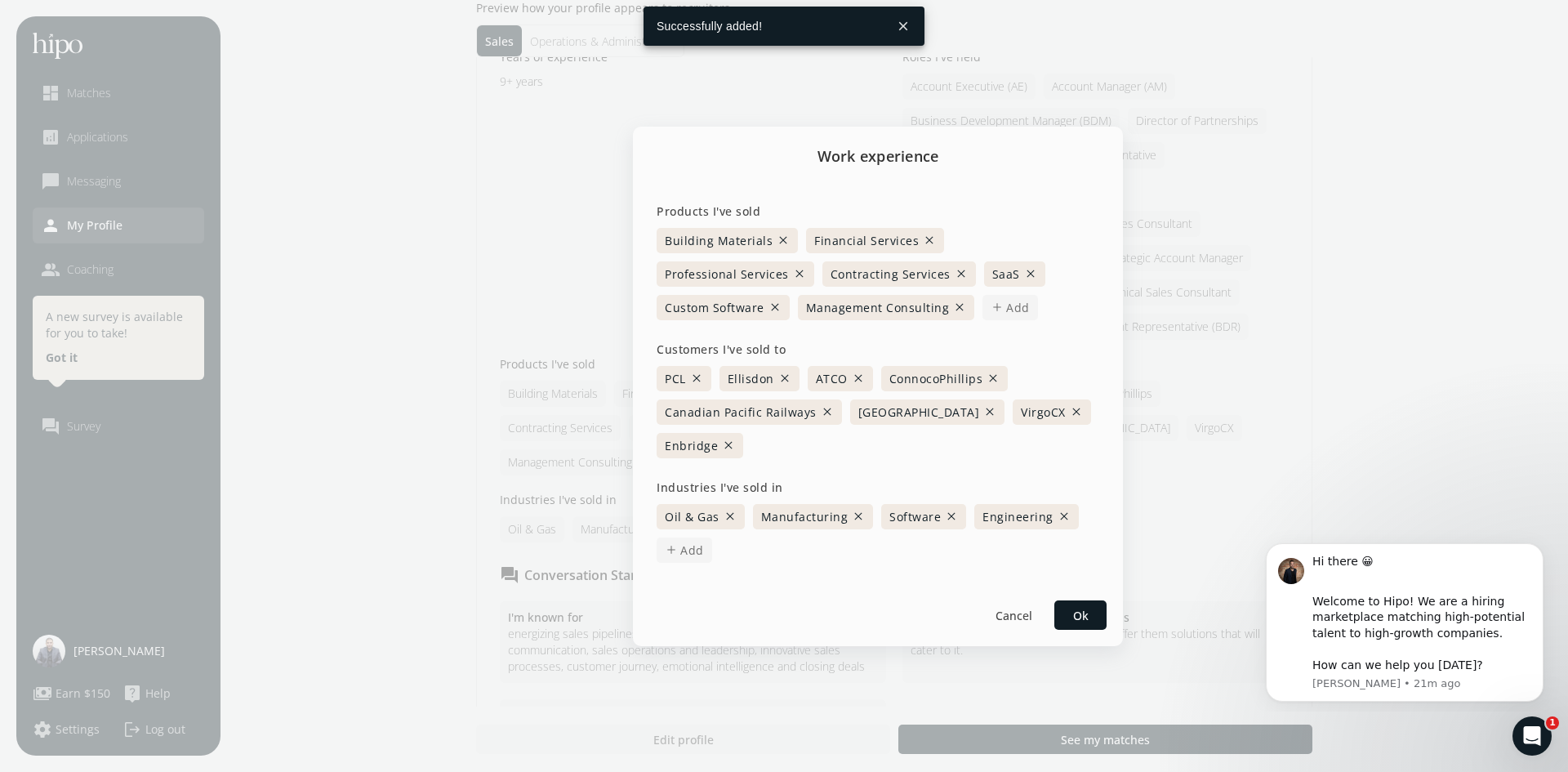
click at [1007, 307] on span "Add" at bounding box center [1018, 307] width 24 height 17
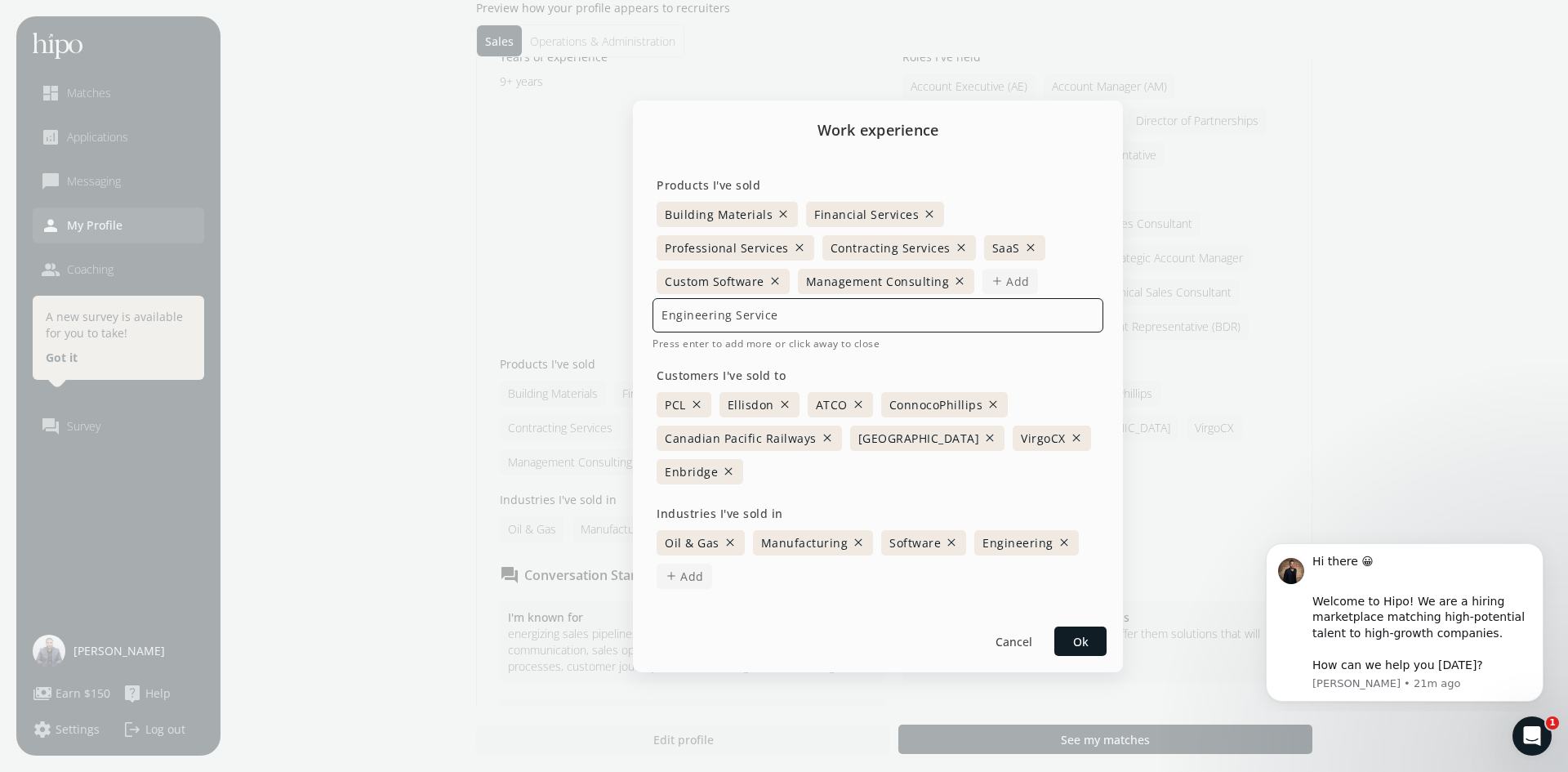
type input "Engineering Services"
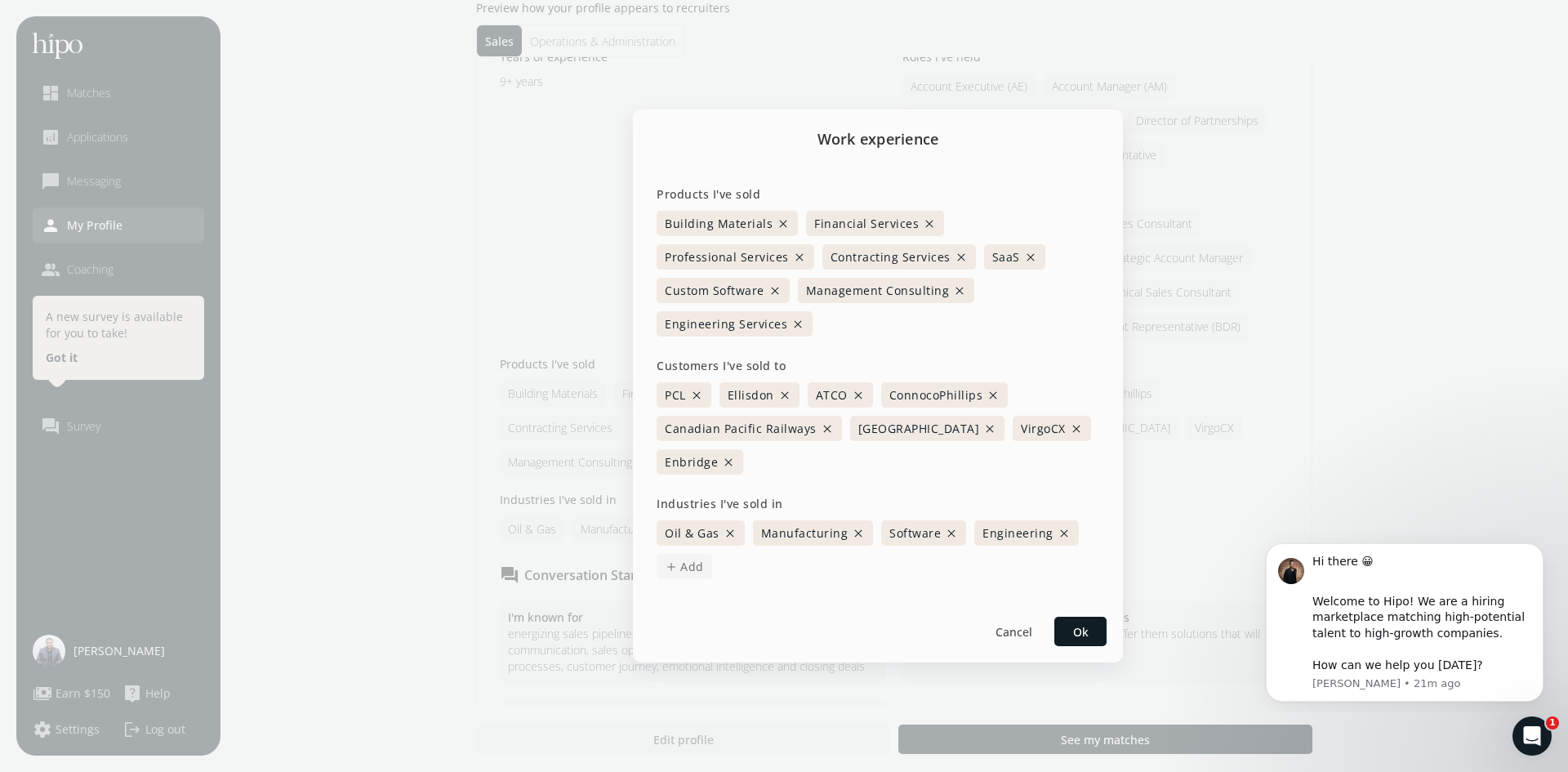
click at [696, 558] on span "Add" at bounding box center [693, 566] width 24 height 17
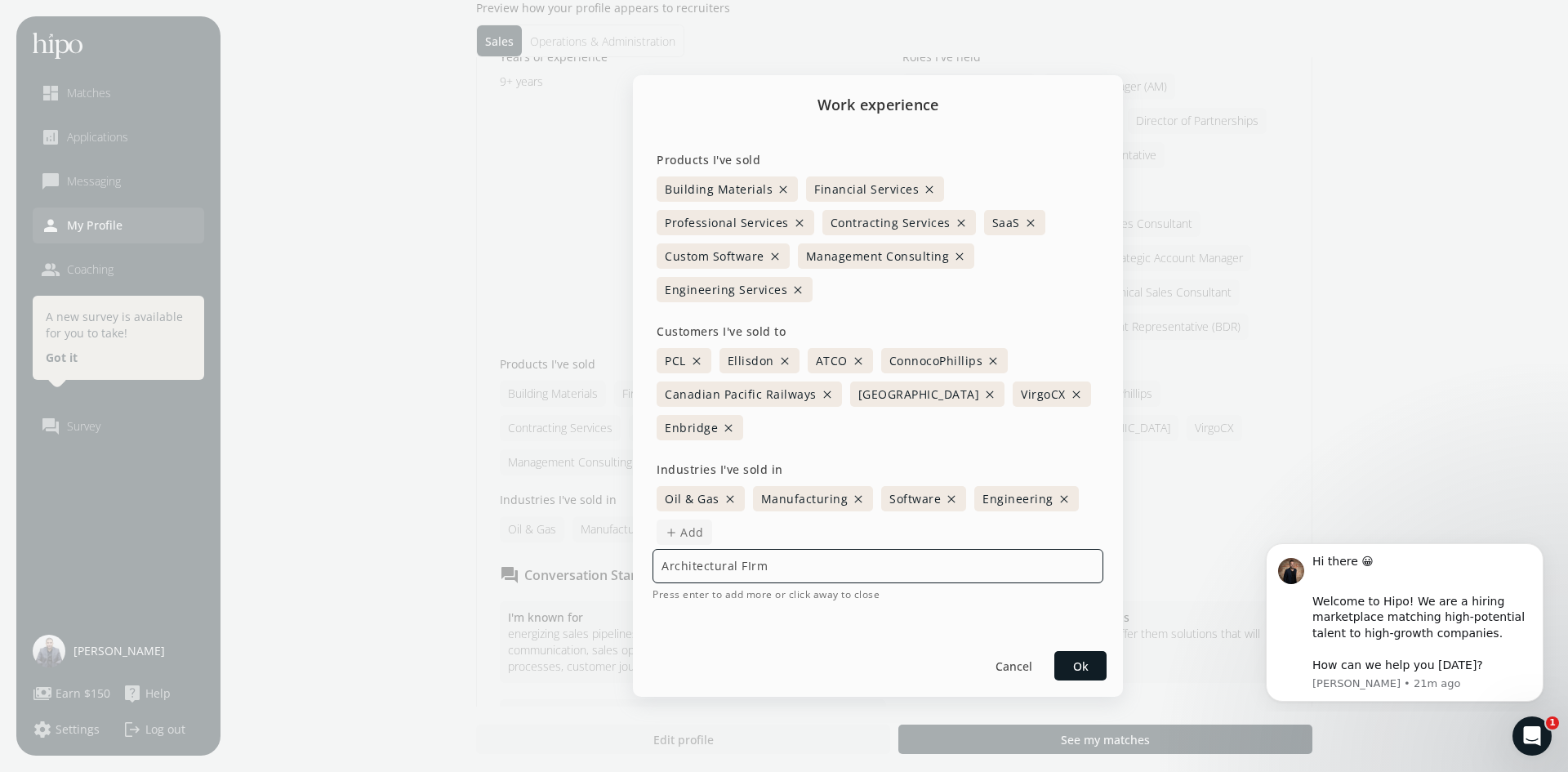
type input "Architectural FIrms"
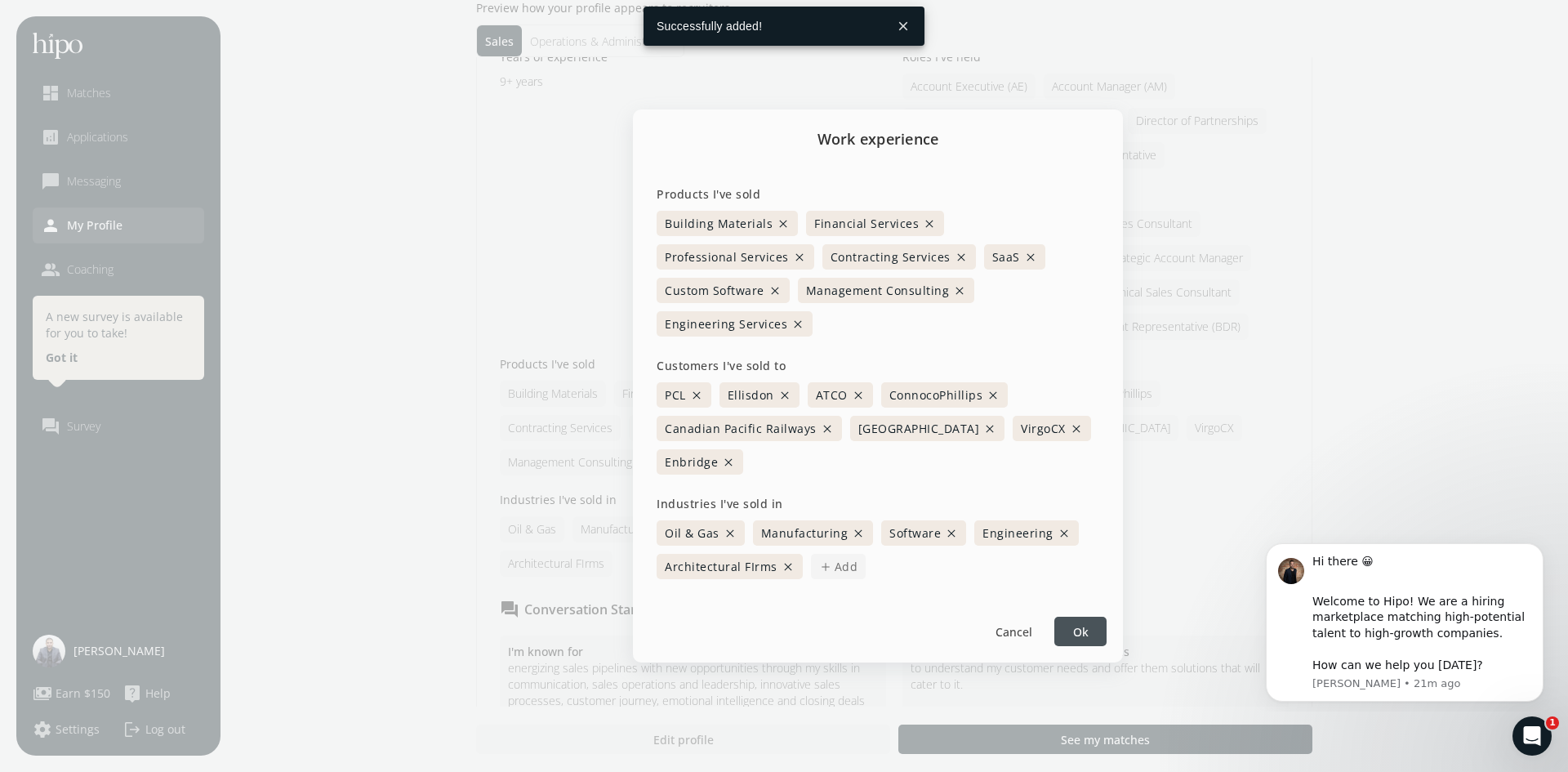
click at [839, 558] on span "Add" at bounding box center [846, 566] width 24 height 17
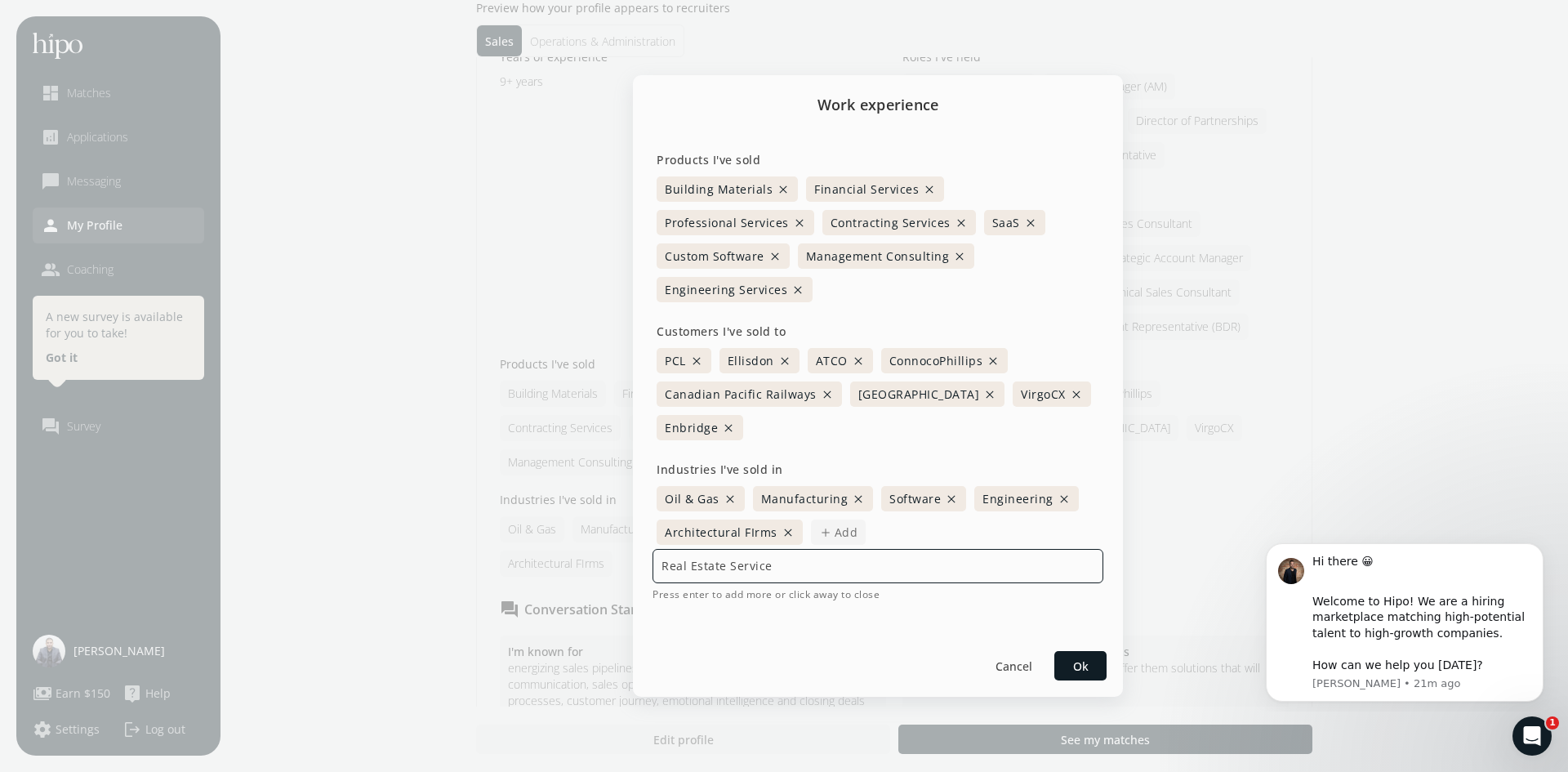
type input "Real Estate Services"
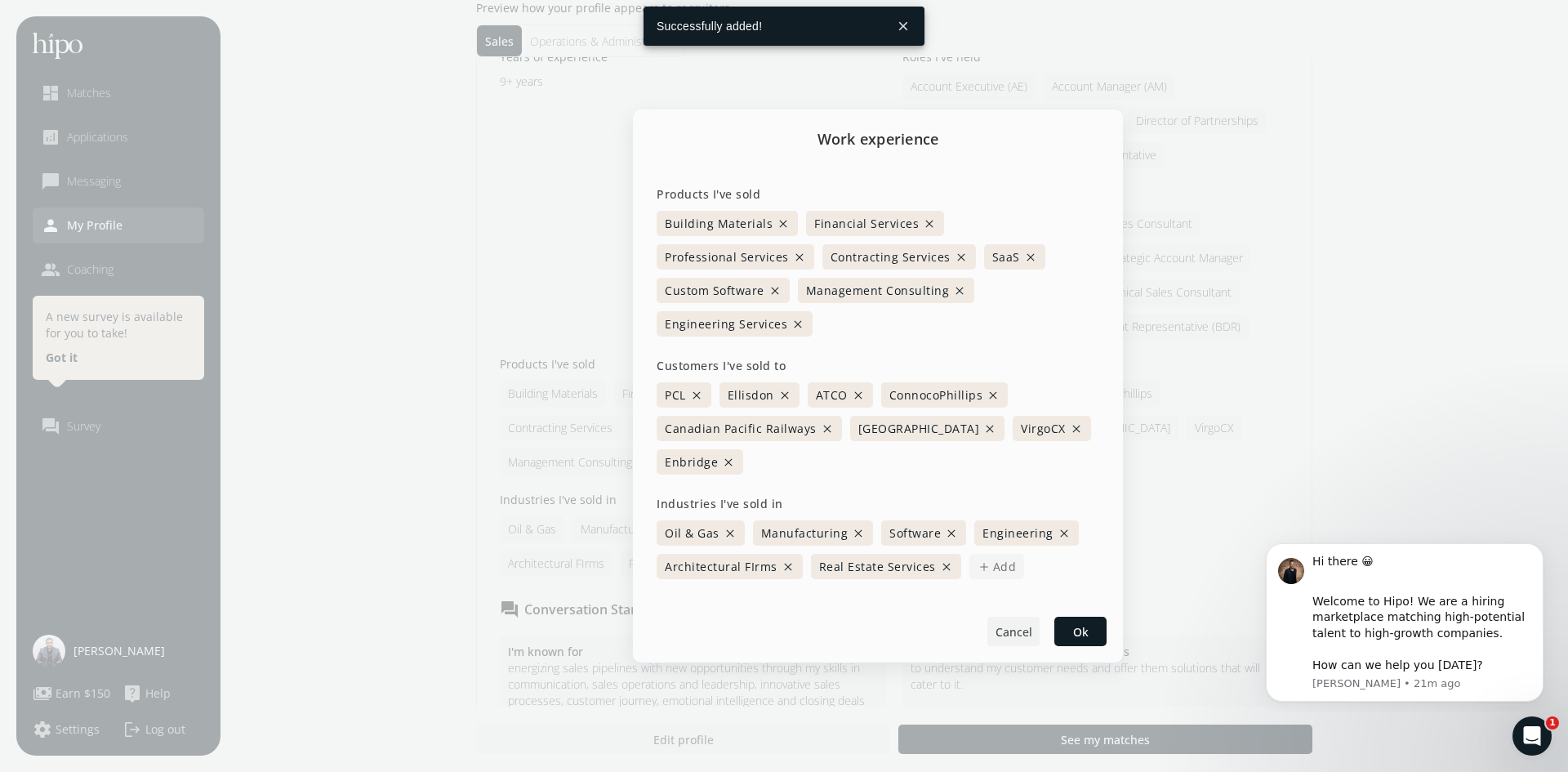
drag, startPoint x: 916, startPoint y: 557, endPoint x: 1027, endPoint y: 625, distance: 130.2
click at [919, 560] on span "Real Estate Services close" at bounding box center [885, 566] width 150 height 25
click at [1083, 624] on span "Ok" at bounding box center [1080, 632] width 15 height 17
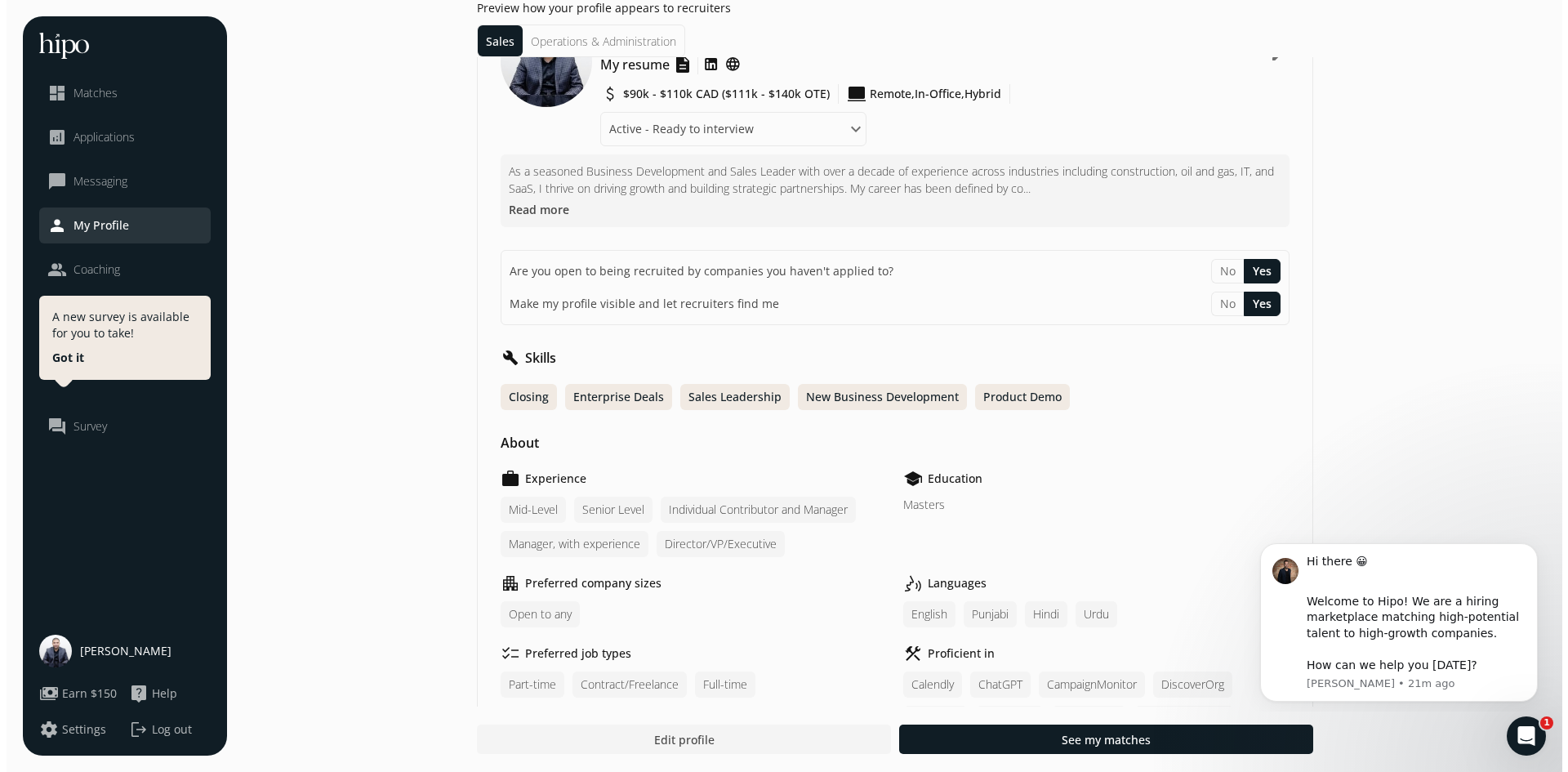
scroll to position [0, 0]
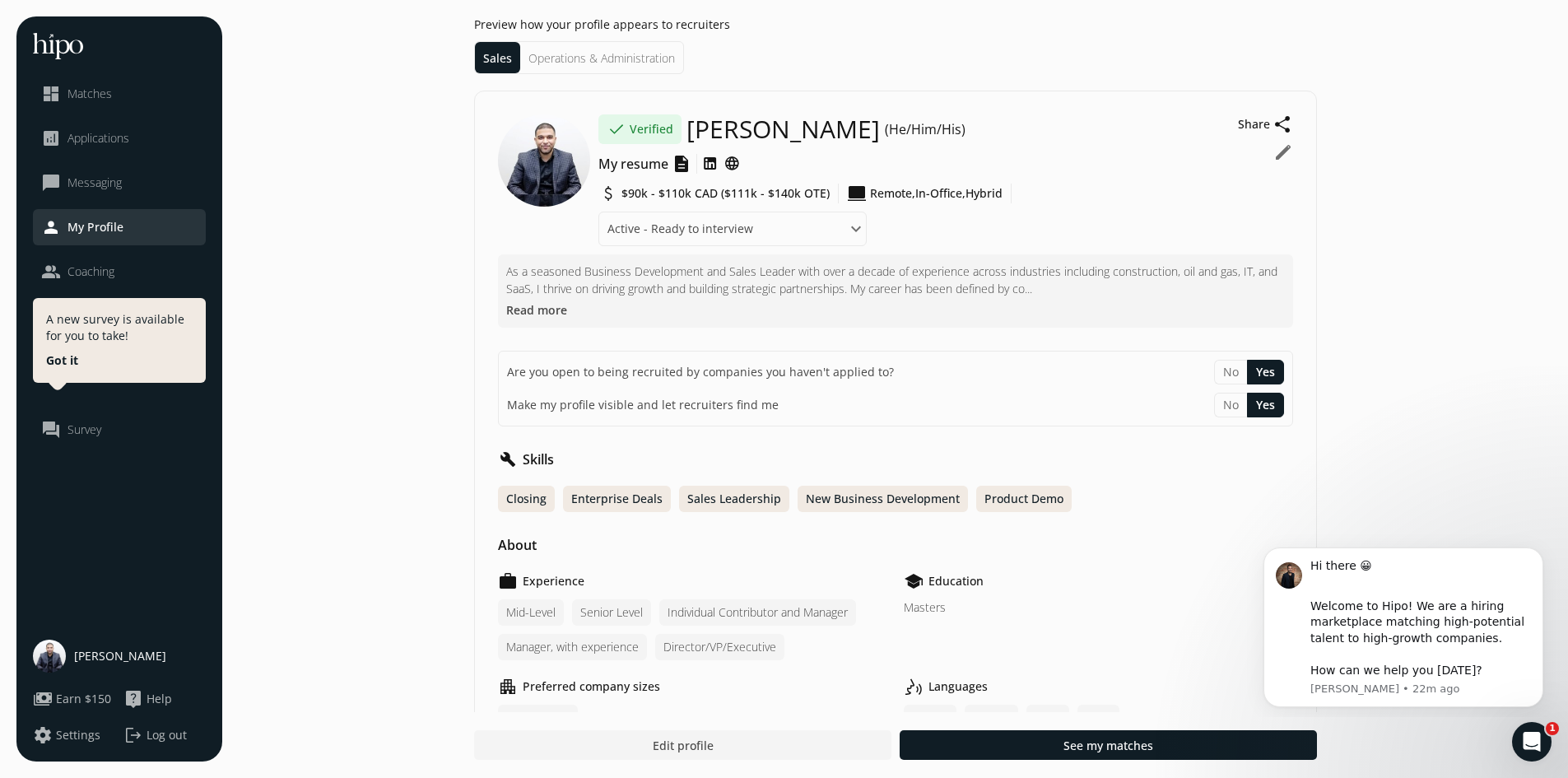
click at [61, 86] on span "dashboard" at bounding box center [51, 94] width 20 height 20
